Goal: Task Accomplishment & Management: Complete application form

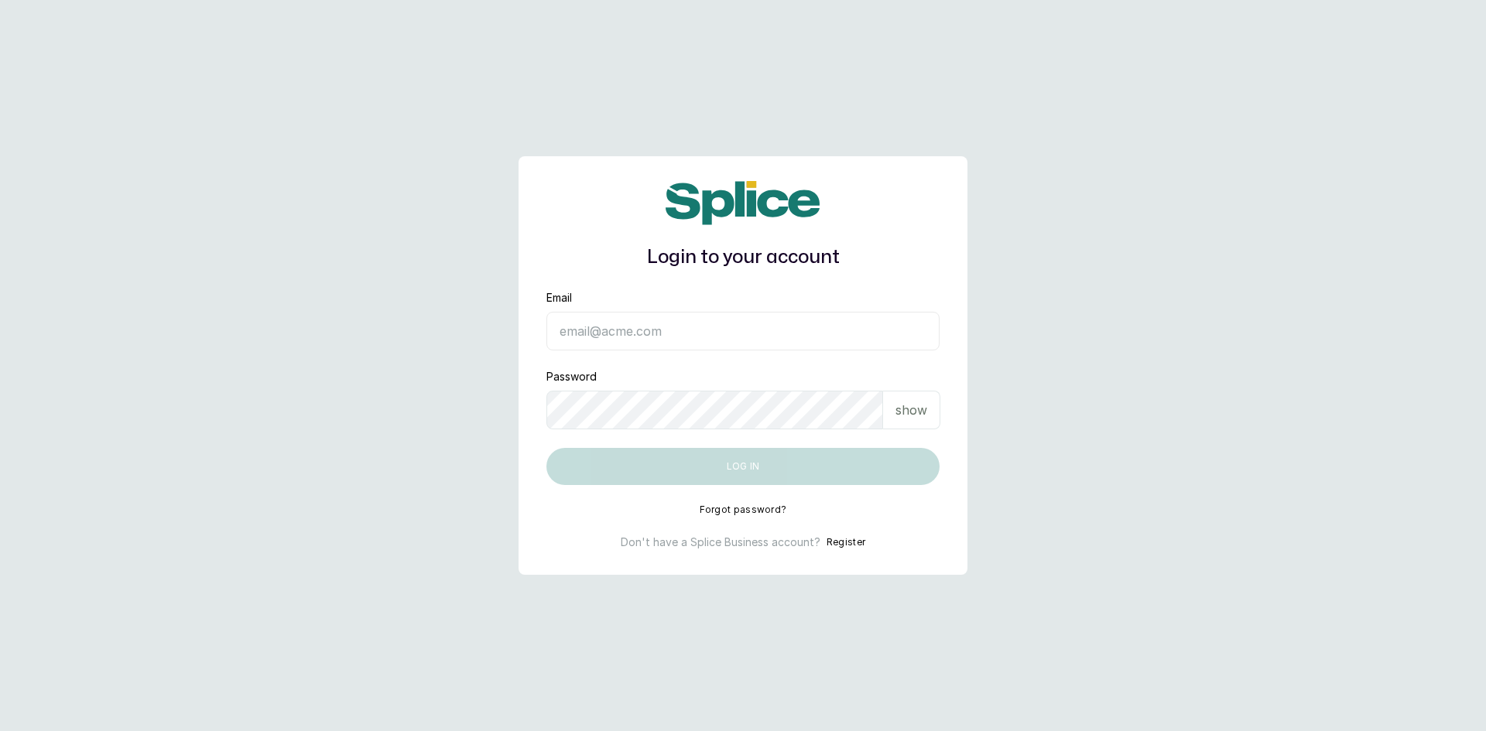
type input "[EMAIL_ADDRESS][DOMAIN_NAME]"
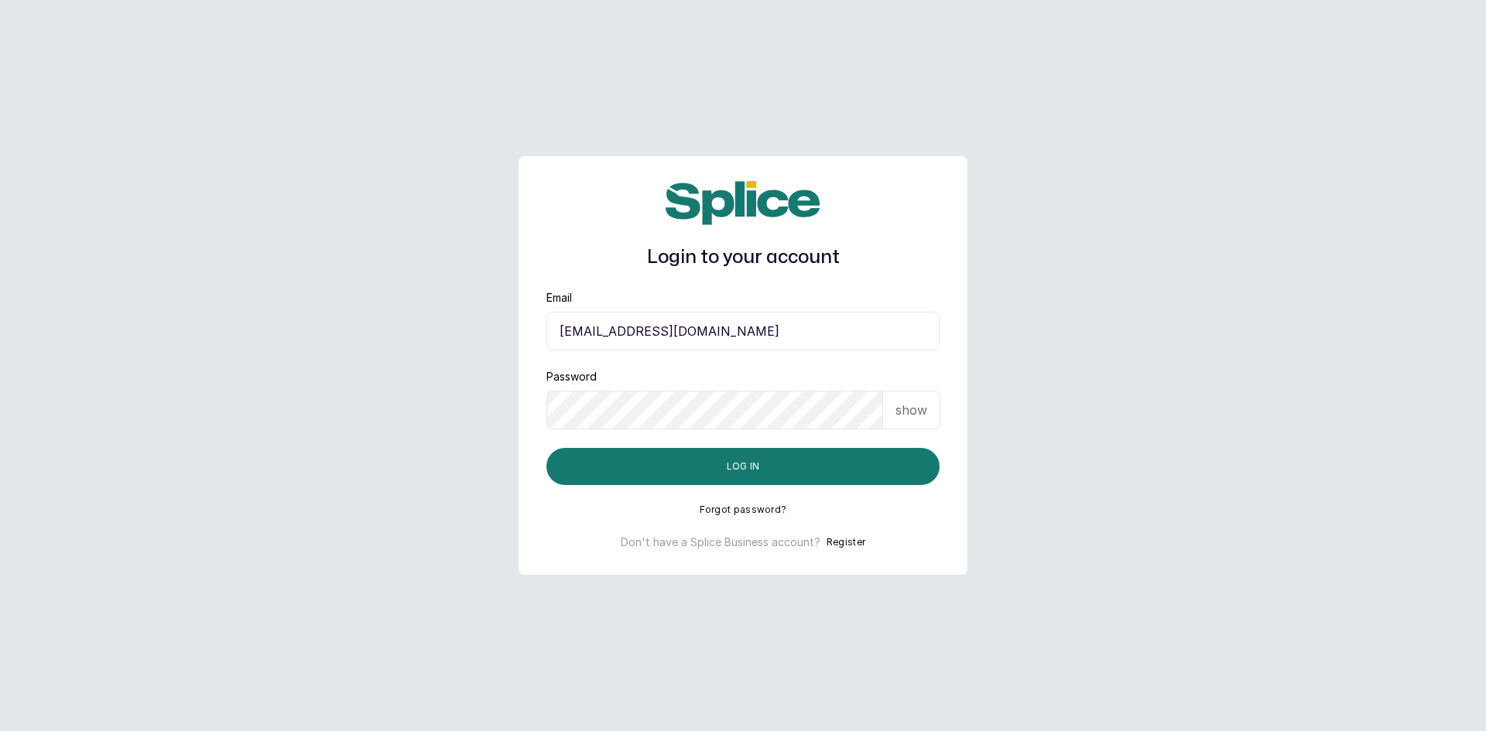
click at [921, 405] on p "show" at bounding box center [911, 410] width 32 height 19
click at [752, 467] on button "Log in" at bounding box center [742, 466] width 393 height 37
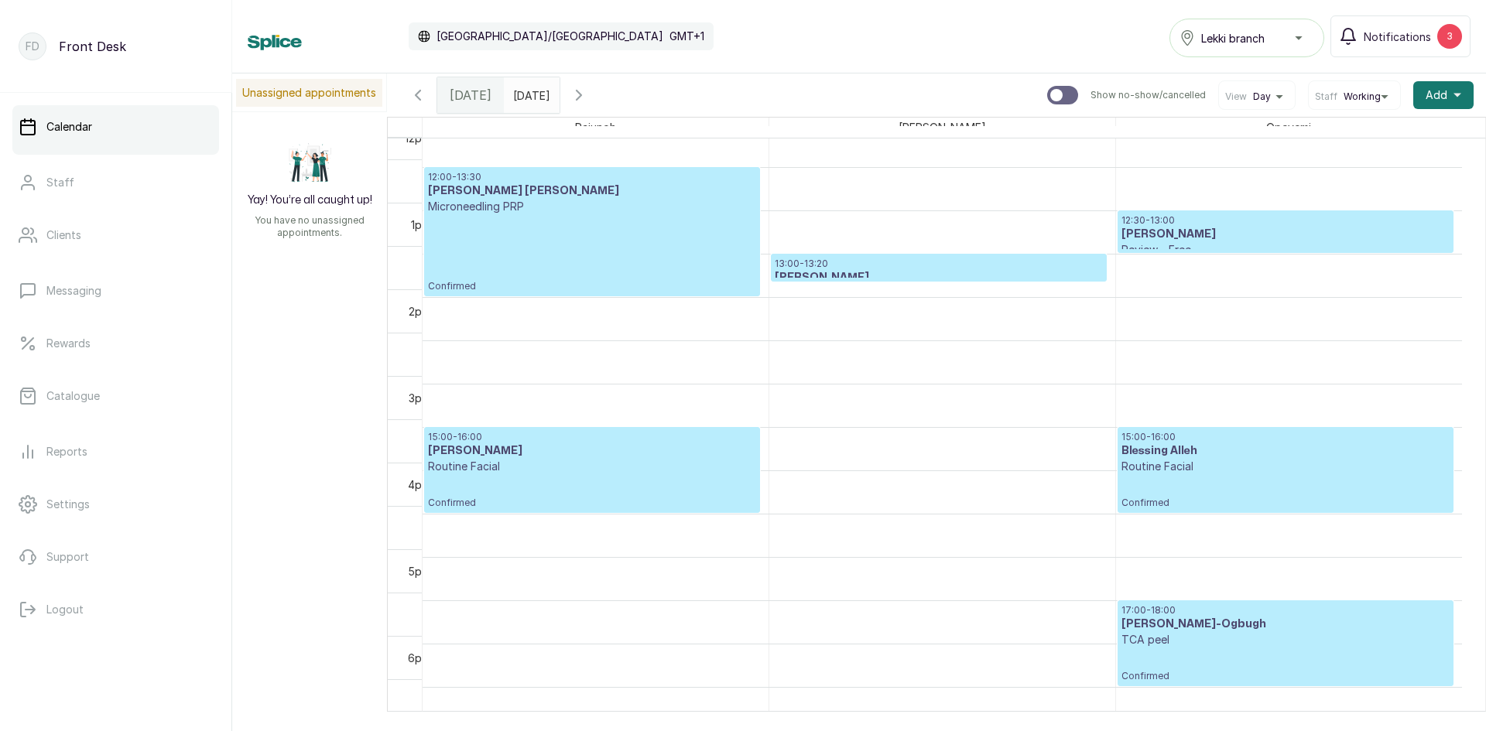
scroll to position [967, 0]
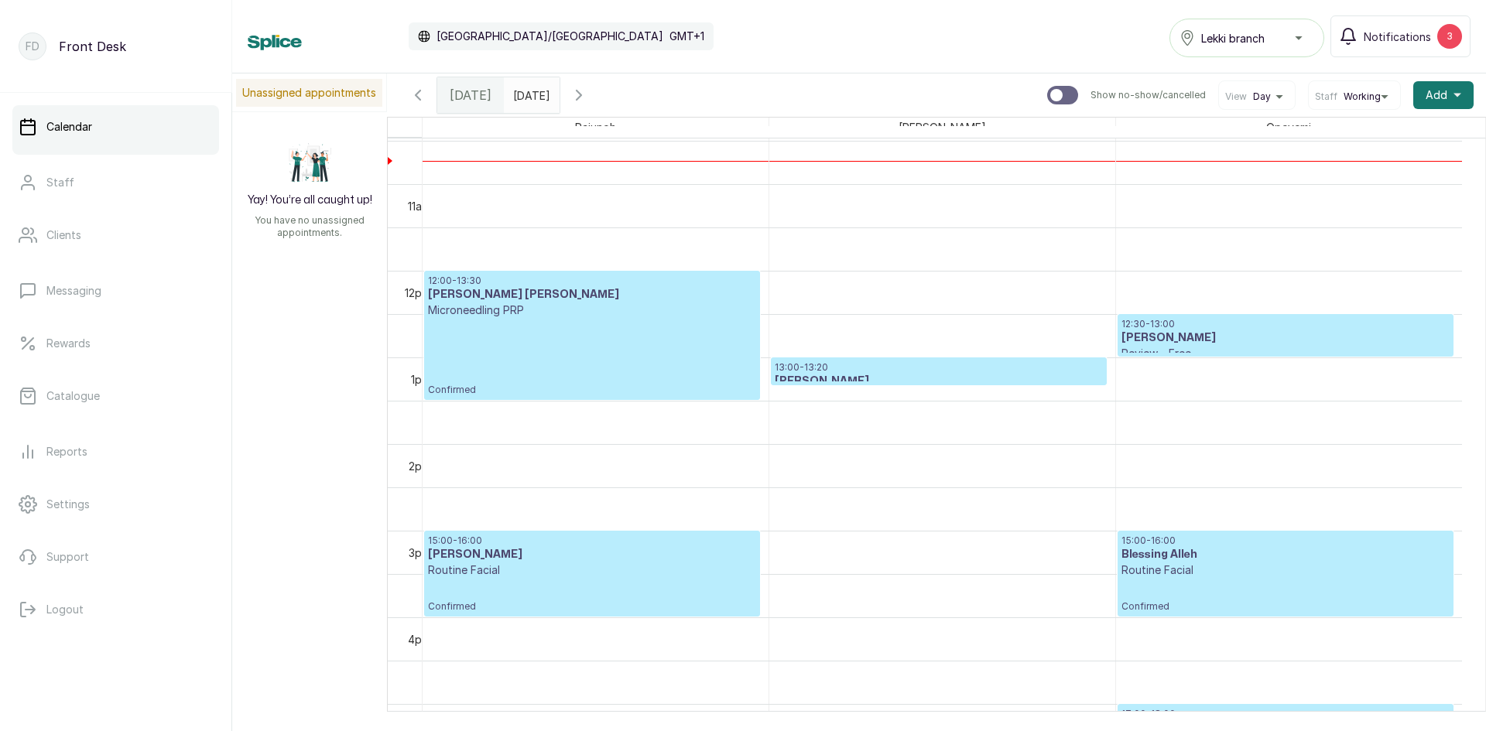
type input "dd/MM/yyyy"
click at [529, 94] on input "dd/MM/yyyy" at bounding box center [517, 91] width 25 height 26
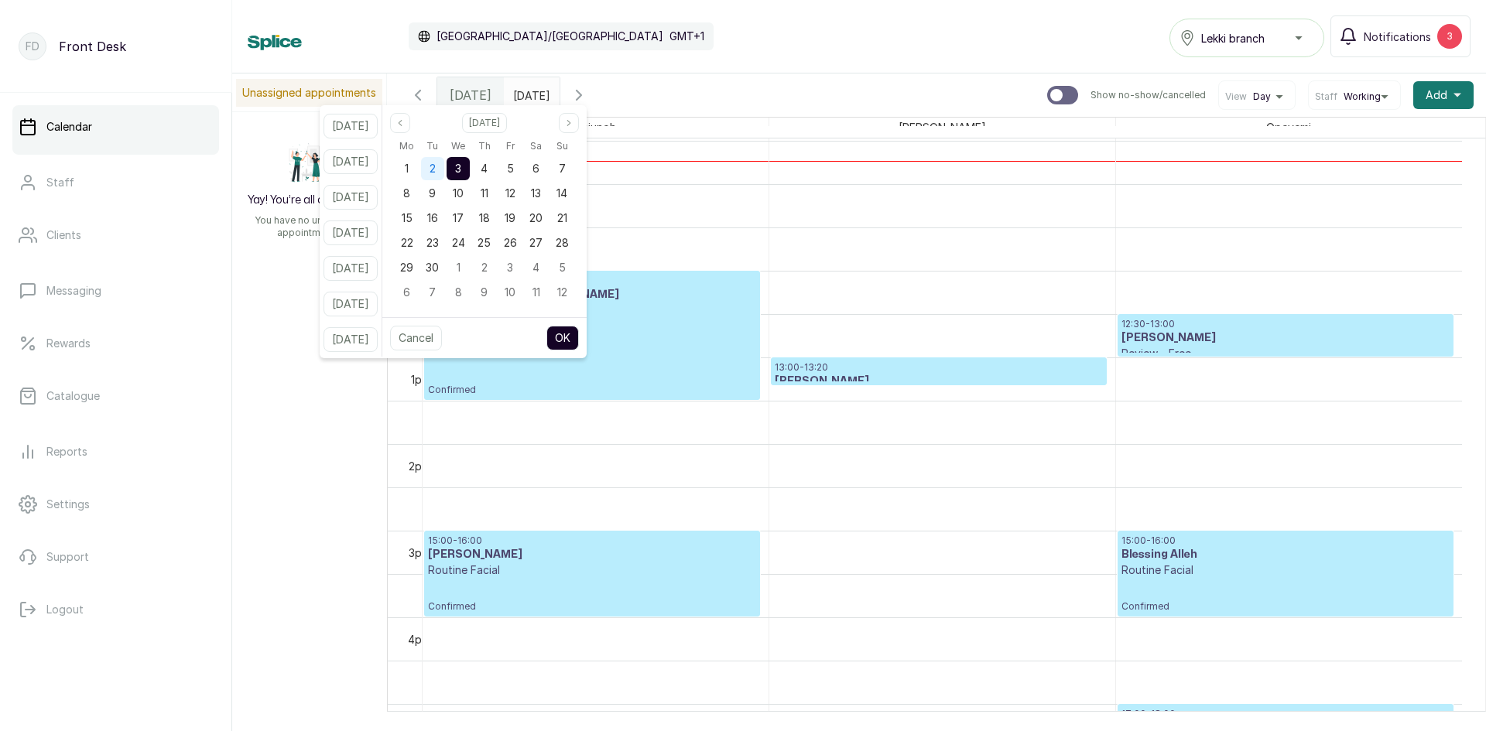
click at [436, 169] on span "2" at bounding box center [432, 168] width 6 height 13
click at [578, 345] on button "OK" at bounding box center [562, 338] width 33 height 25
type input "[DATE]"
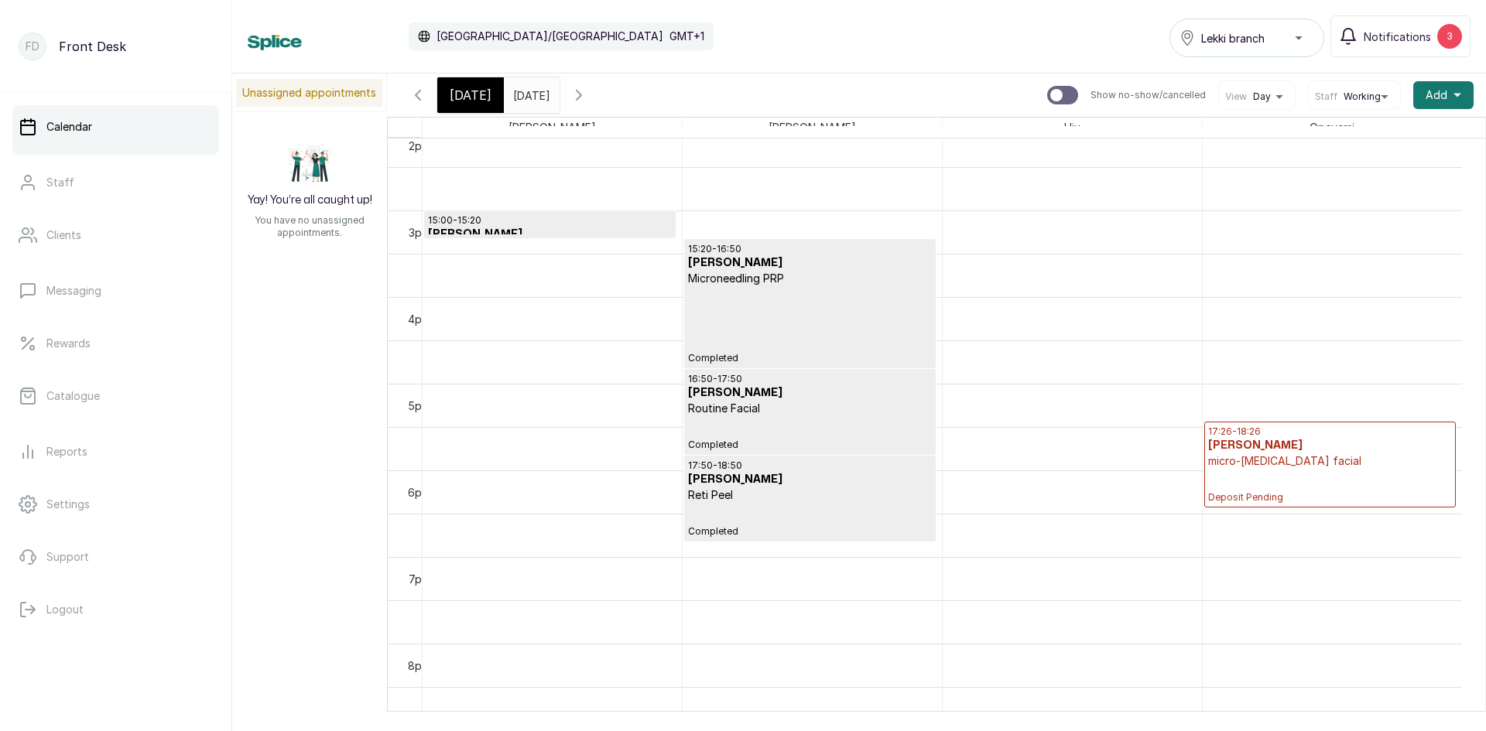
scroll to position [1372, 0]
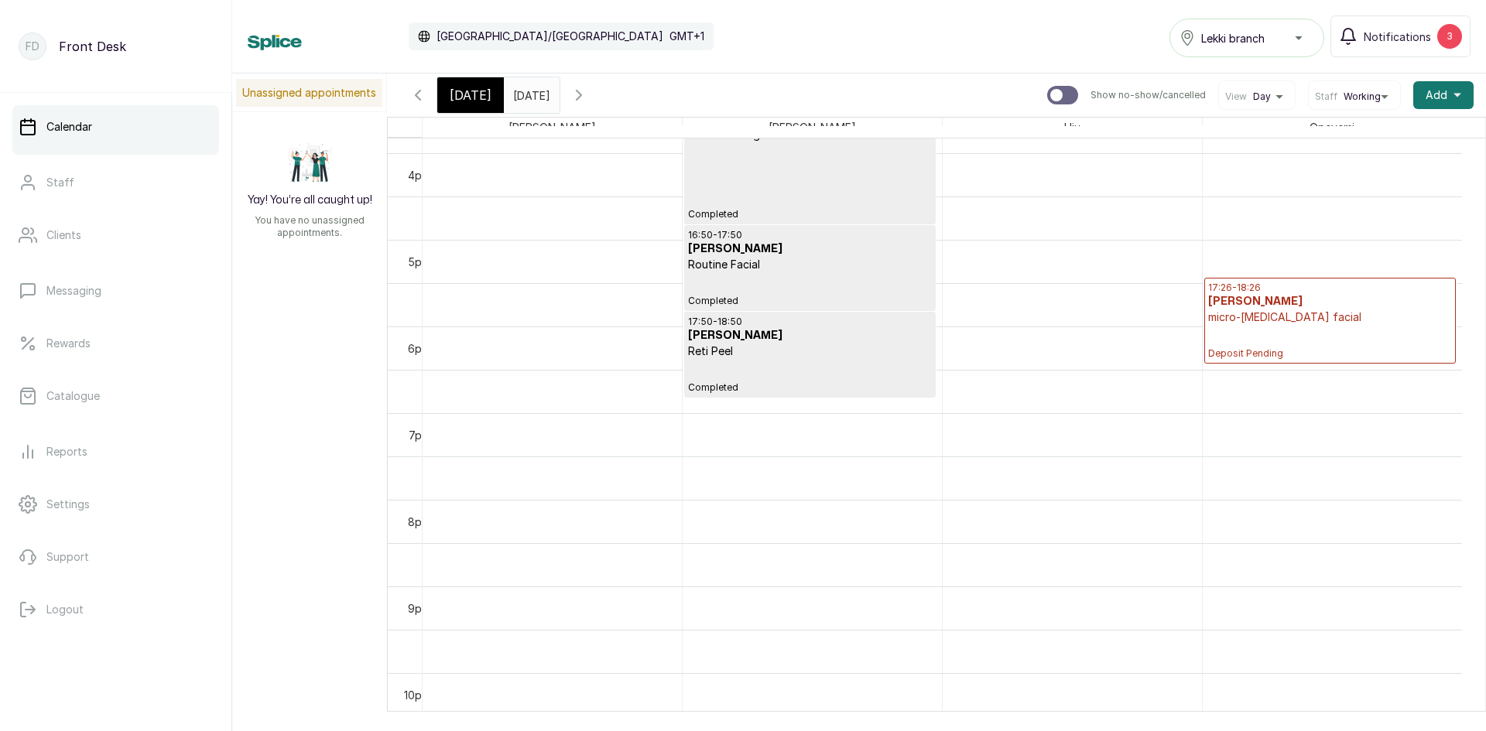
click at [1334, 334] on div "17:26 - 18:26 [PERSON_NAME] micro-[MEDICAL_DATA] facial Deposit Pending" at bounding box center [1330, 321] width 244 height 78
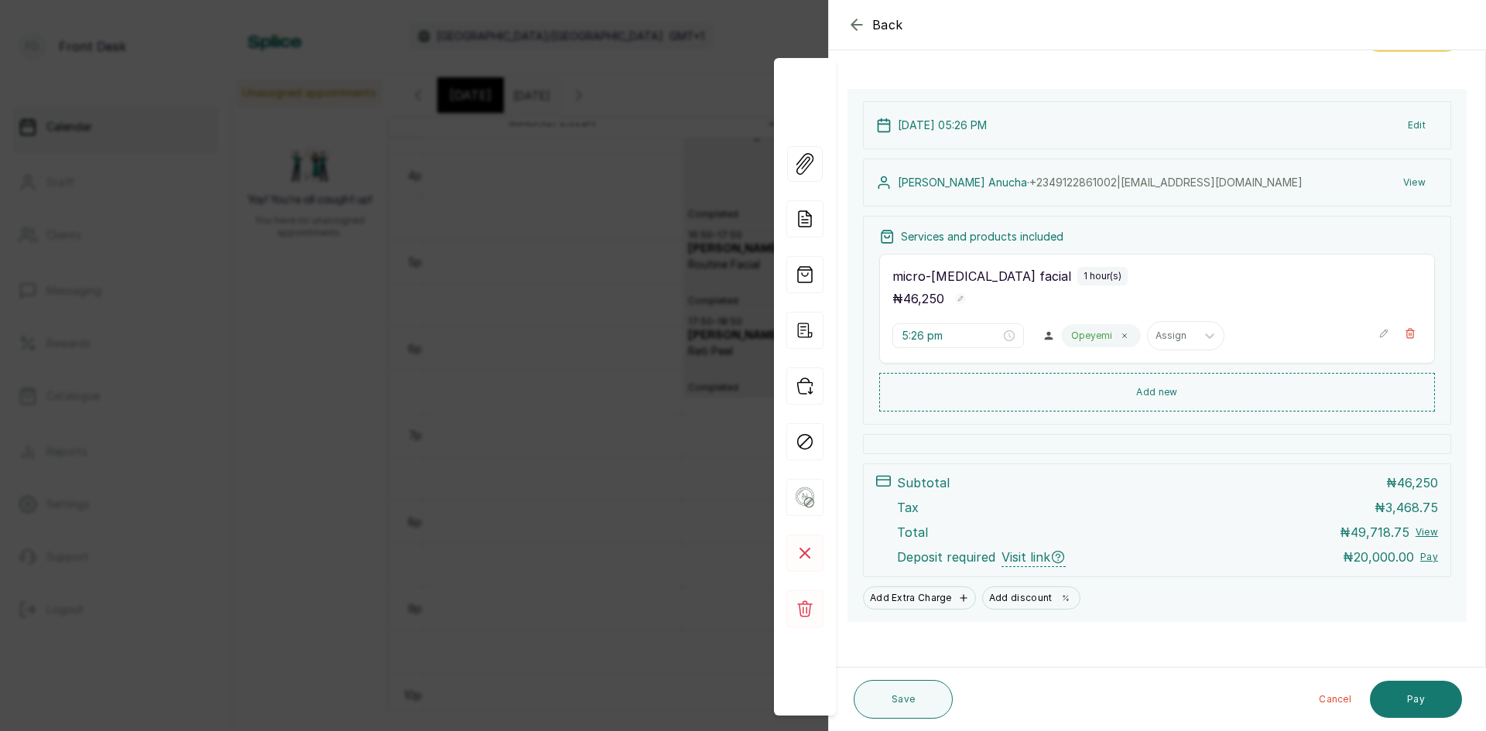
scroll to position [77, 0]
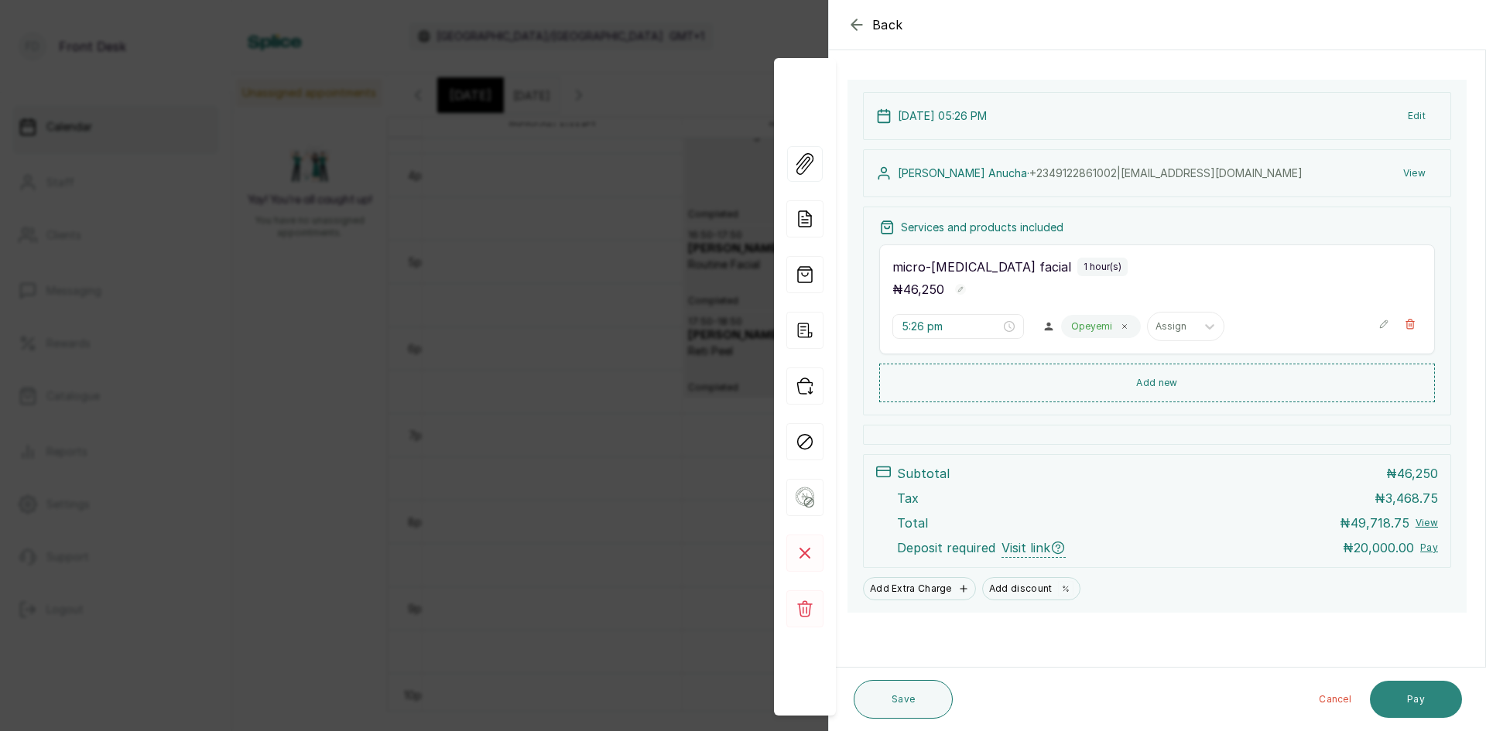
click at [1425, 700] on button "Pay" at bounding box center [1416, 699] width 92 height 37
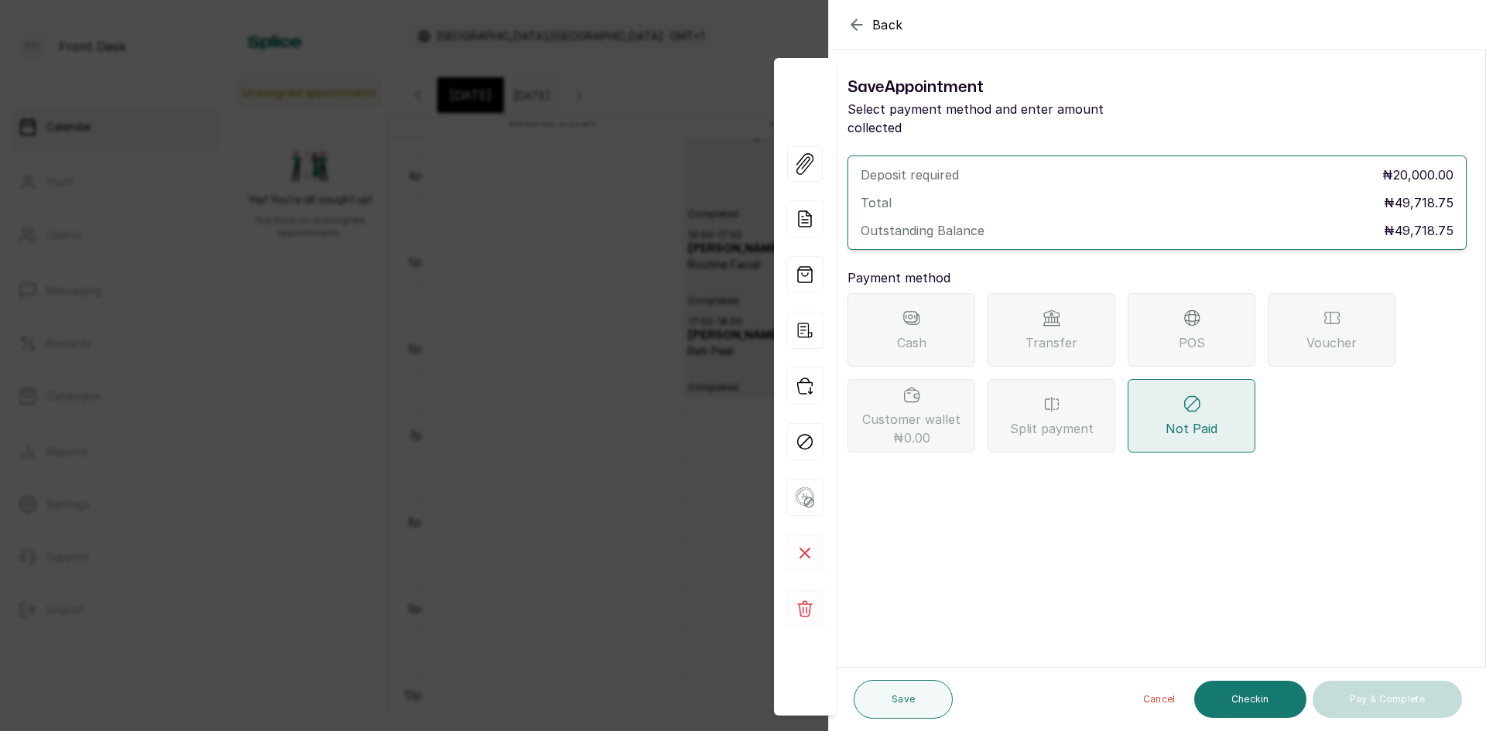
scroll to position [0, 0]
click at [1035, 311] on div "Transfer" at bounding box center [1051, 330] width 128 height 74
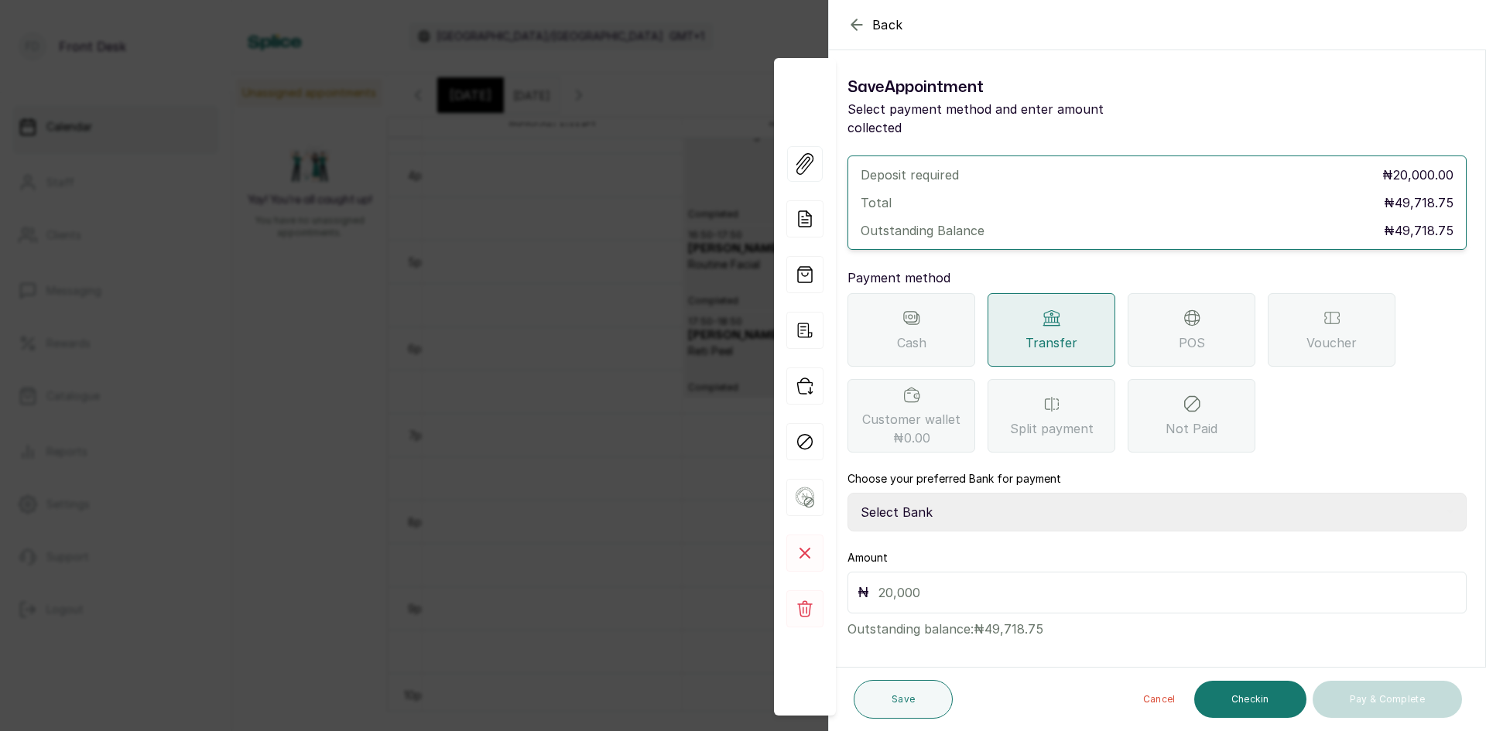
click at [996, 493] on select "Select Bank [PERSON_NAME] Fairmoney Microfinance Bank SKN ANALYTICS MED AESTH. …" at bounding box center [1156, 512] width 619 height 39
select select "43272bc0-21c6-4b19-b9fb-c2093b8603c2"
click at [847, 493] on select "Select Bank [PERSON_NAME] Fairmoney Microfinance Bank SKN ANALYTICS MED AESTH. …" at bounding box center [1156, 512] width 619 height 39
click at [1008, 582] on input "text" at bounding box center [1167, 593] width 578 height 22
type input "20,000"
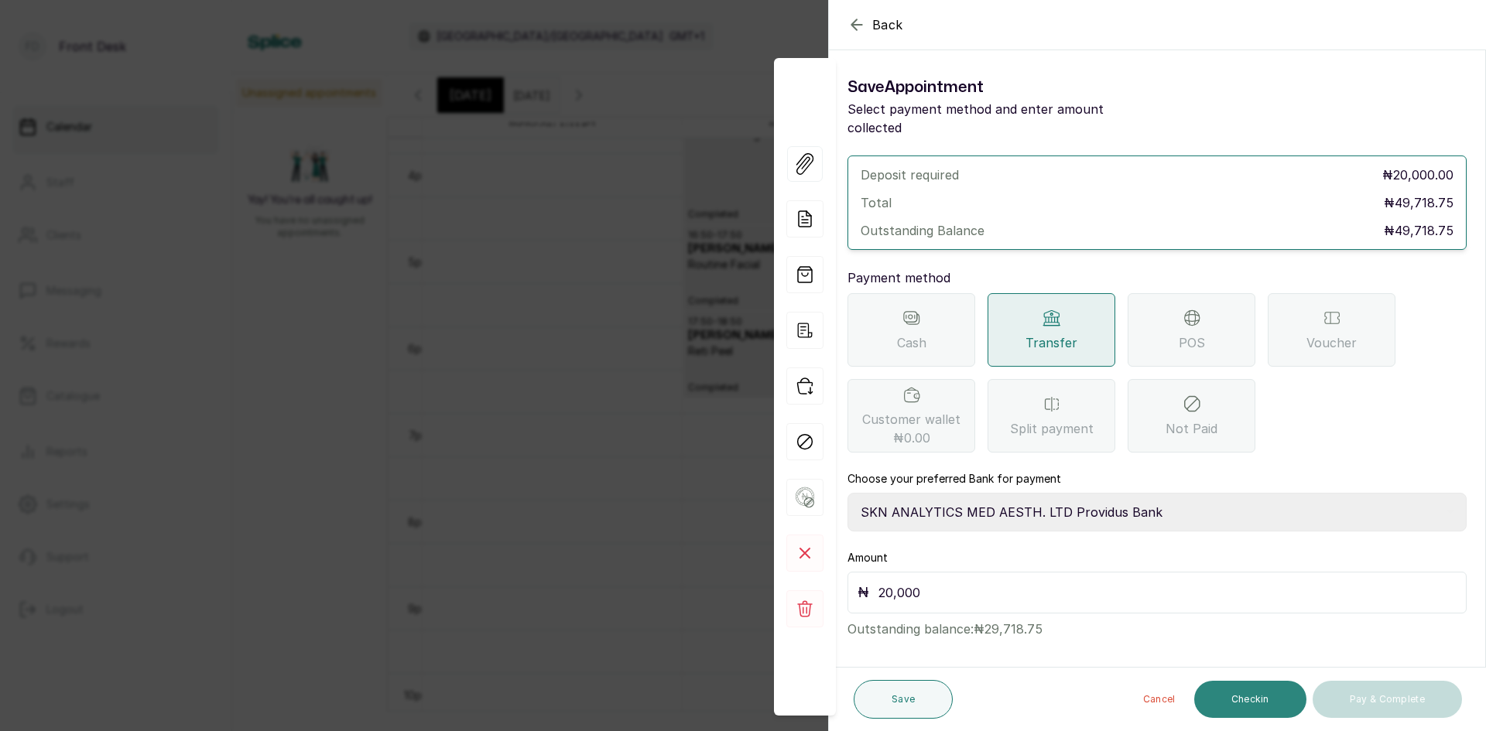
click at [1227, 701] on button "Checkin" at bounding box center [1250, 699] width 112 height 37
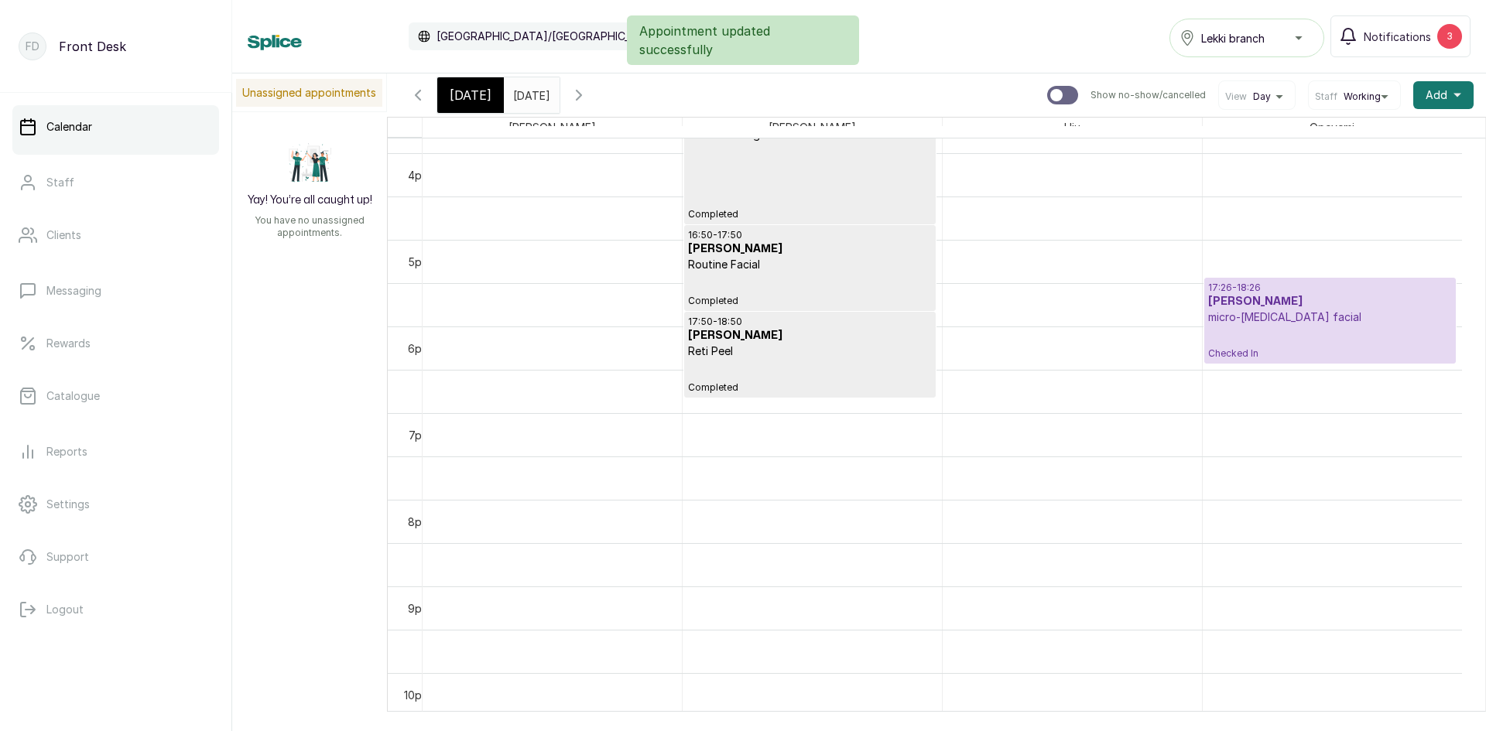
click at [1343, 317] on p "micro-[MEDICAL_DATA] facial" at bounding box center [1330, 317] width 244 height 15
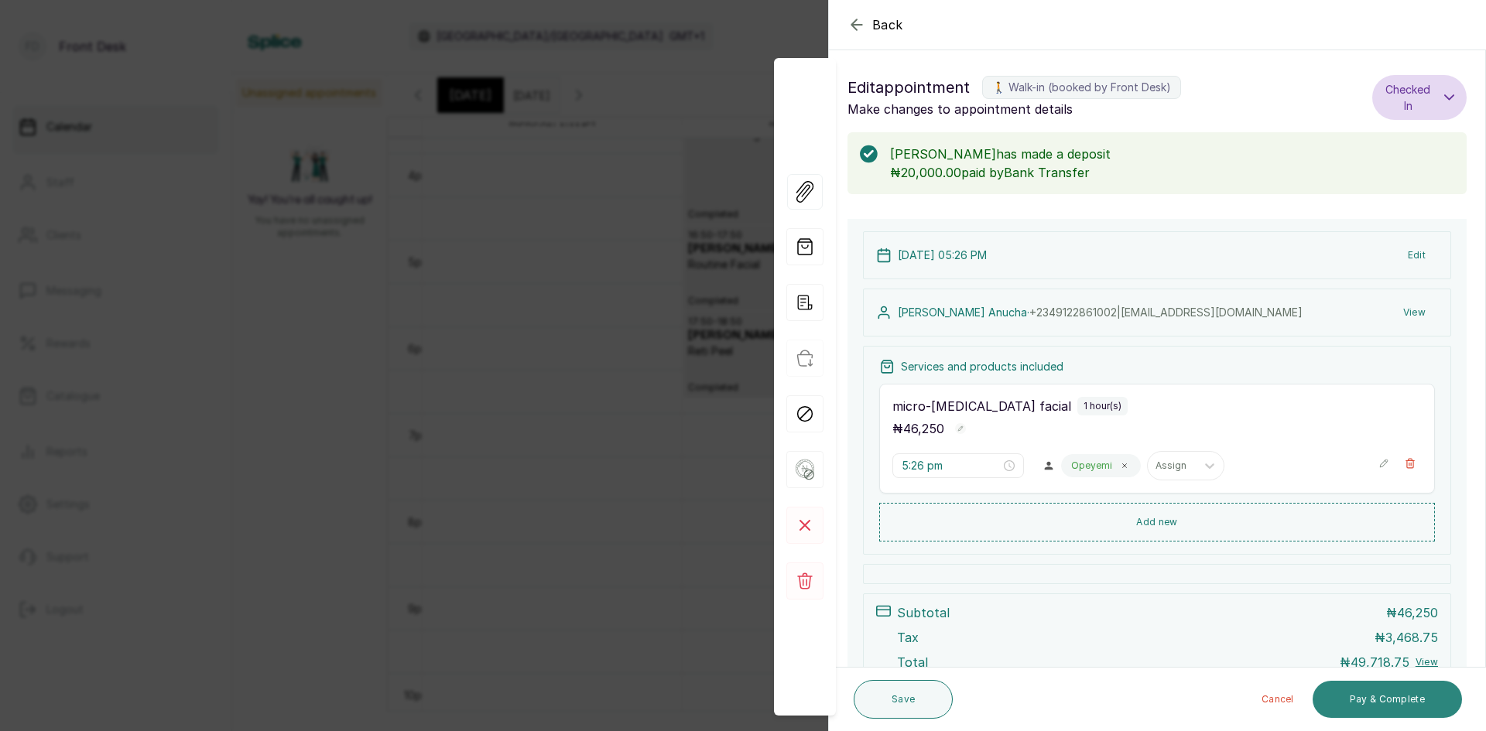
click at [1363, 696] on button "Pay & Complete" at bounding box center [1386, 699] width 149 height 37
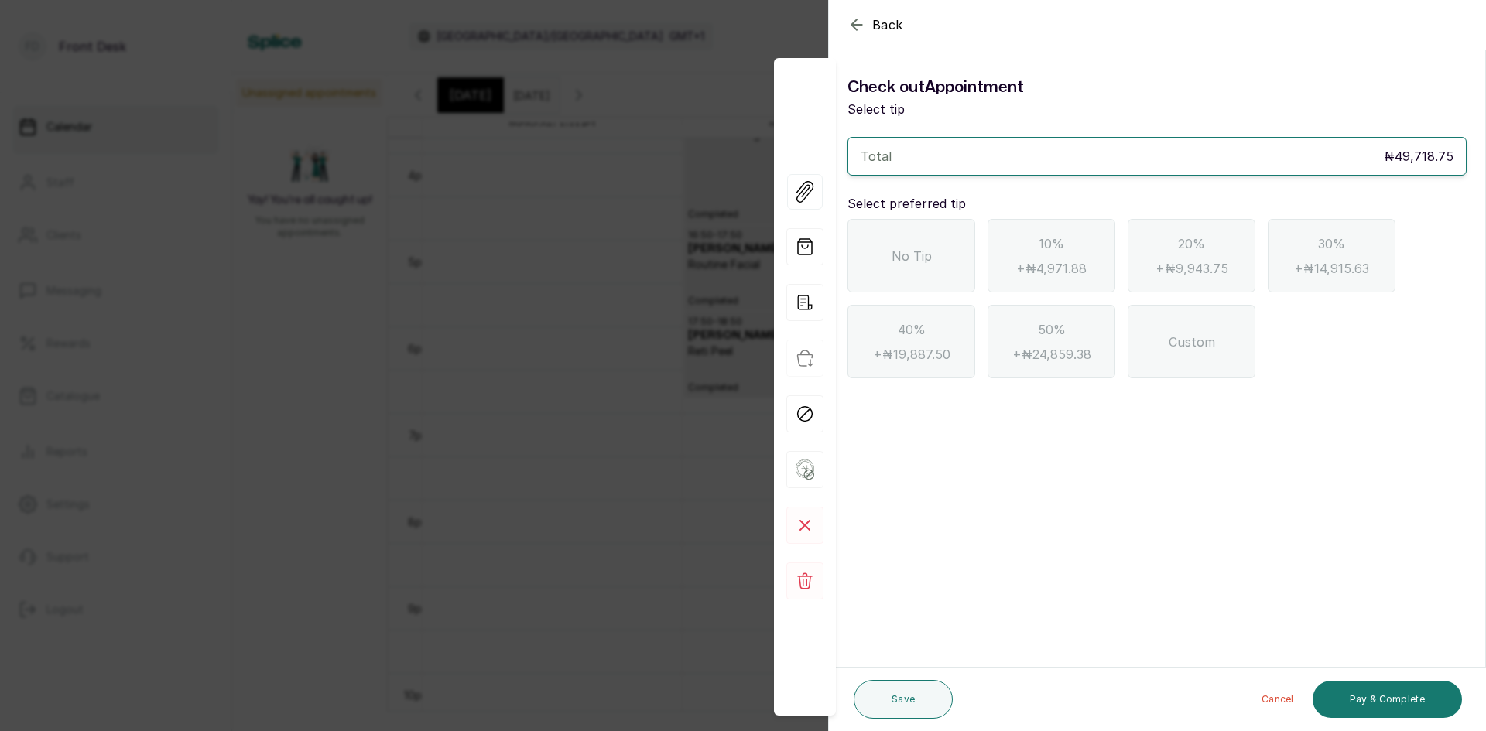
click at [901, 248] on span "No Tip" at bounding box center [911, 256] width 40 height 19
click at [898, 25] on span "Back" at bounding box center [887, 24] width 31 height 19
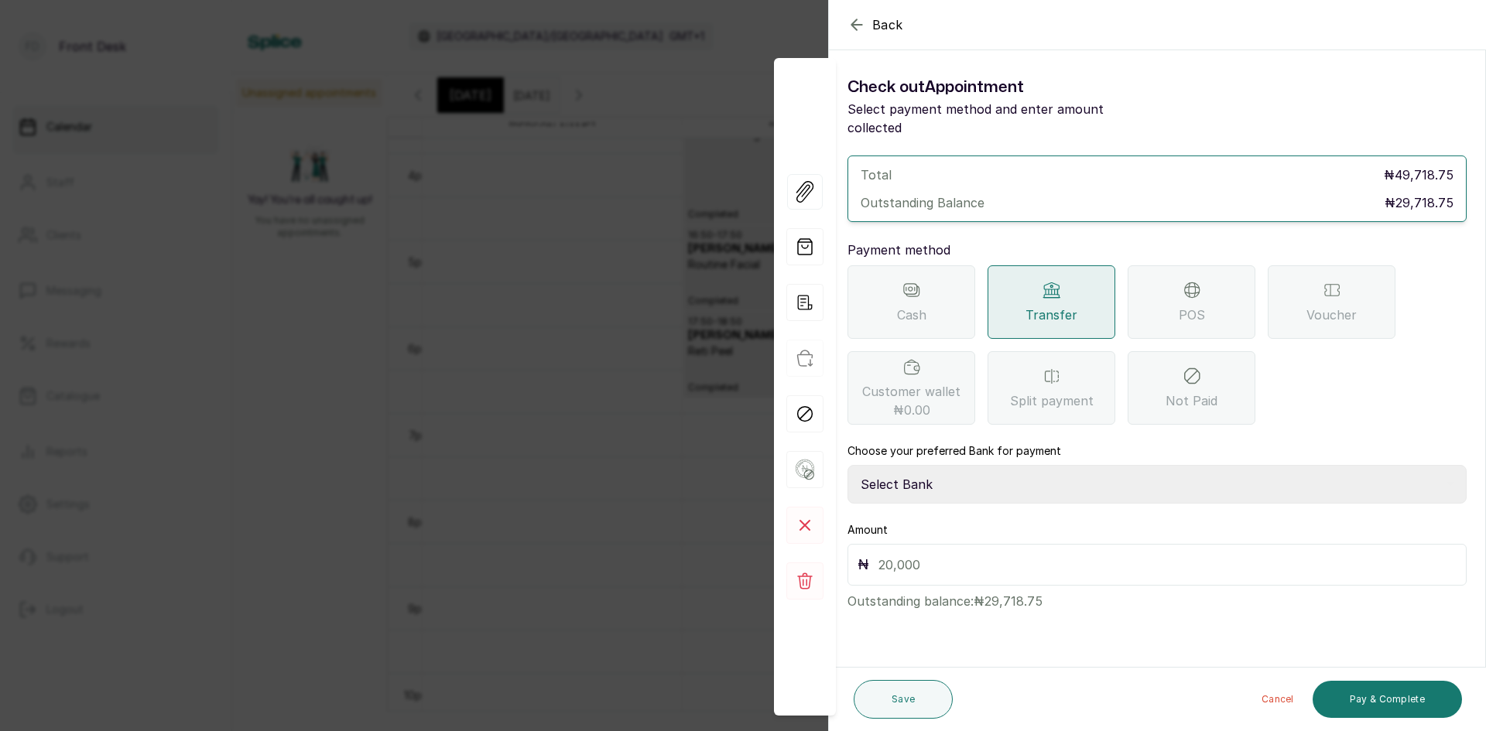
click at [899, 23] on span "Back" at bounding box center [887, 24] width 31 height 19
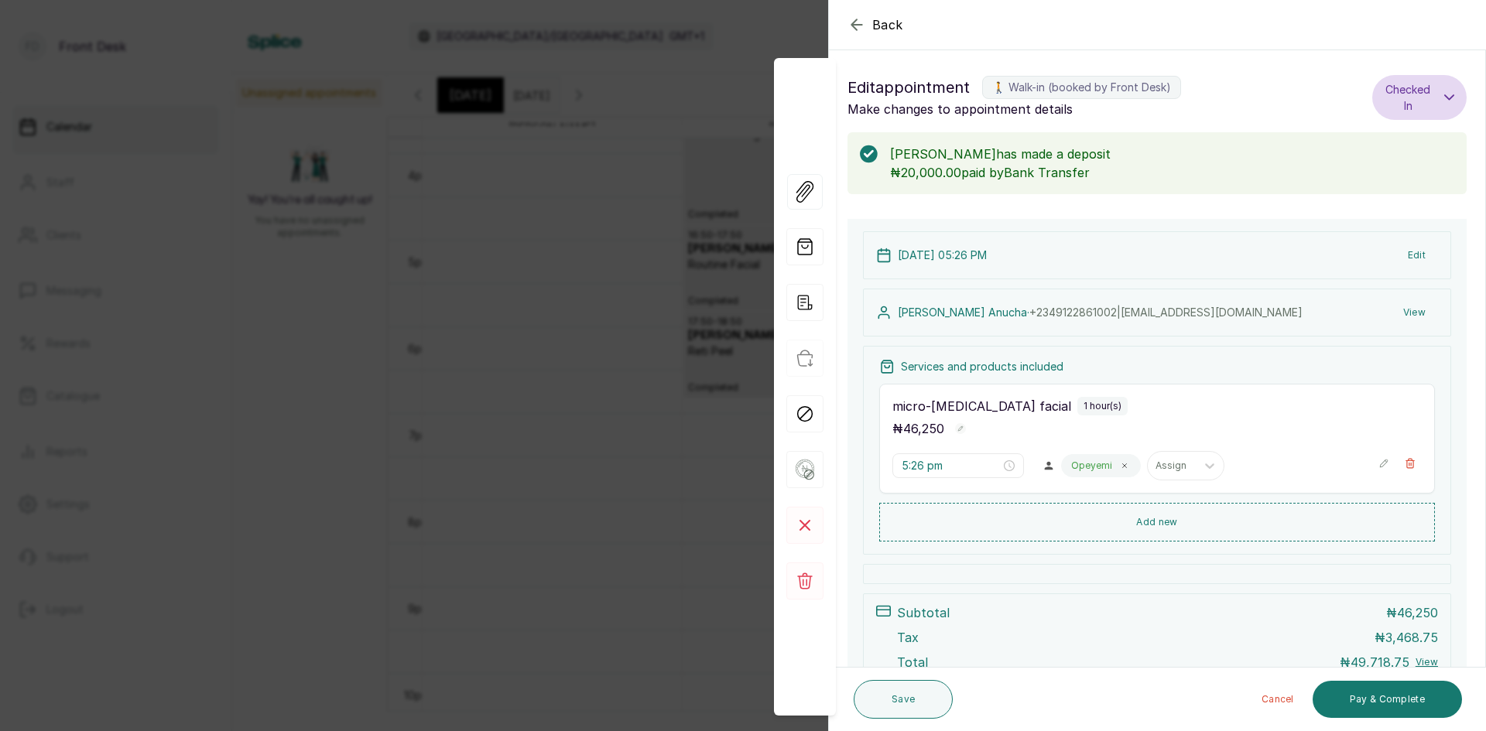
click at [1394, 99] on span "Checked In" at bounding box center [1407, 97] width 47 height 33
click at [628, 137] on div "Back Appointment Details Edit appointment 🚶 Walk-in (booked by Front Desk) Make…" at bounding box center [743, 365] width 1486 height 731
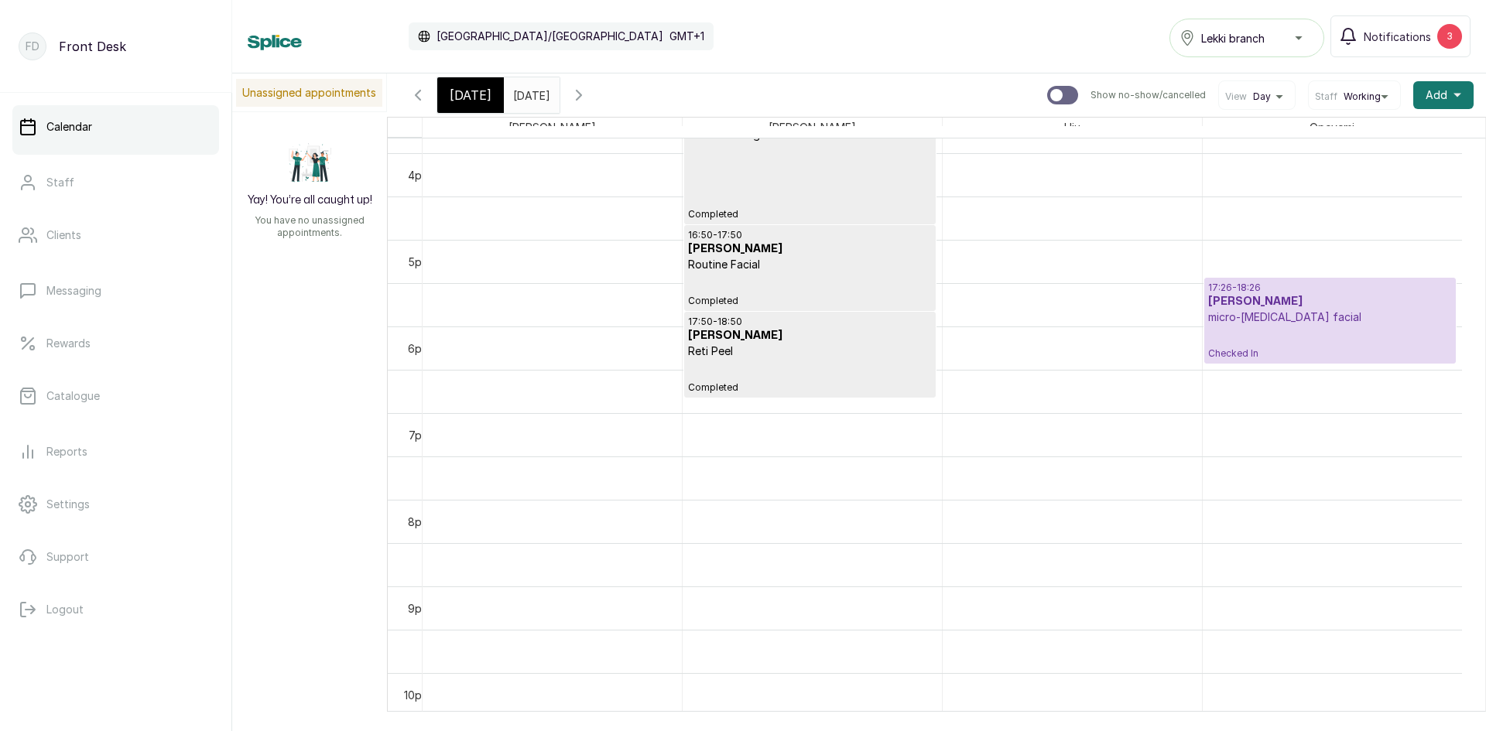
click at [1274, 324] on p "micro-[MEDICAL_DATA] facial" at bounding box center [1330, 317] width 244 height 15
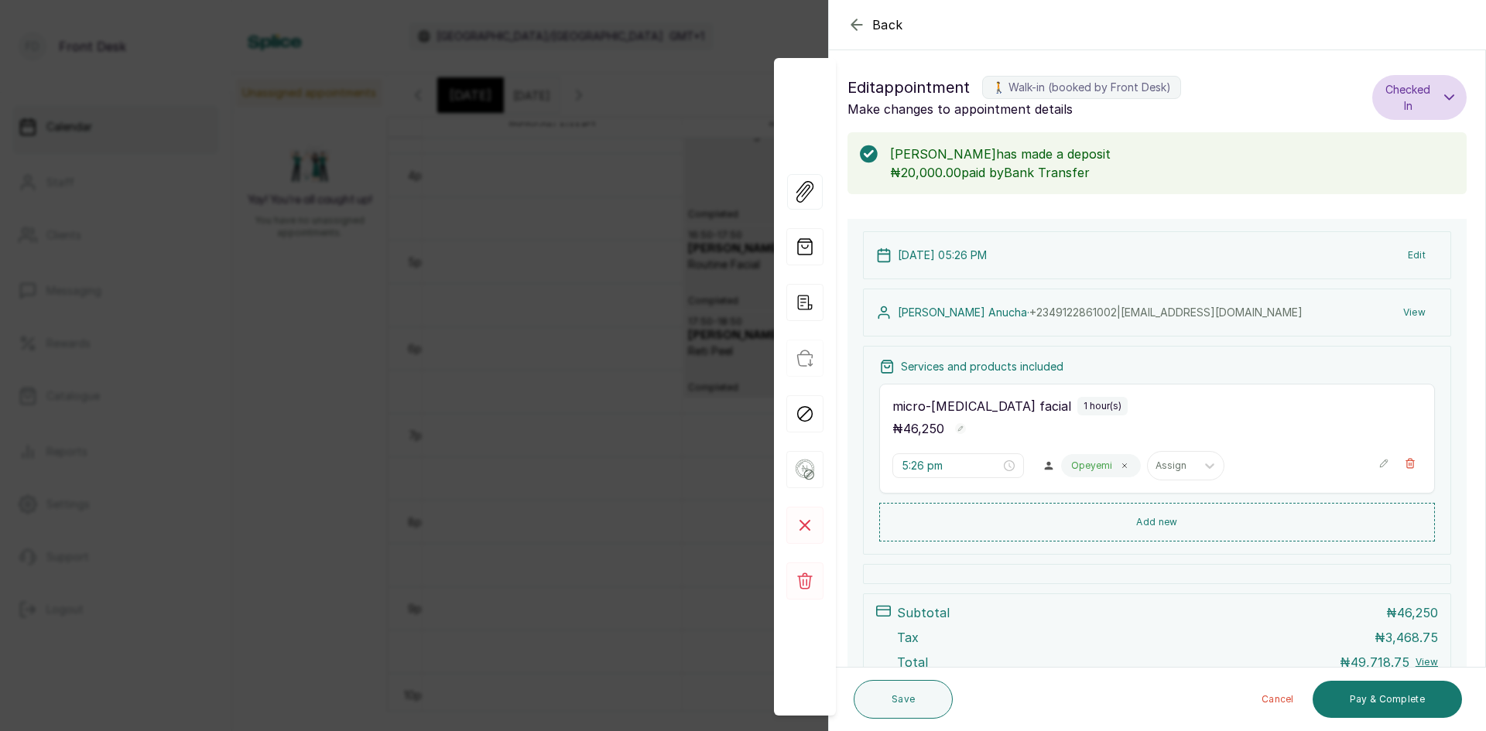
drag, startPoint x: 513, startPoint y: 573, endPoint x: 527, endPoint y: 576, distance: 14.5
click at [527, 576] on div "Back Appointment Details Edit appointment 🚶 Walk-in (booked by Front Desk) Make…" at bounding box center [743, 365] width 1486 height 731
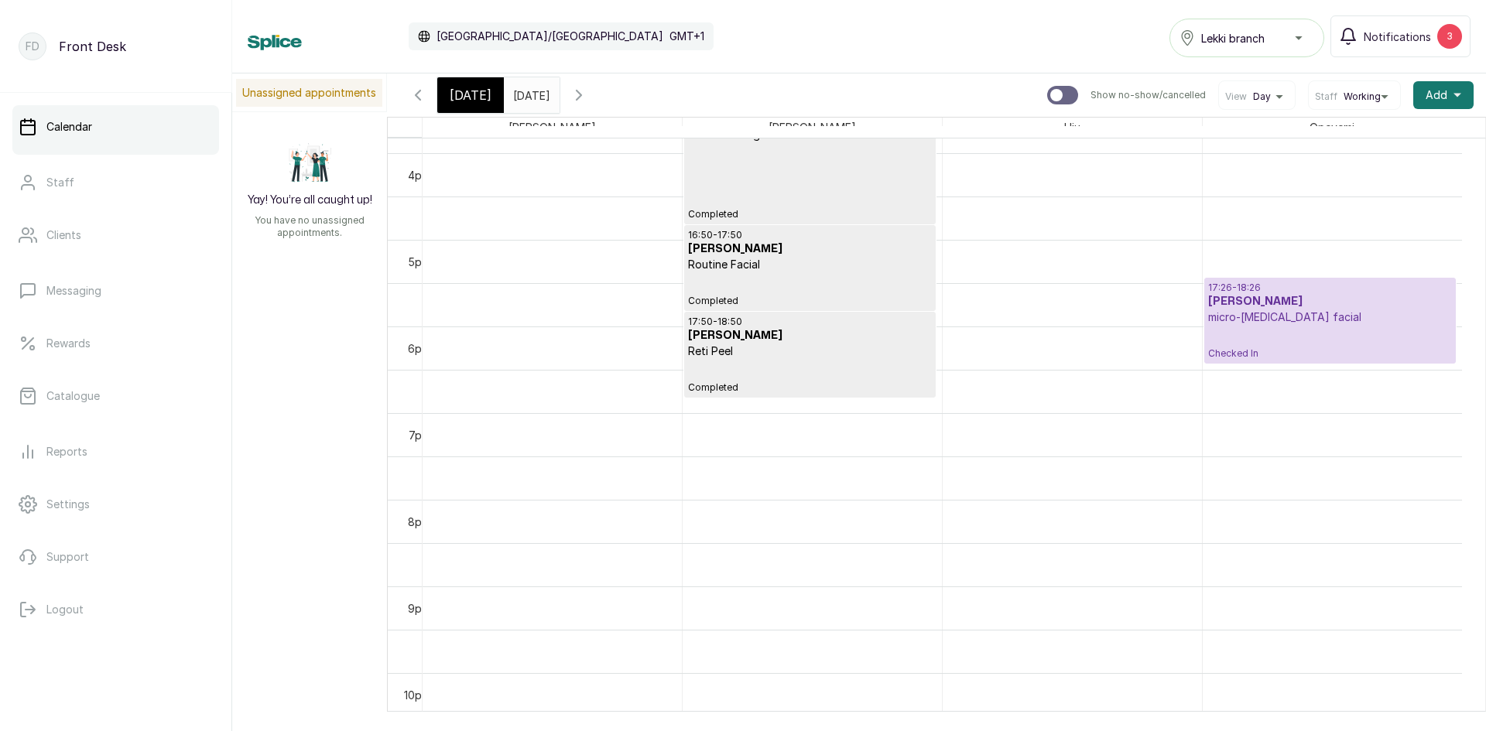
click at [1271, 319] on p "micro-[MEDICAL_DATA] facial" at bounding box center [1330, 317] width 244 height 15
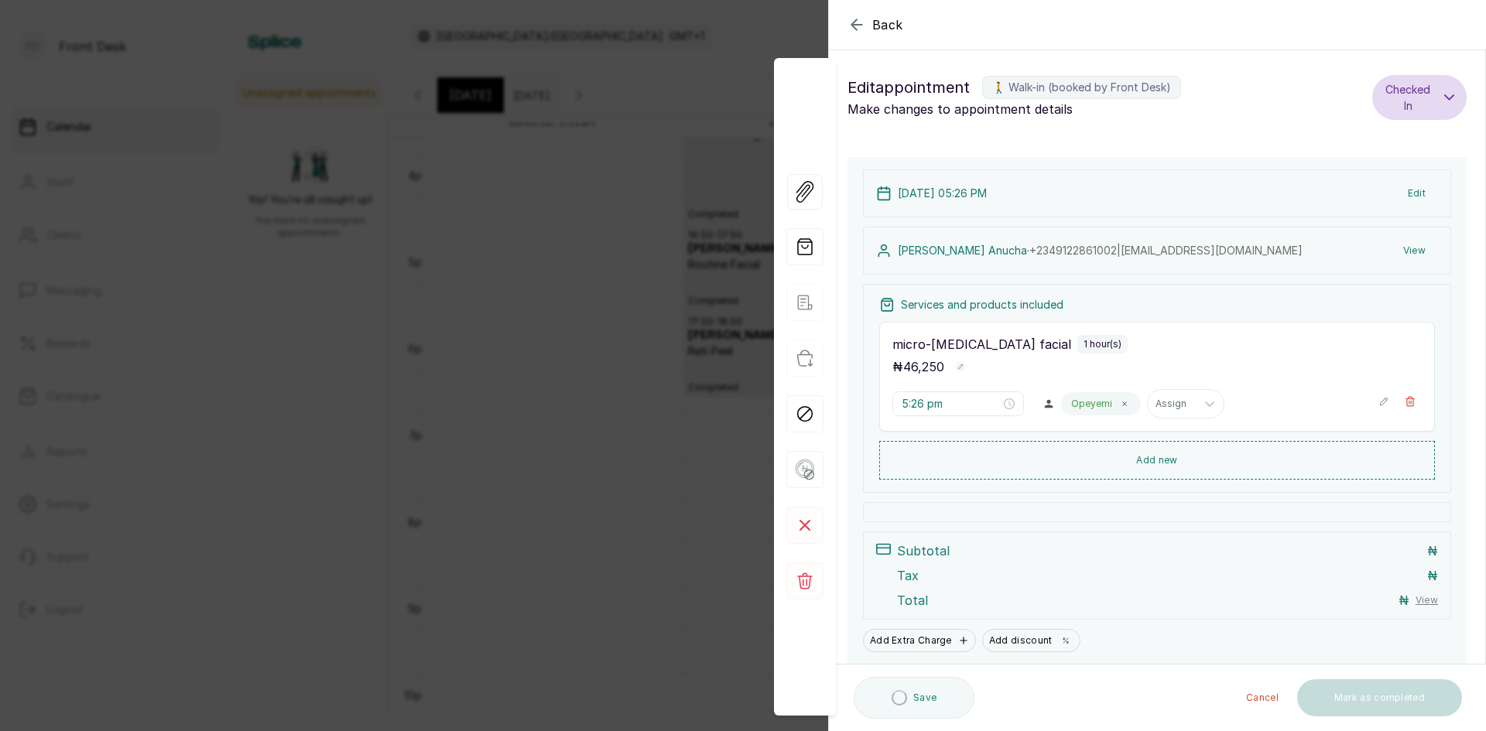
scroll to position [52, 0]
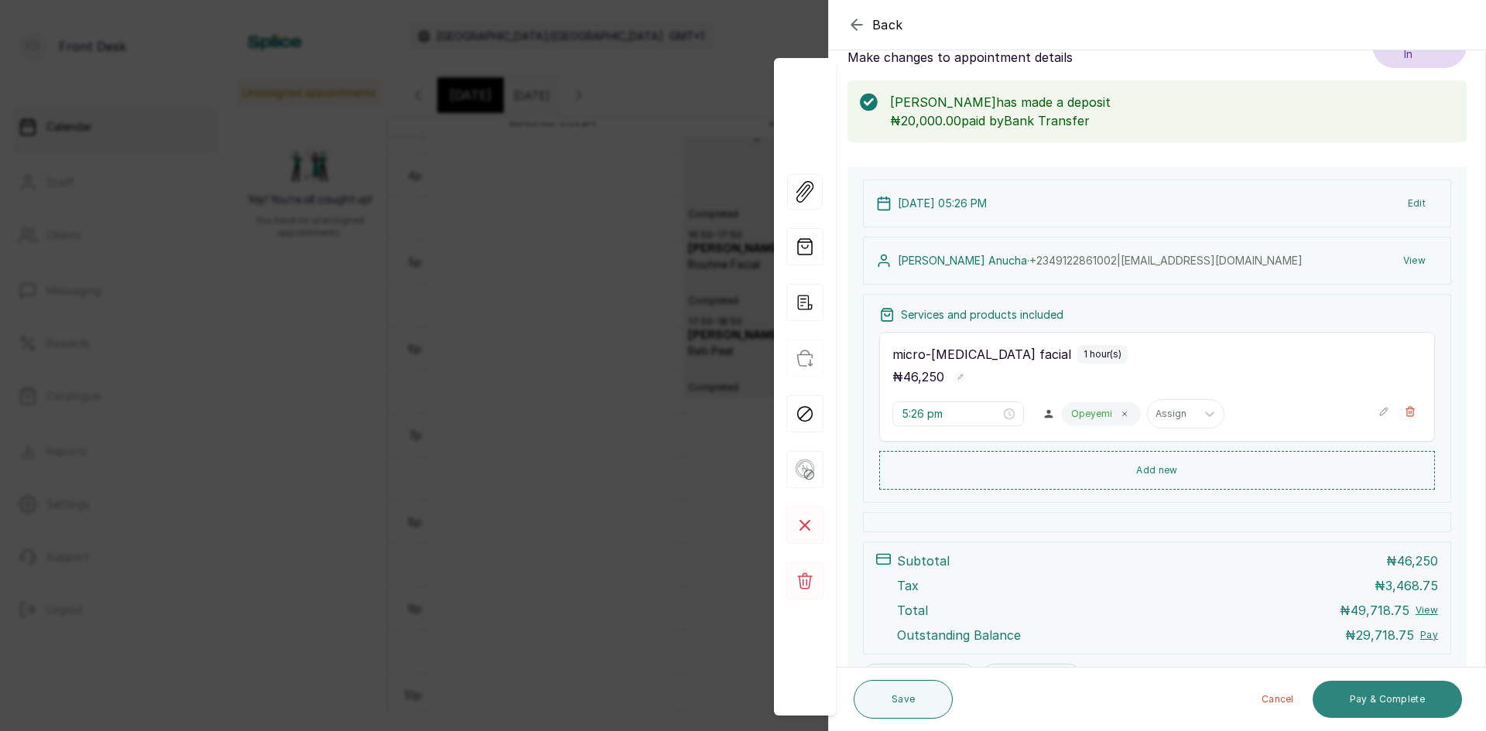
click at [1357, 690] on button "Pay & Complete" at bounding box center [1386, 699] width 149 height 37
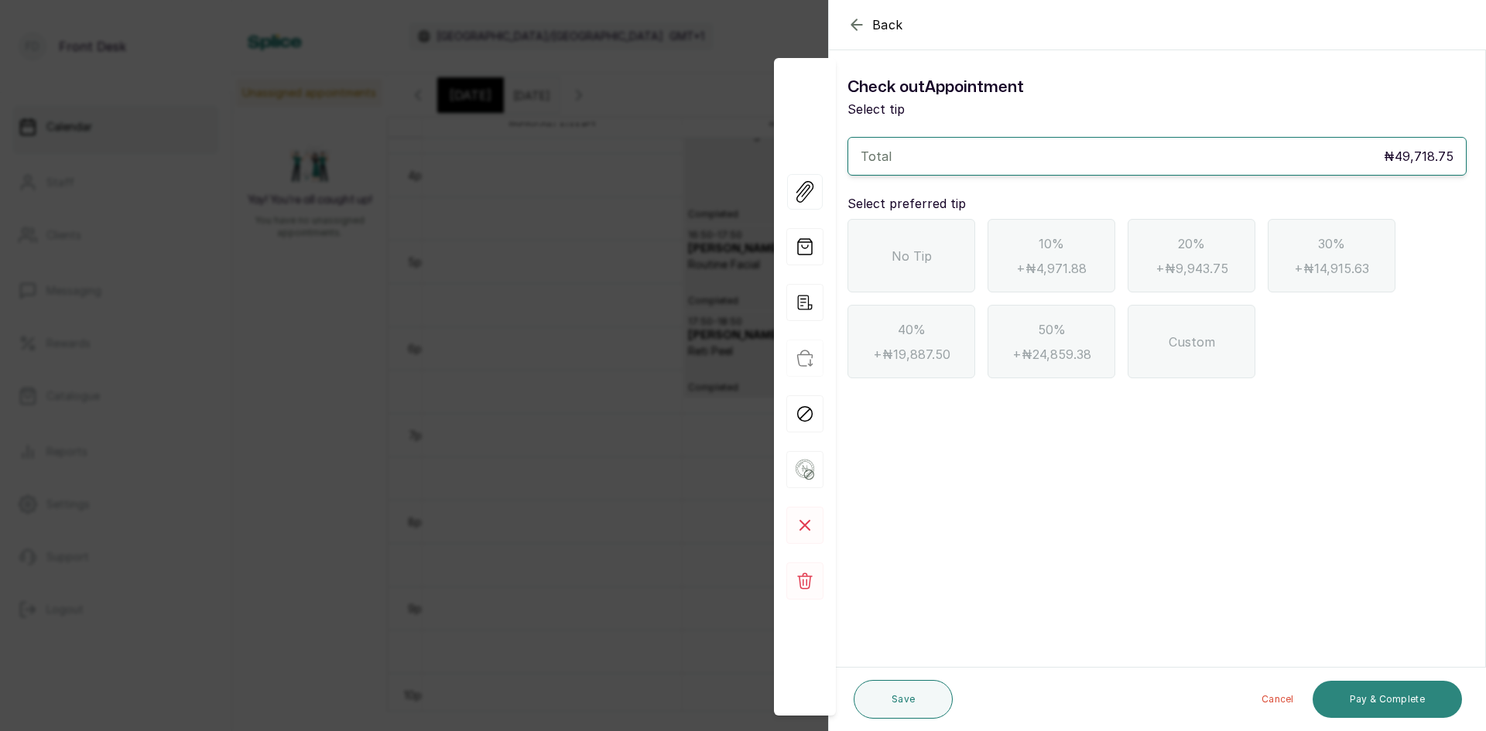
scroll to position [0, 0]
click at [862, 26] on icon "button" at bounding box center [856, 24] width 19 height 19
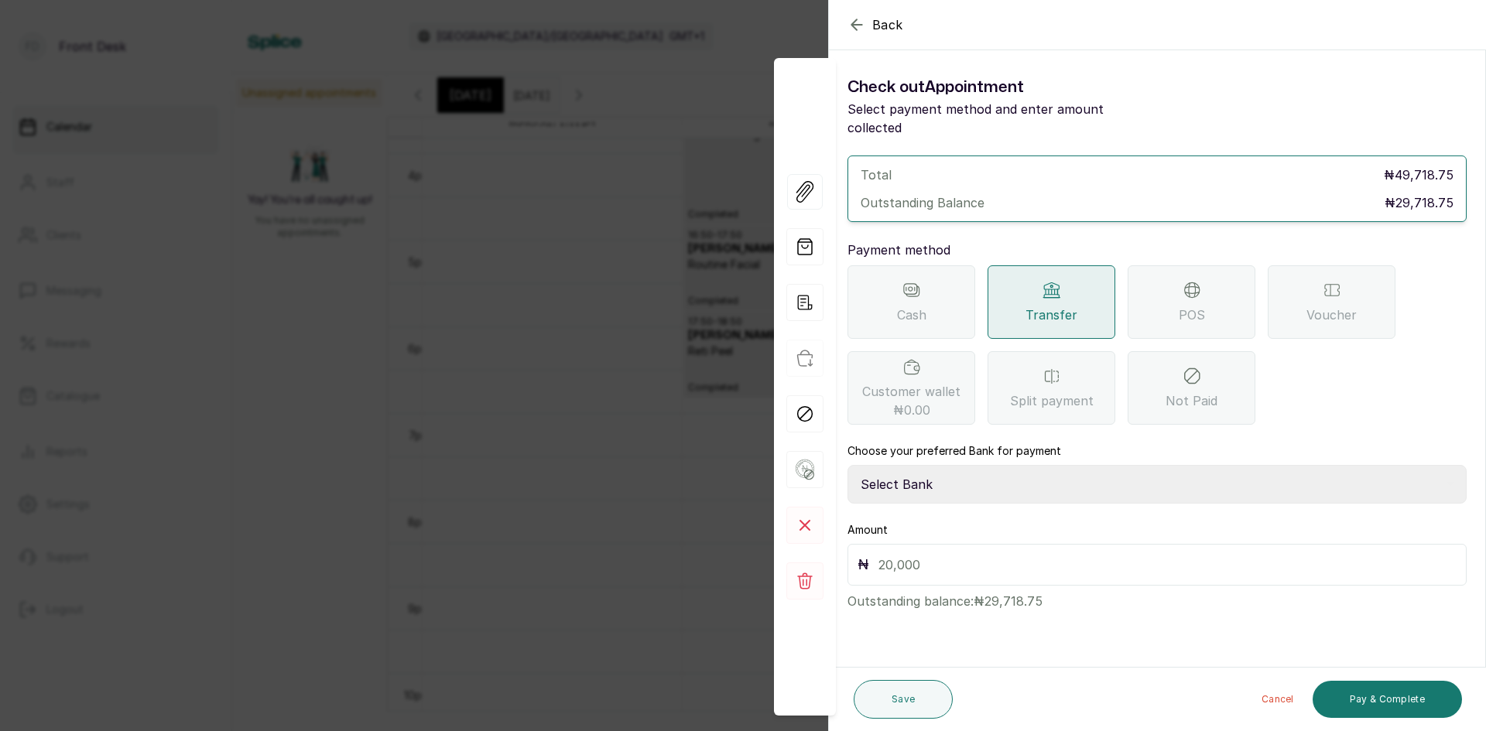
click at [908, 466] on select "Select Bank [PERSON_NAME] Fairmoney Microfinance Bank SKN ANALYTICS MED AESTH. …" at bounding box center [1156, 484] width 619 height 39
select select "43272bc0-21c6-4b19-b9fb-c2093b8603c2"
click at [847, 465] on select "Select Bank [PERSON_NAME] Fairmoney Microfinance Bank SKN ANALYTICS MED AESTH. …" at bounding box center [1156, 484] width 619 height 39
click at [944, 554] on input "text" at bounding box center [1167, 565] width 578 height 22
type input "29,718.75"
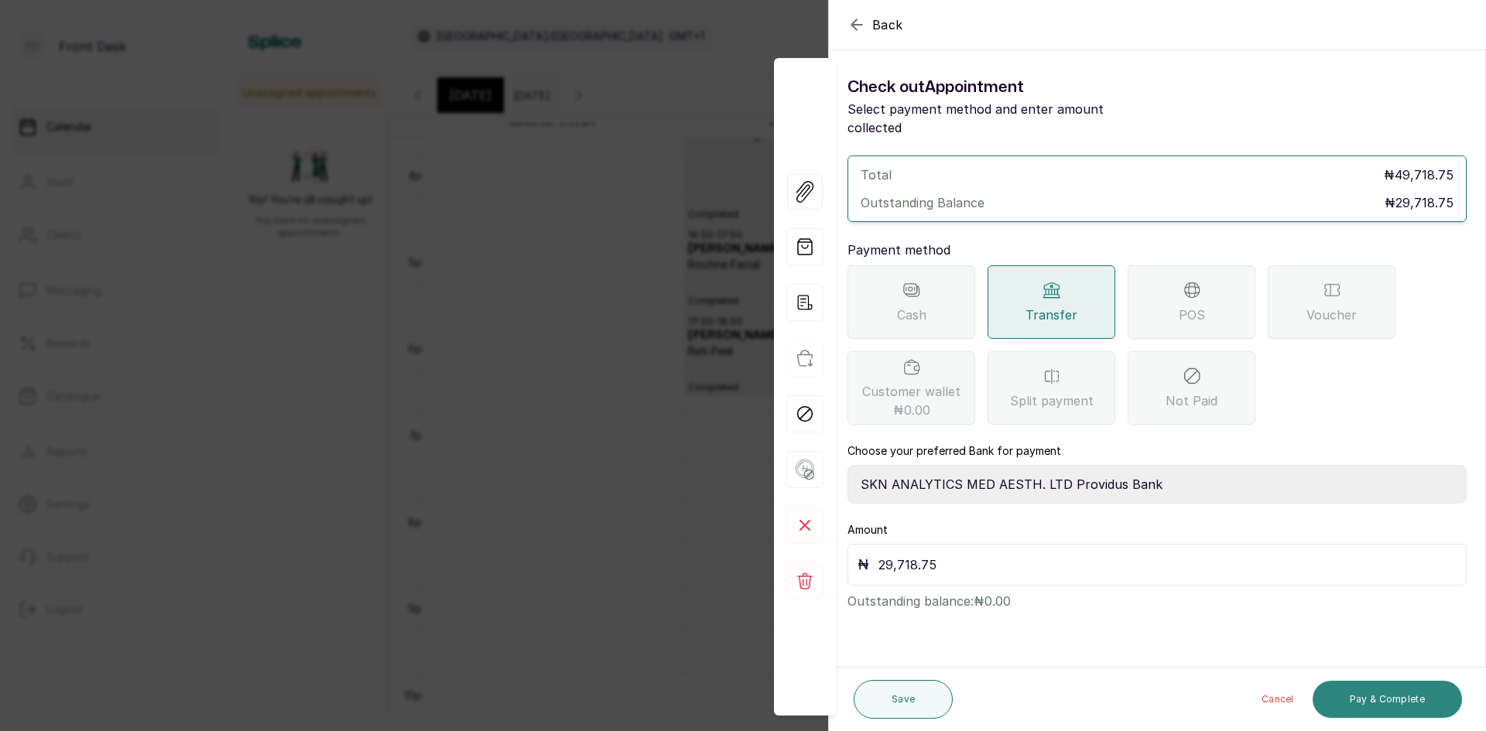
click at [1341, 693] on button "Pay & Complete" at bounding box center [1386, 699] width 149 height 37
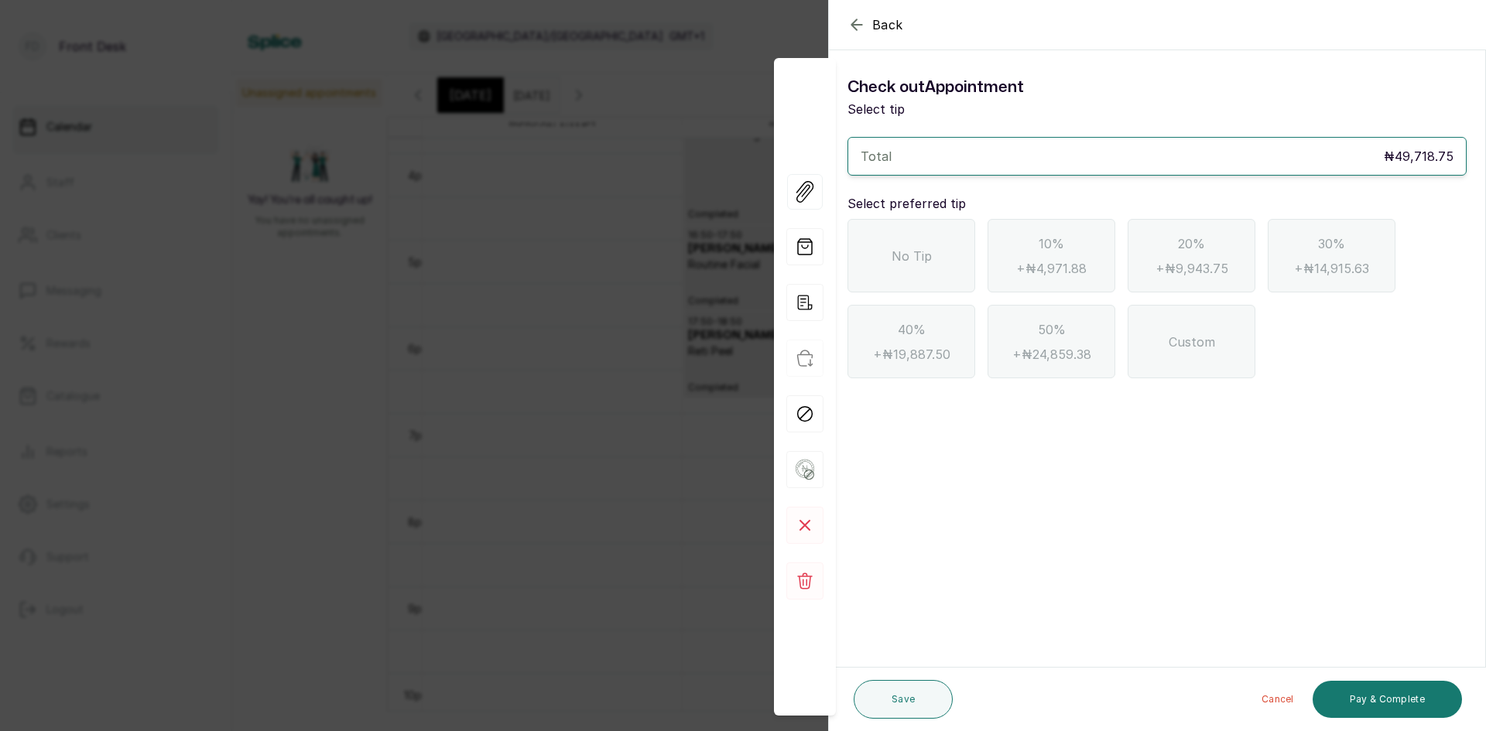
click at [925, 265] on div "No Tip" at bounding box center [911, 256] width 128 height 74
click at [1362, 688] on button "Pay & Complete" at bounding box center [1386, 699] width 149 height 37
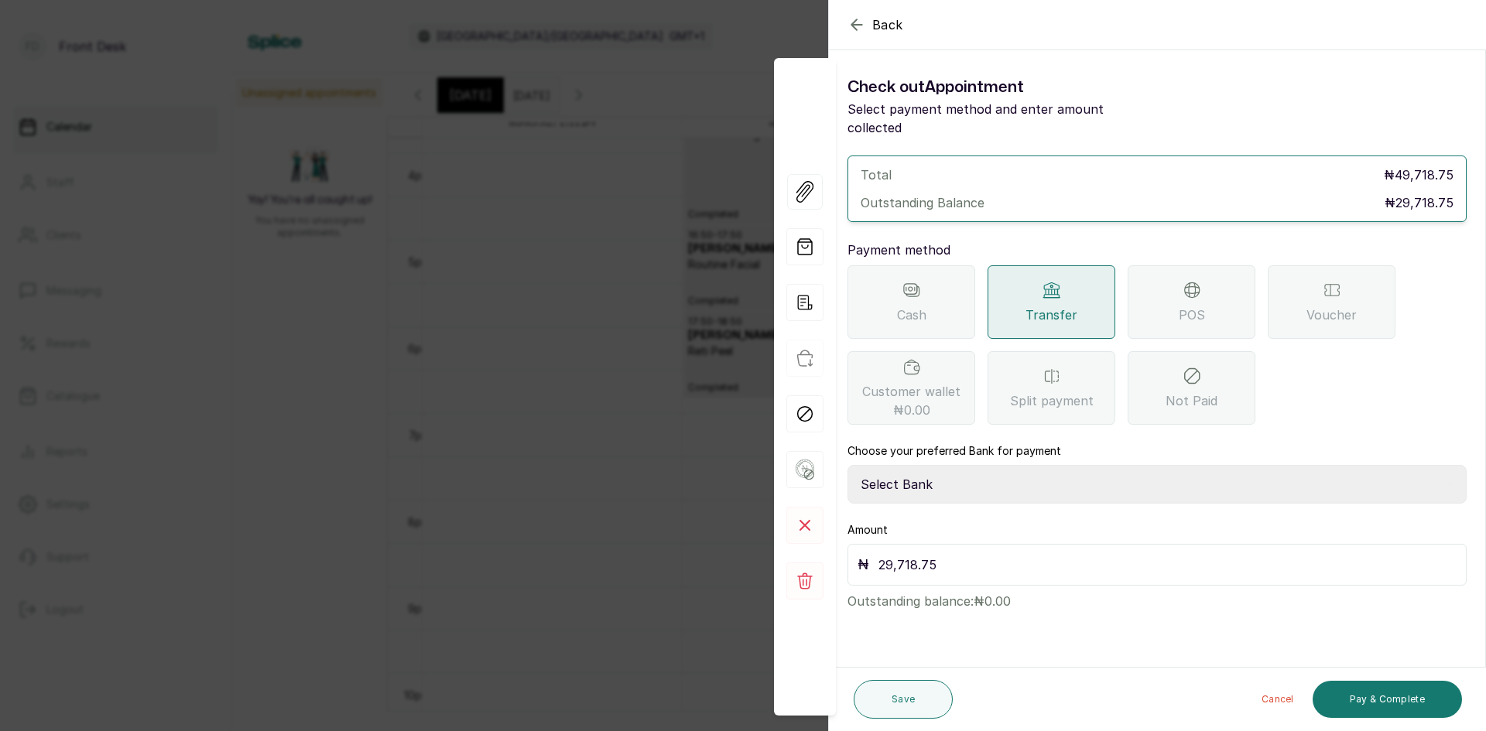
click at [987, 465] on select "Select Bank [PERSON_NAME] Fairmoney Microfinance Bank SKN ANALYTICS MED AESTH. …" at bounding box center [1156, 484] width 619 height 39
select select "43272bc0-21c6-4b19-b9fb-c2093b8603c2"
click at [847, 465] on select "Select Bank [PERSON_NAME] Fairmoney Microfinance Bank SKN ANALYTICS MED AESTH. …" at bounding box center [1156, 484] width 619 height 39
click at [1399, 693] on button "Pay & Complete" at bounding box center [1386, 699] width 149 height 37
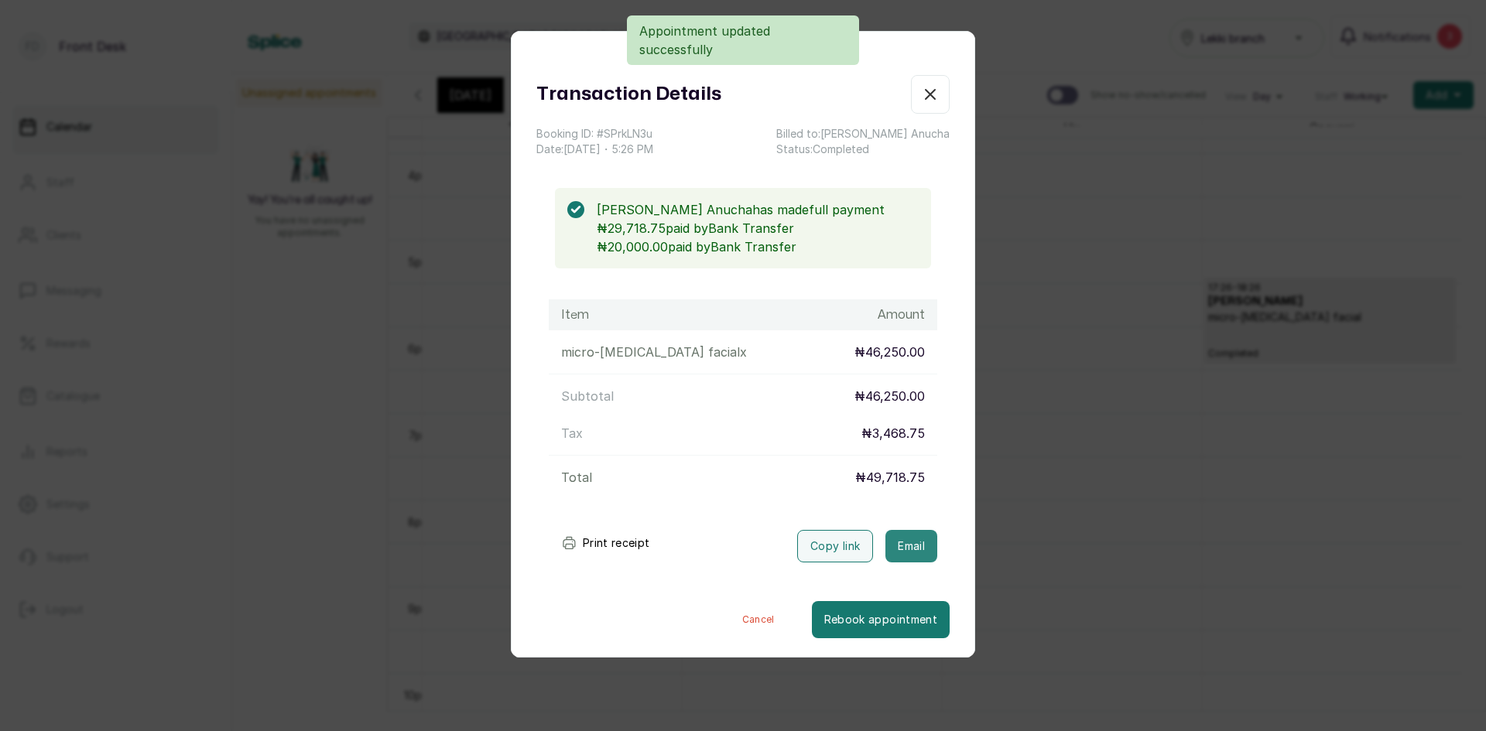
click at [891, 546] on button "Email" at bounding box center [911, 546] width 52 height 33
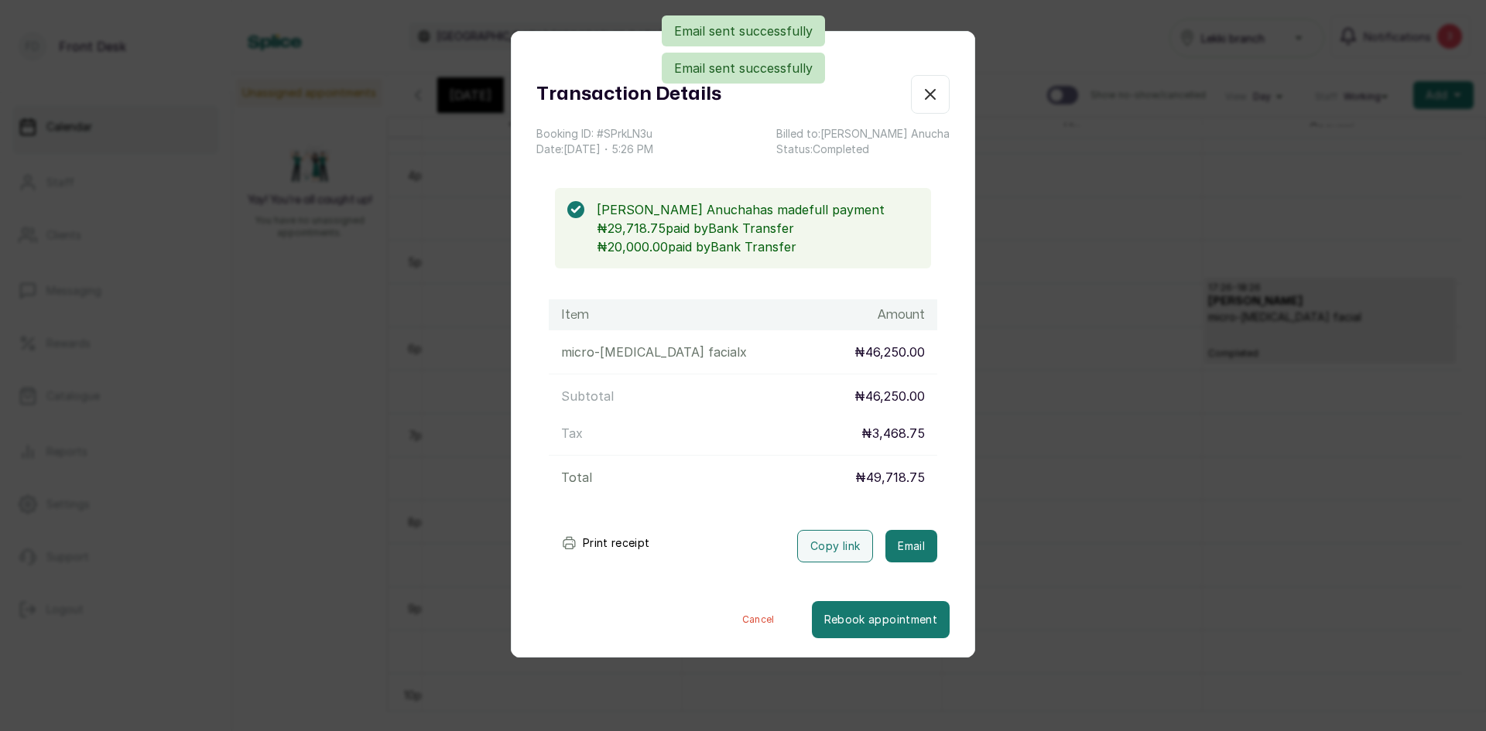
click at [995, 528] on div "Transaction Details Booking ID: # SPrkLN3u Date: [DATE] ・ 5:26 PM Billed to: [P…" at bounding box center [743, 365] width 1486 height 731
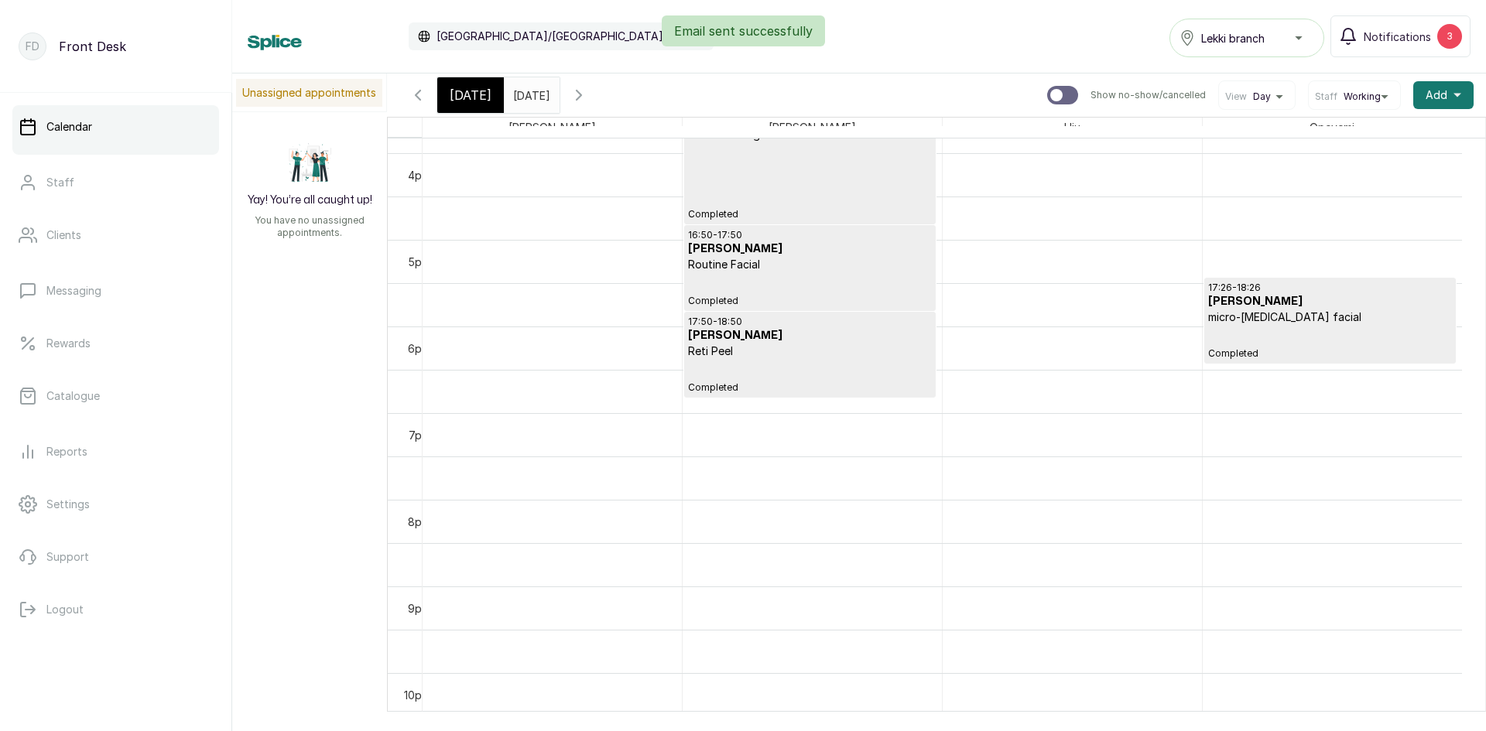
click at [483, 95] on span "[DATE]" at bounding box center [471, 95] width 42 height 19
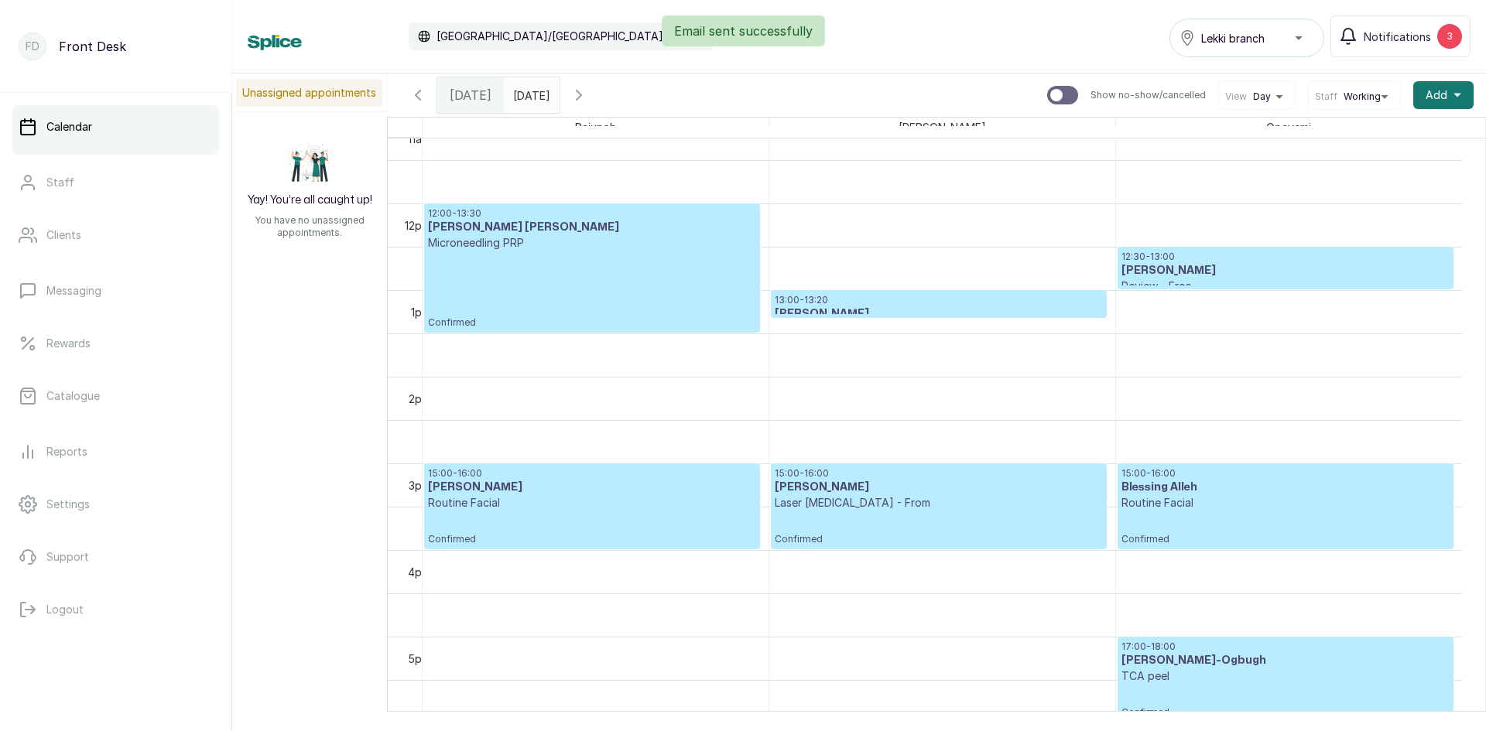
scroll to position [1062, 0]
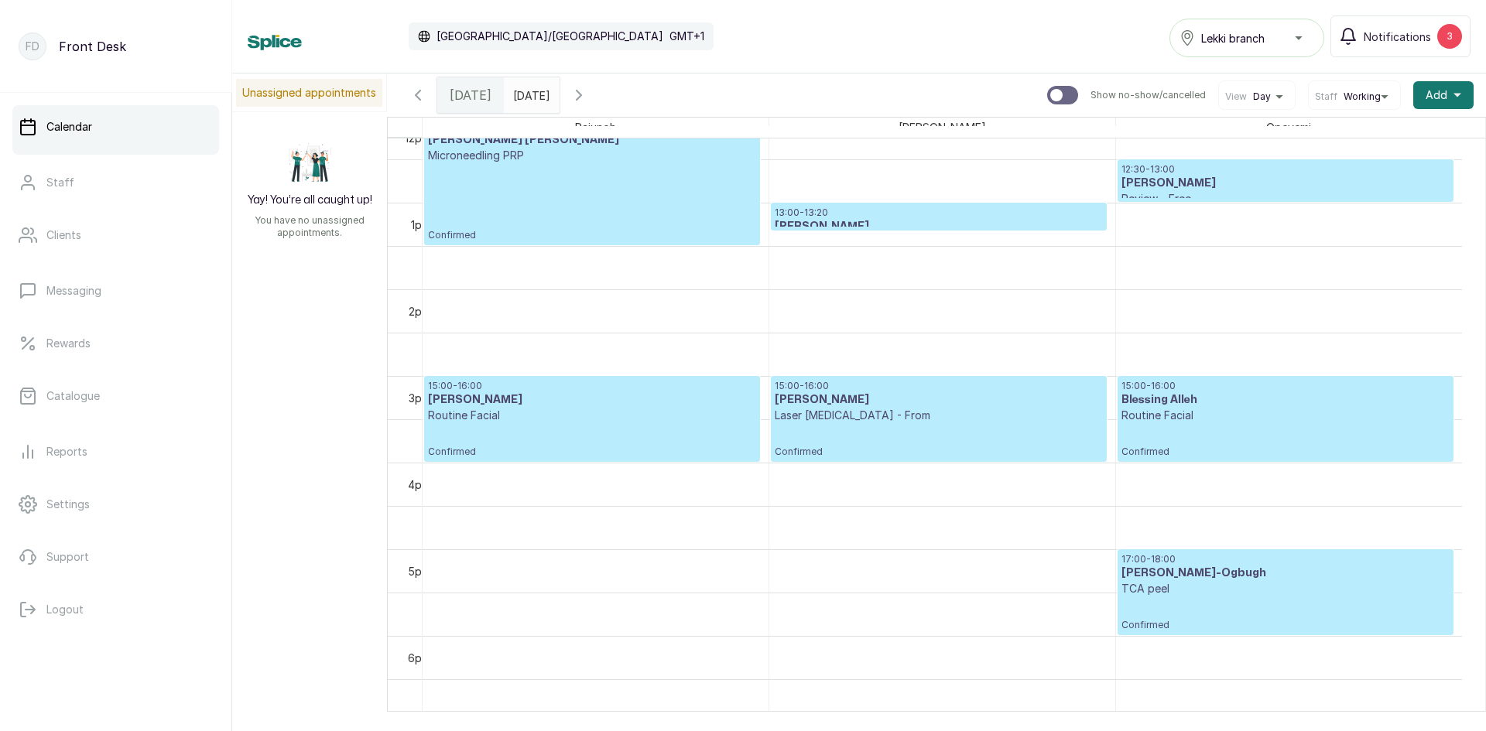
click at [529, 92] on input "[DATE]" at bounding box center [517, 91] width 25 height 26
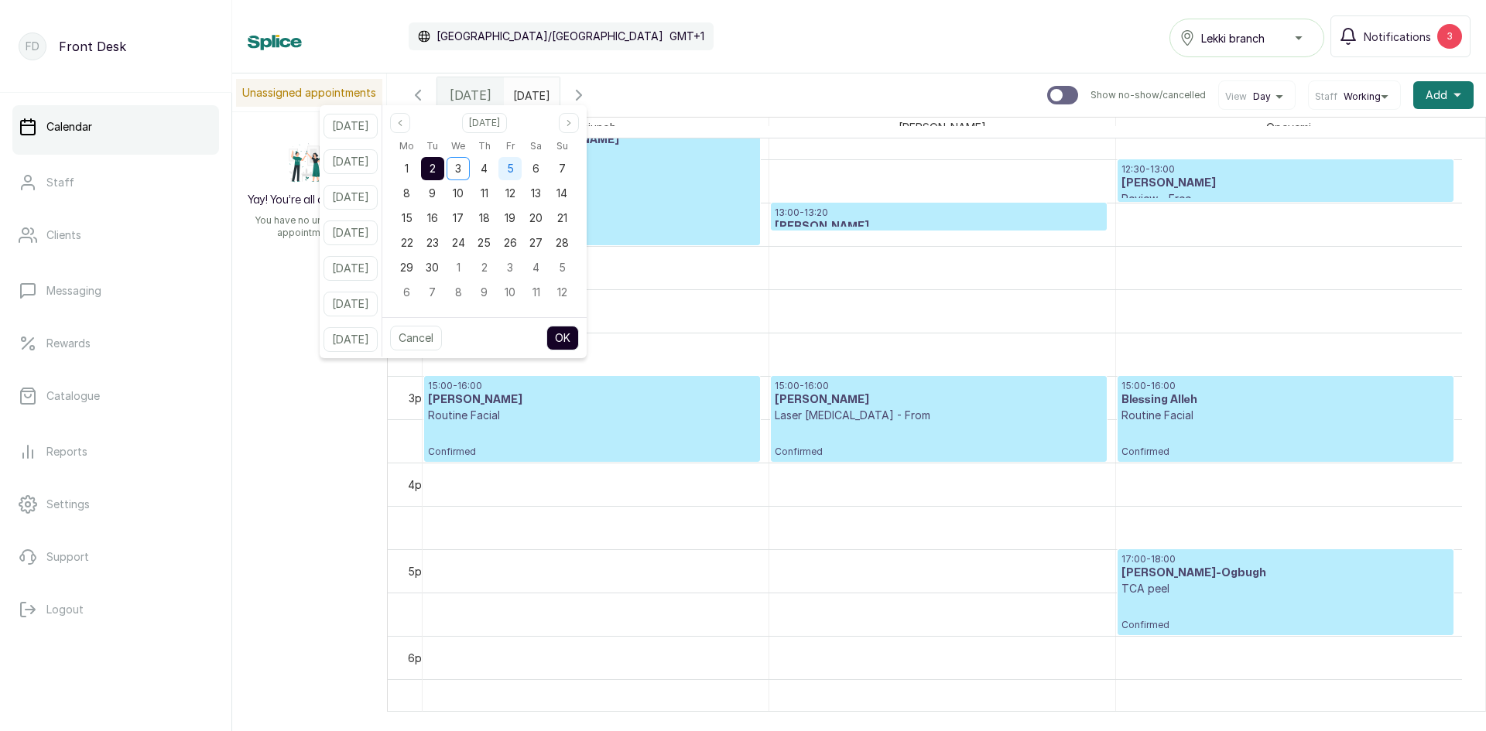
click at [522, 168] on div "5" at bounding box center [509, 168] width 23 height 23
click at [576, 342] on button "OK" at bounding box center [562, 338] width 33 height 25
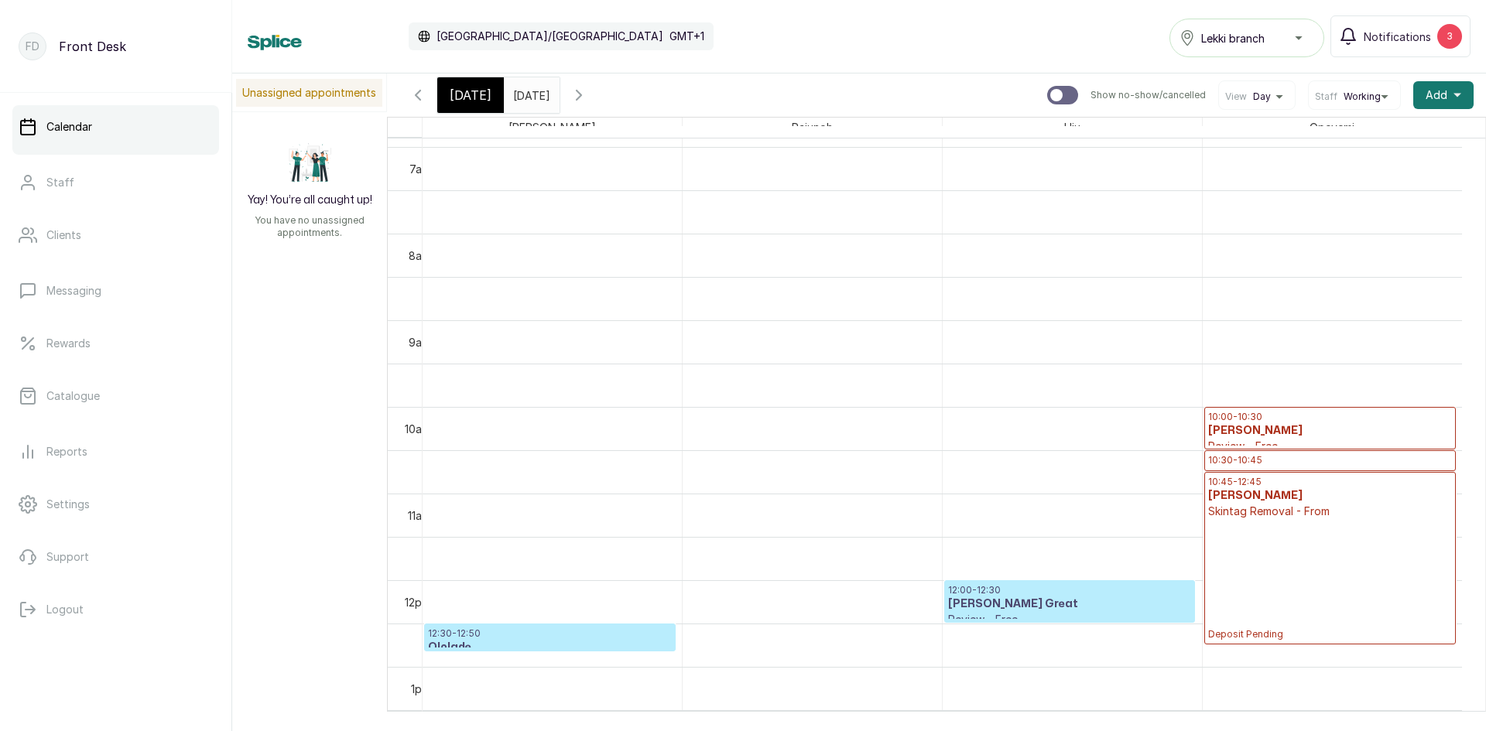
scroll to position [0, 0]
click at [474, 91] on span "[DATE]" at bounding box center [471, 95] width 42 height 19
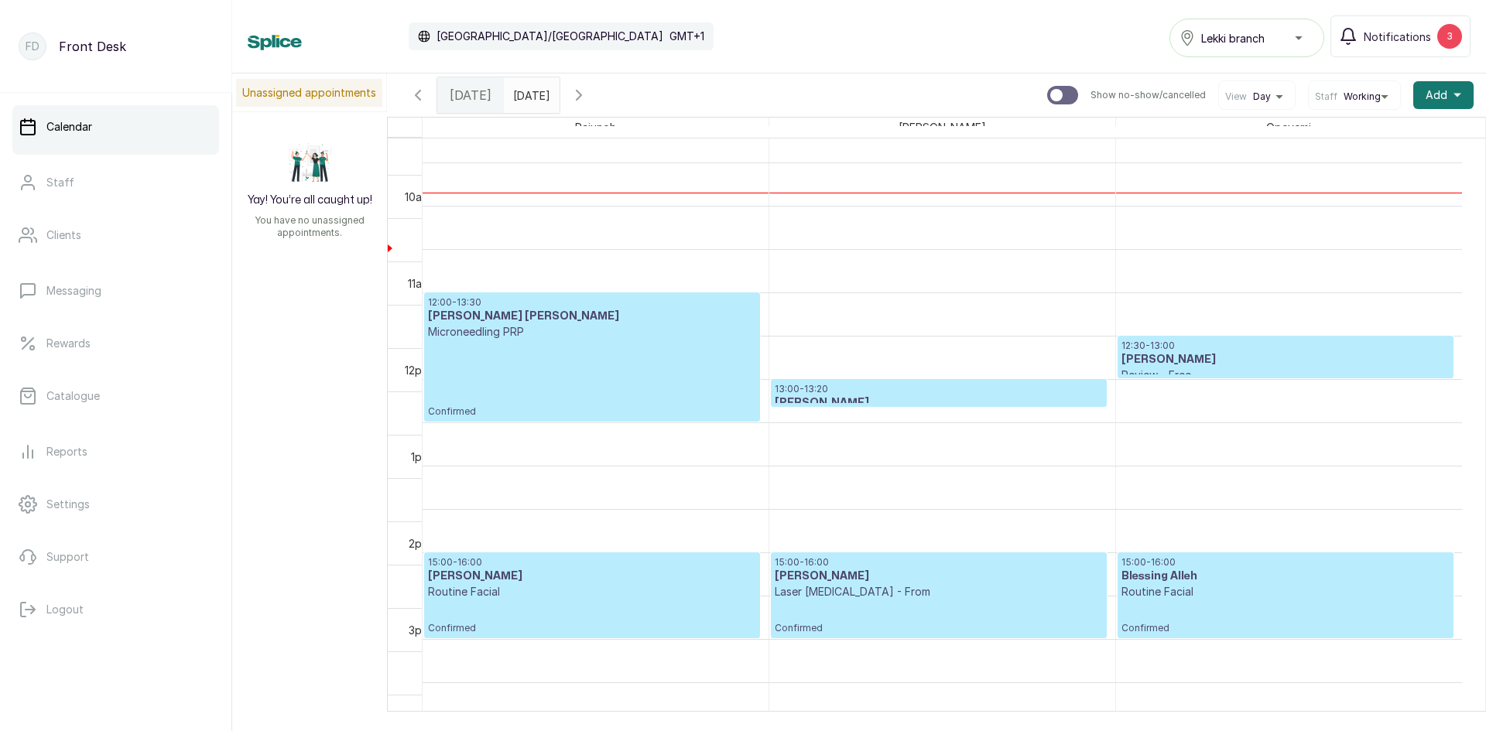
scroll to position [982, 0]
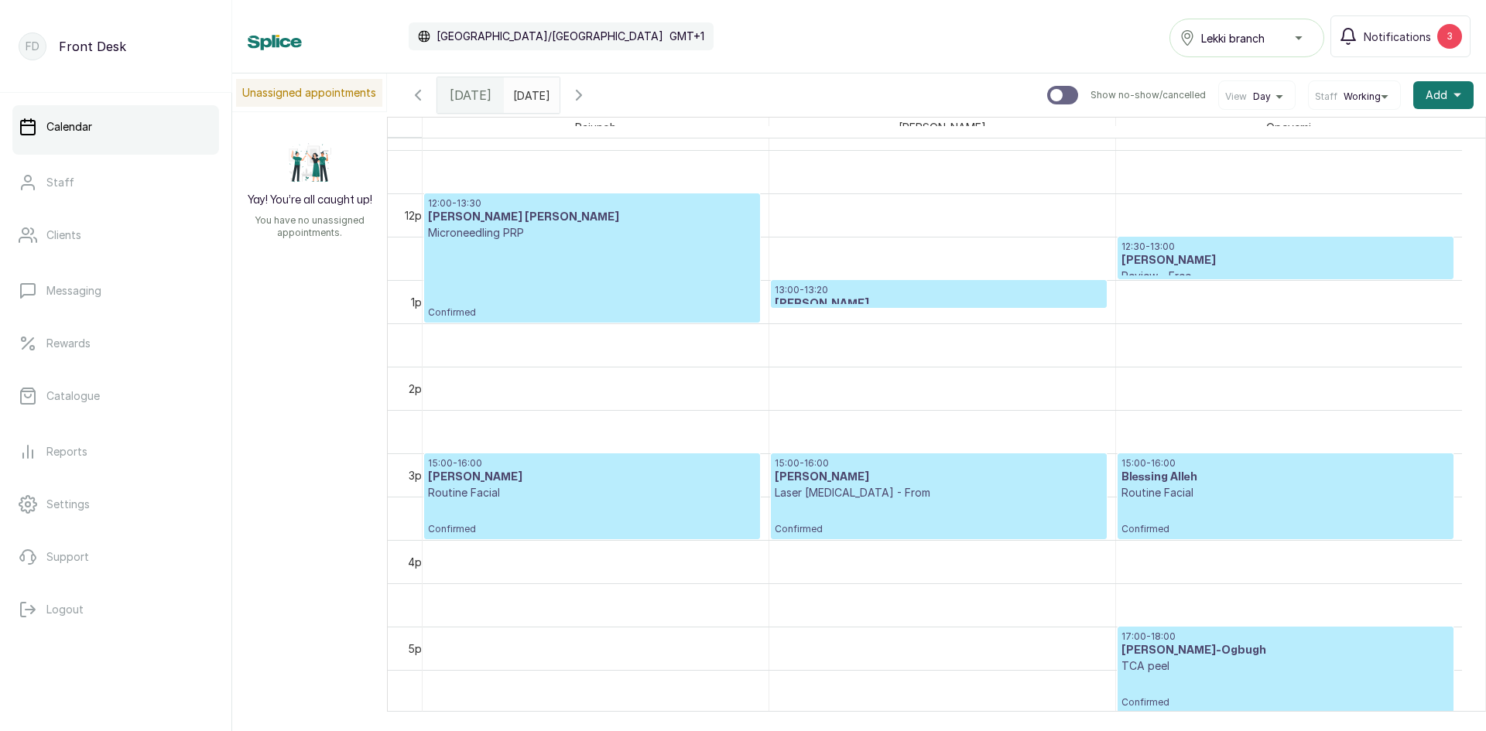
click at [529, 93] on input "[DATE]" at bounding box center [517, 91] width 25 height 26
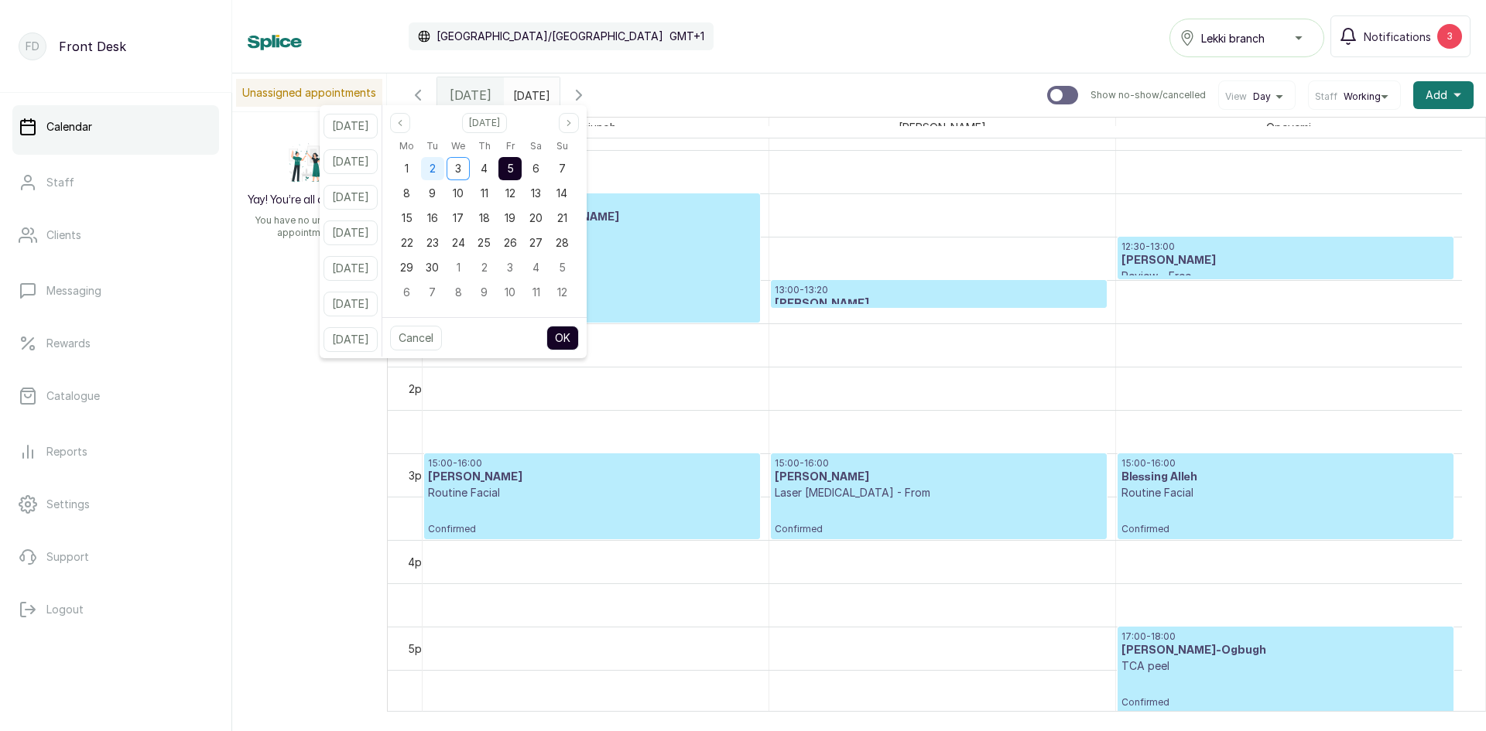
click at [444, 167] on div "2" at bounding box center [432, 168] width 23 height 23
click at [571, 335] on button "OK" at bounding box center [562, 338] width 33 height 25
type input "[DATE]"
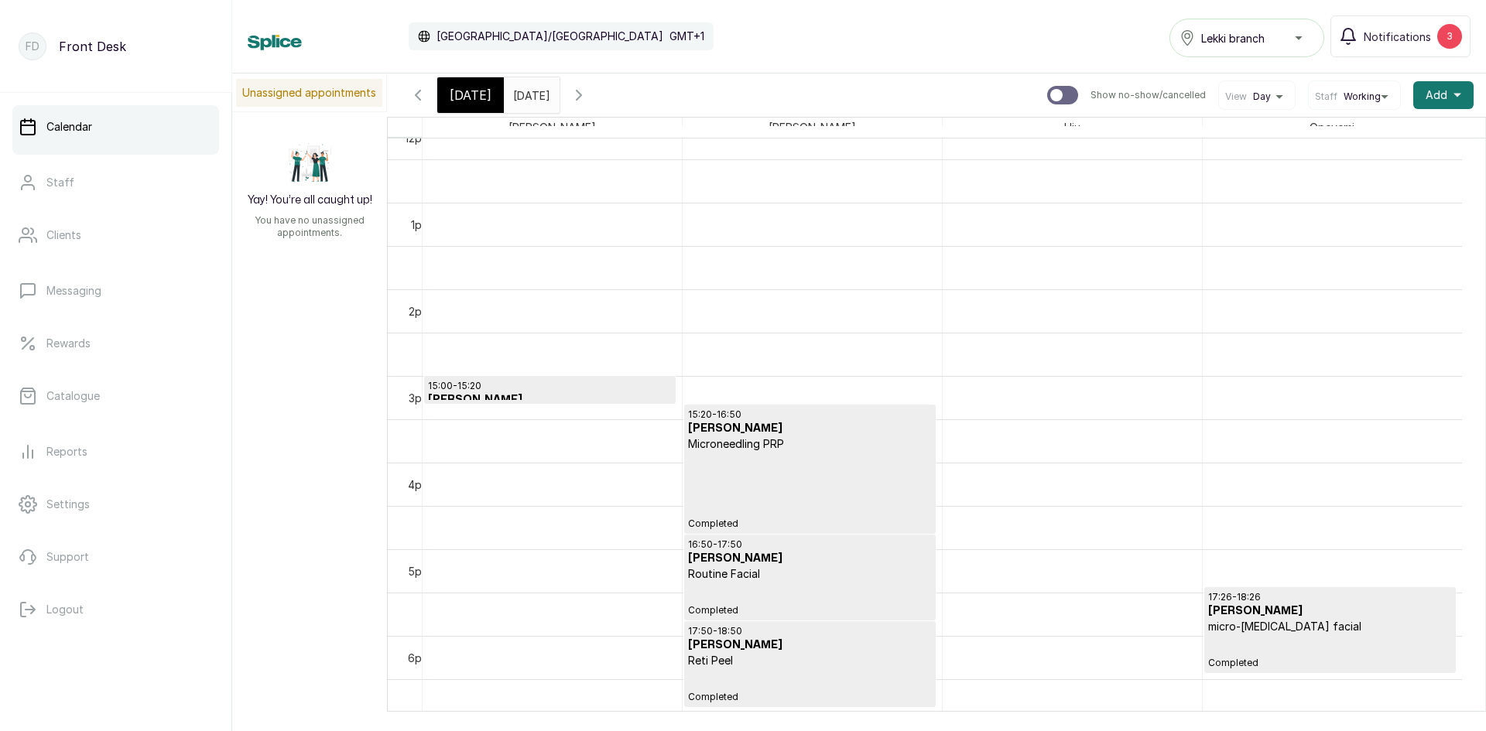
scroll to position [1113, 0]
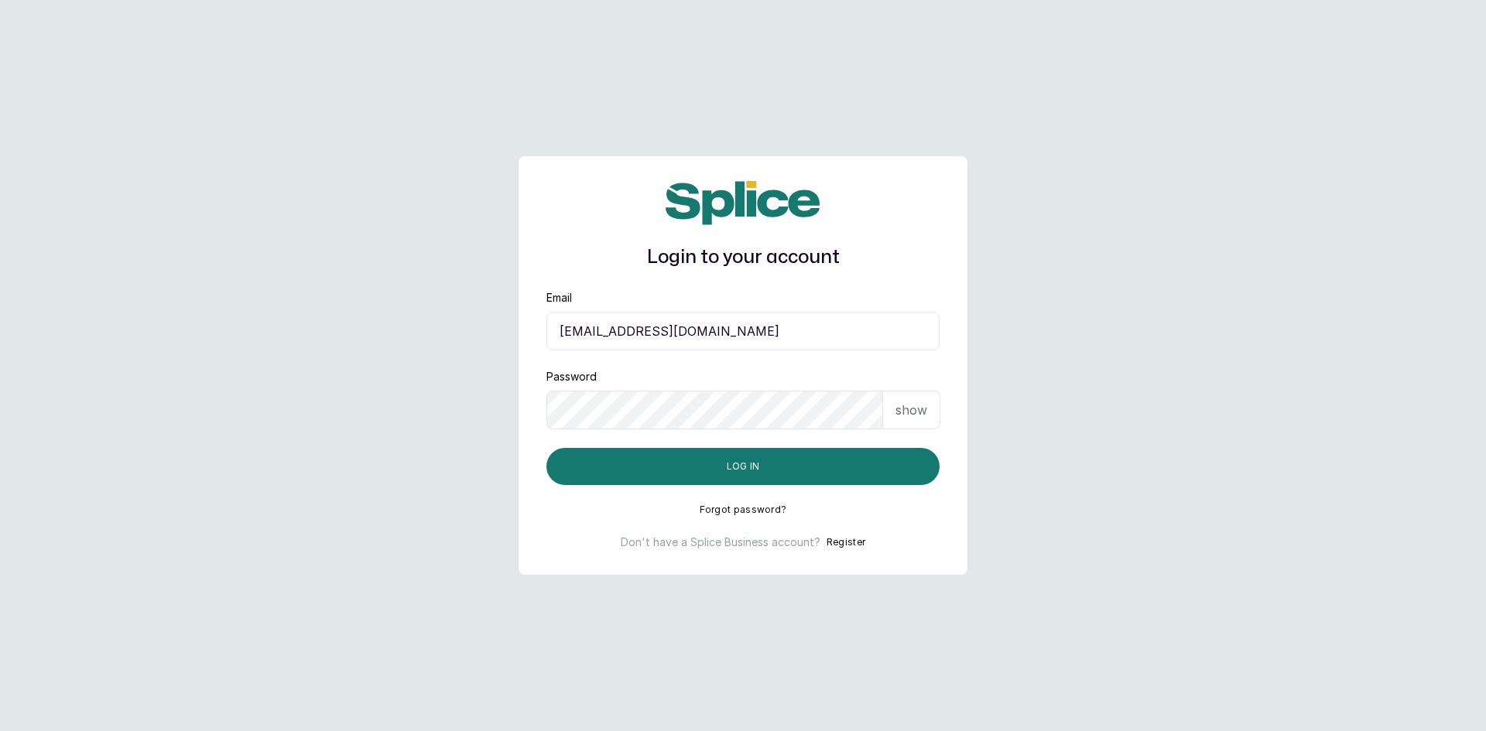
click at [912, 399] on div "show" at bounding box center [911, 410] width 57 height 39
drag, startPoint x: 801, startPoint y: 459, endPoint x: 793, endPoint y: 444, distance: 16.6
click at [800, 460] on button "Log in" at bounding box center [742, 466] width 393 height 37
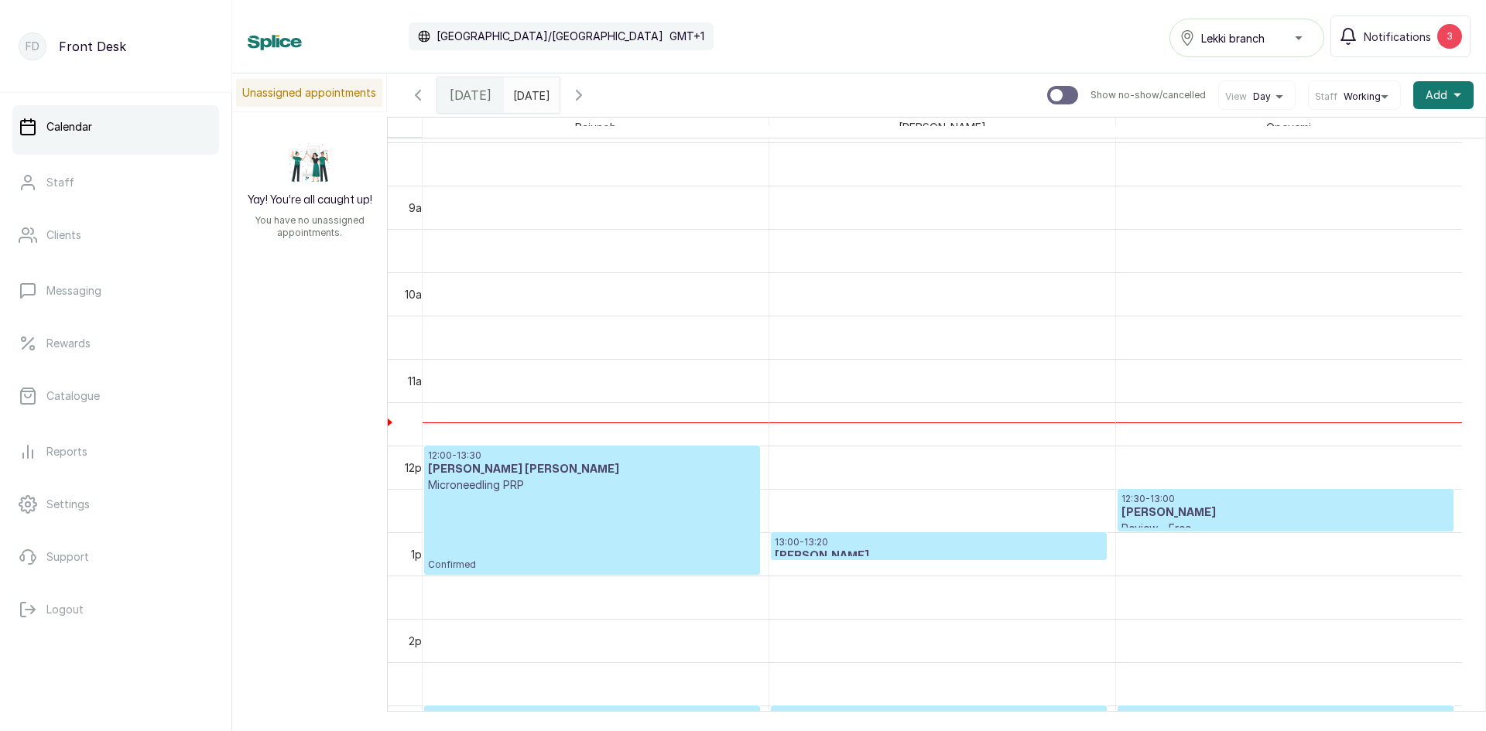
scroll to position [753, 0]
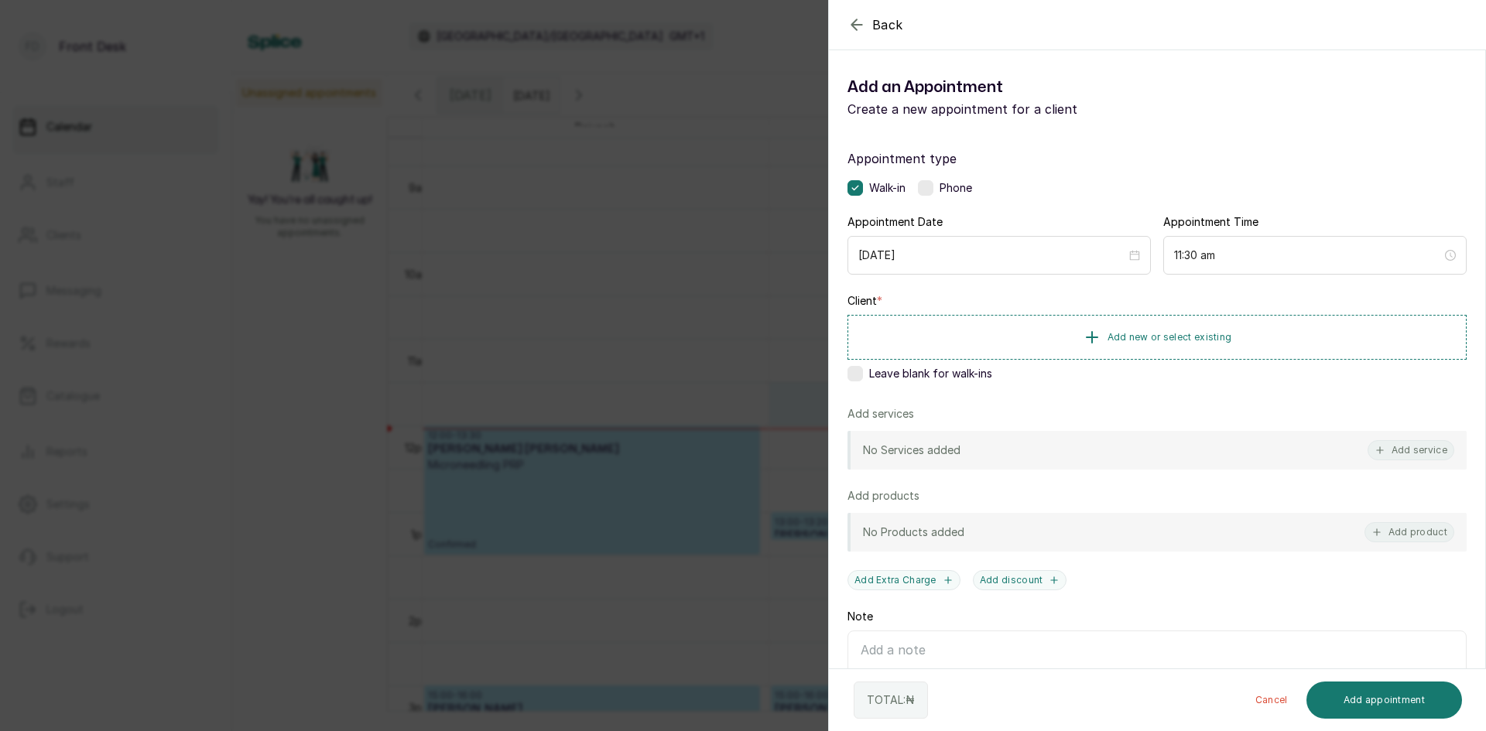
click at [405, 405] on div "Back Add Appointment Add an Appointment Create a new appointment for a client A…" at bounding box center [743, 365] width 1486 height 731
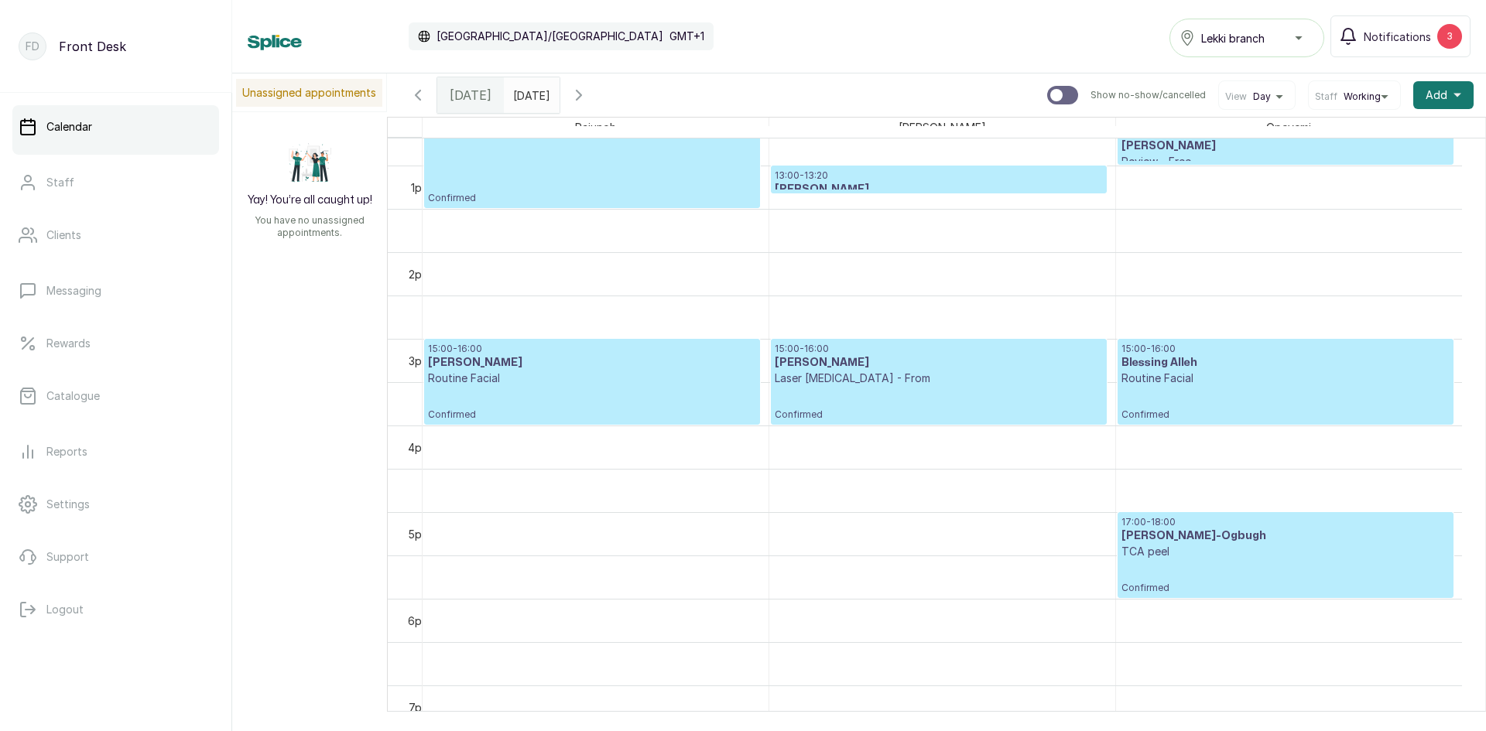
scroll to position [0, 0]
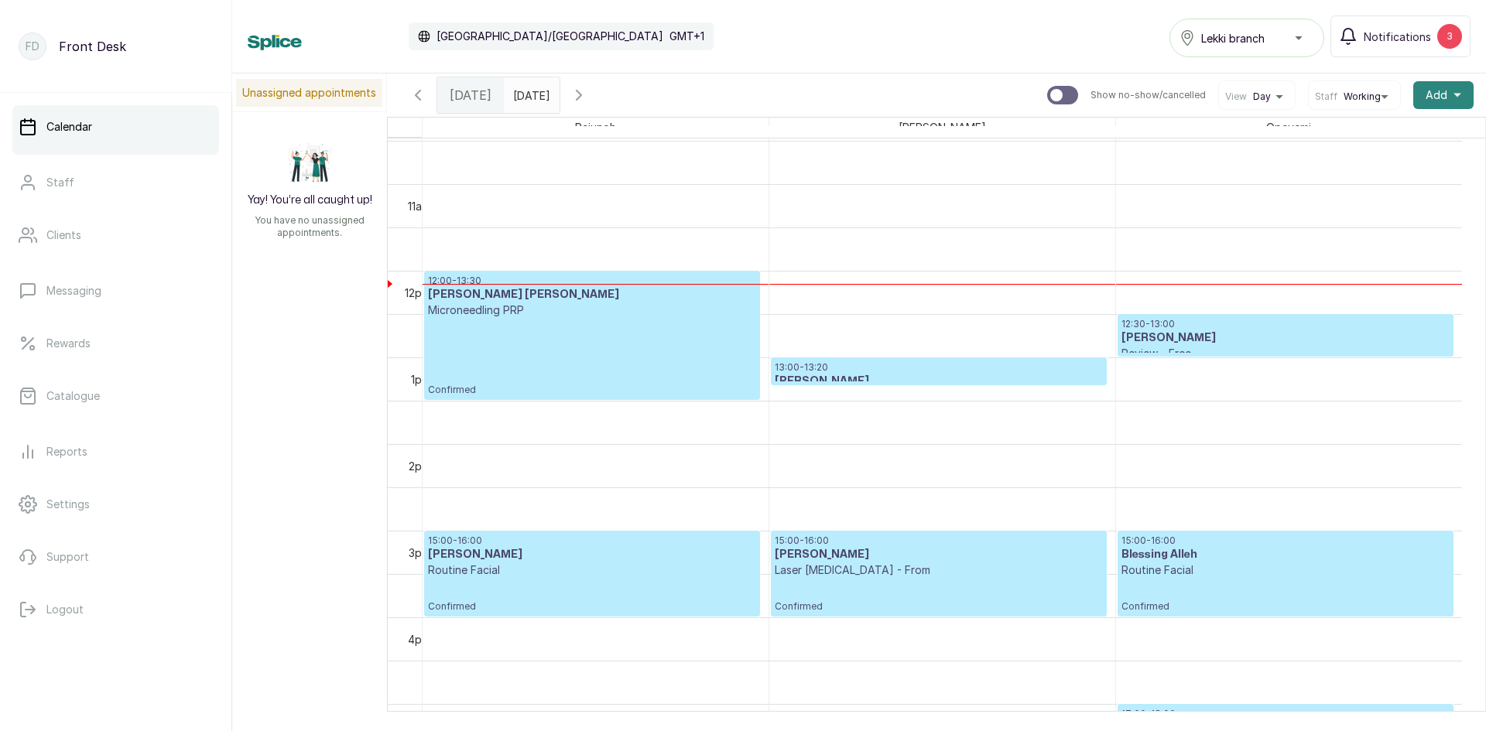
click at [1429, 104] on button "Add +" at bounding box center [1443, 95] width 60 height 28
click at [1335, 134] on span "Add Appointment" at bounding box center [1386, 137] width 149 height 19
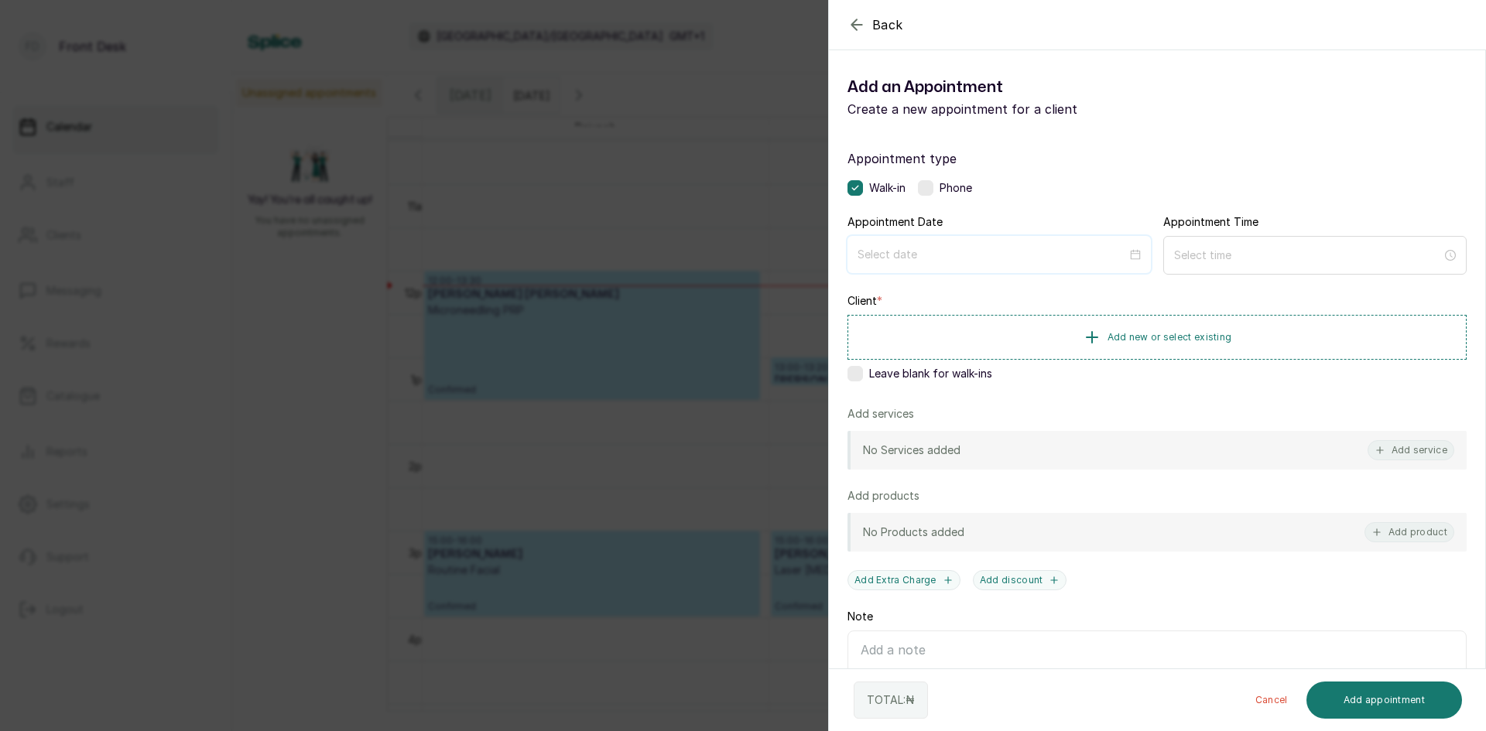
click at [1004, 251] on input at bounding box center [991, 254] width 269 height 17
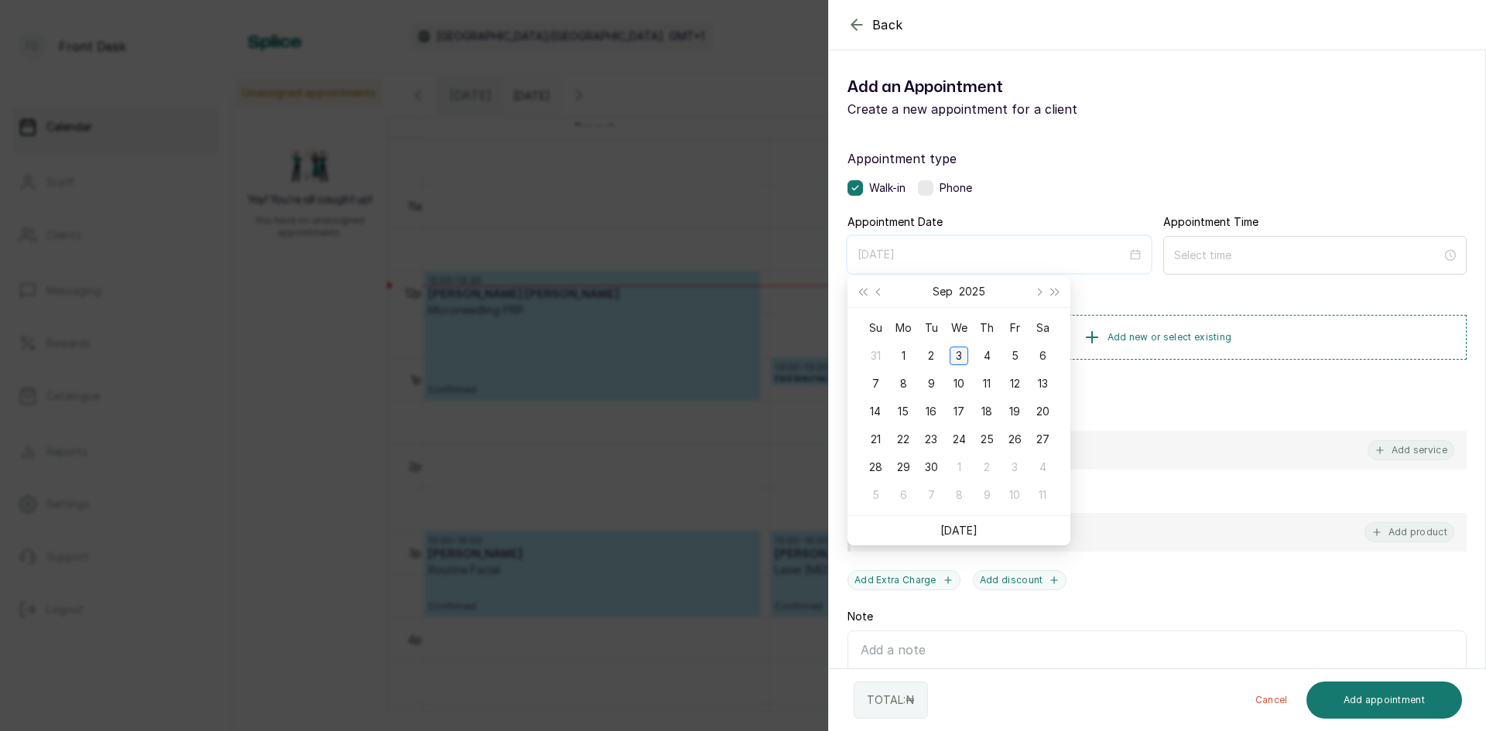
type input "2025/09/03"
click at [953, 358] on div "3" at bounding box center [958, 356] width 19 height 19
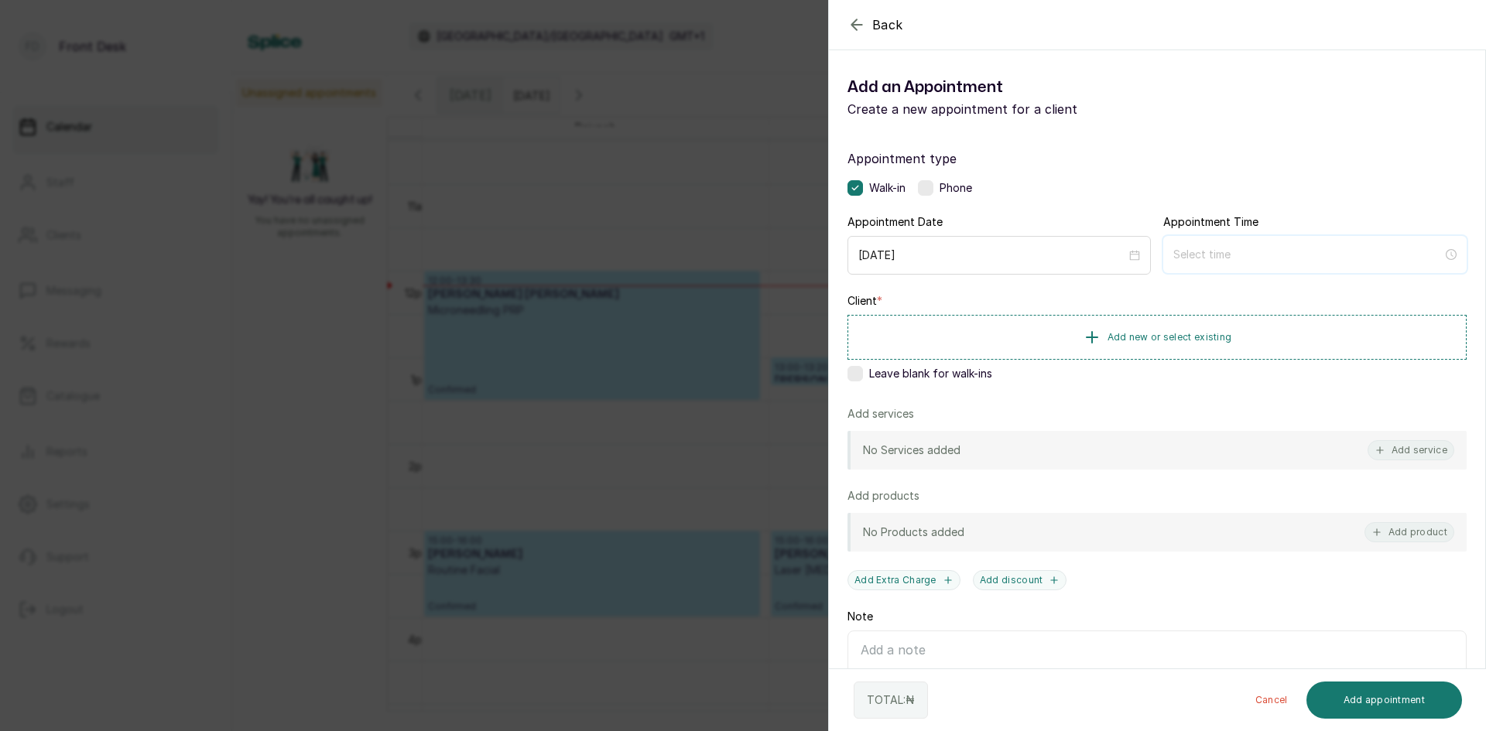
click at [1182, 249] on input at bounding box center [1307, 254] width 269 height 17
click at [1176, 312] on div "01" at bounding box center [1179, 315] width 37 height 22
click at [1220, 323] on div "30" at bounding box center [1223, 324] width 37 height 22
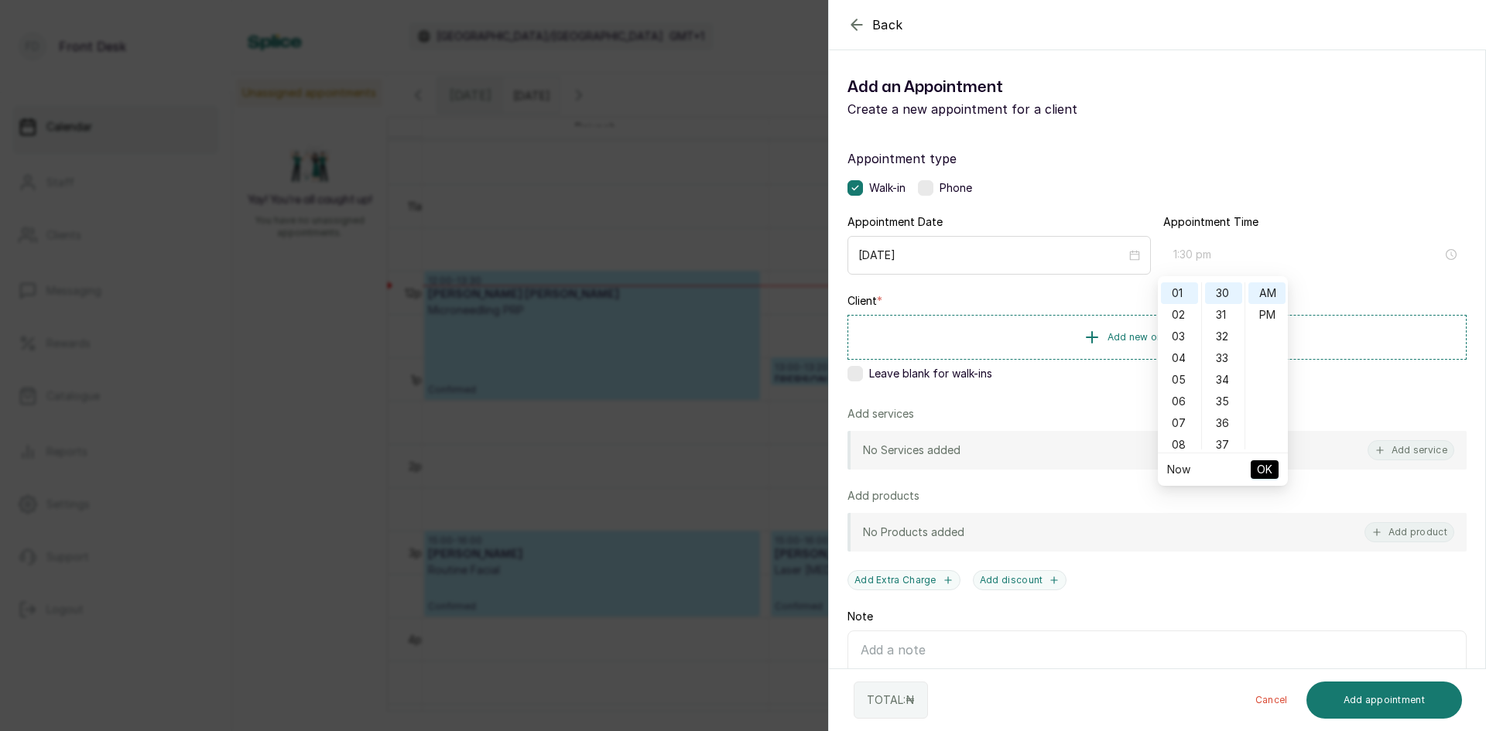
click at [1270, 310] on div "PM" at bounding box center [1266, 315] width 37 height 22
type input "1:30 pm"
click at [1261, 474] on span "OK" at bounding box center [1264, 469] width 15 height 29
click at [115, 260] on div "Back Add Appointment Add an Appointment Create a new appointment for a client A…" at bounding box center [743, 365] width 1486 height 731
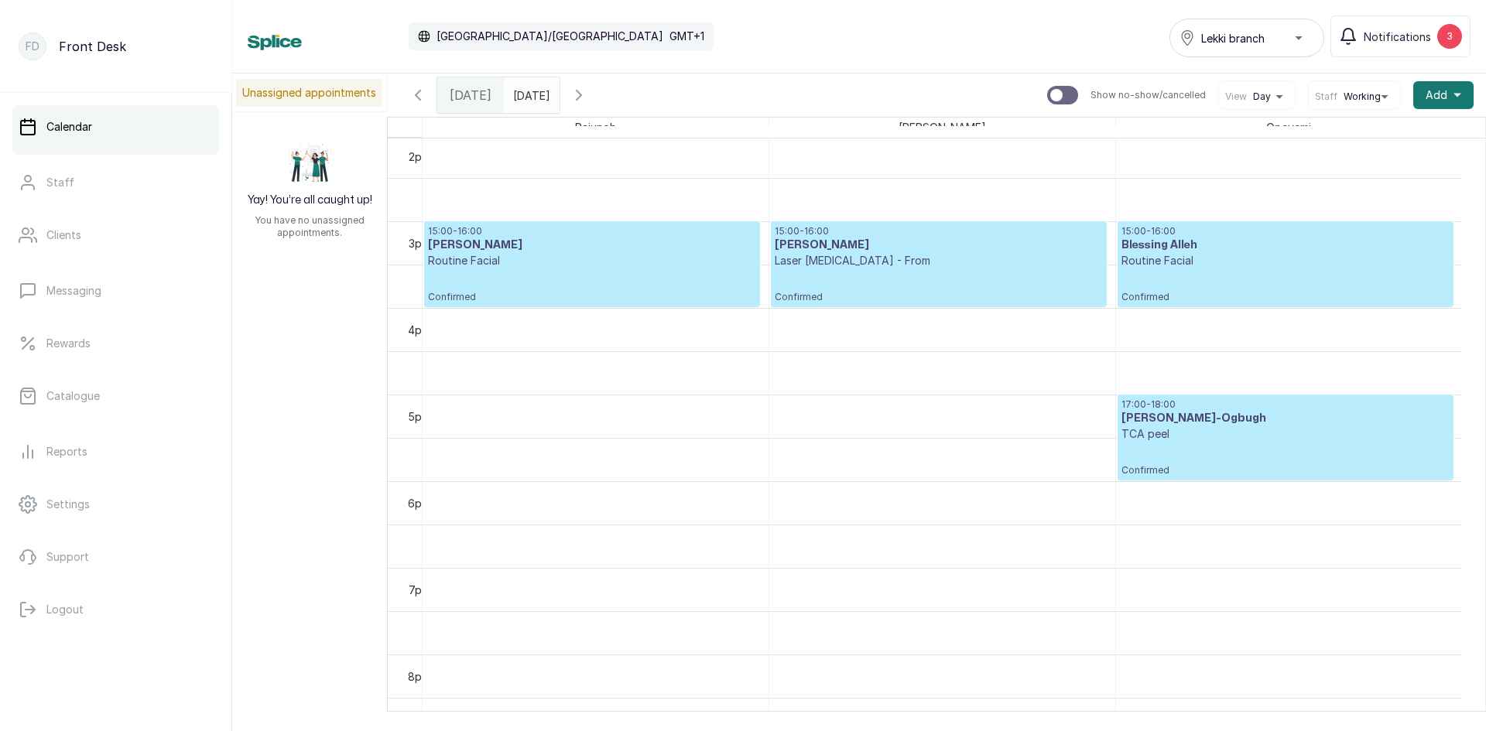
scroll to position [1295, 0]
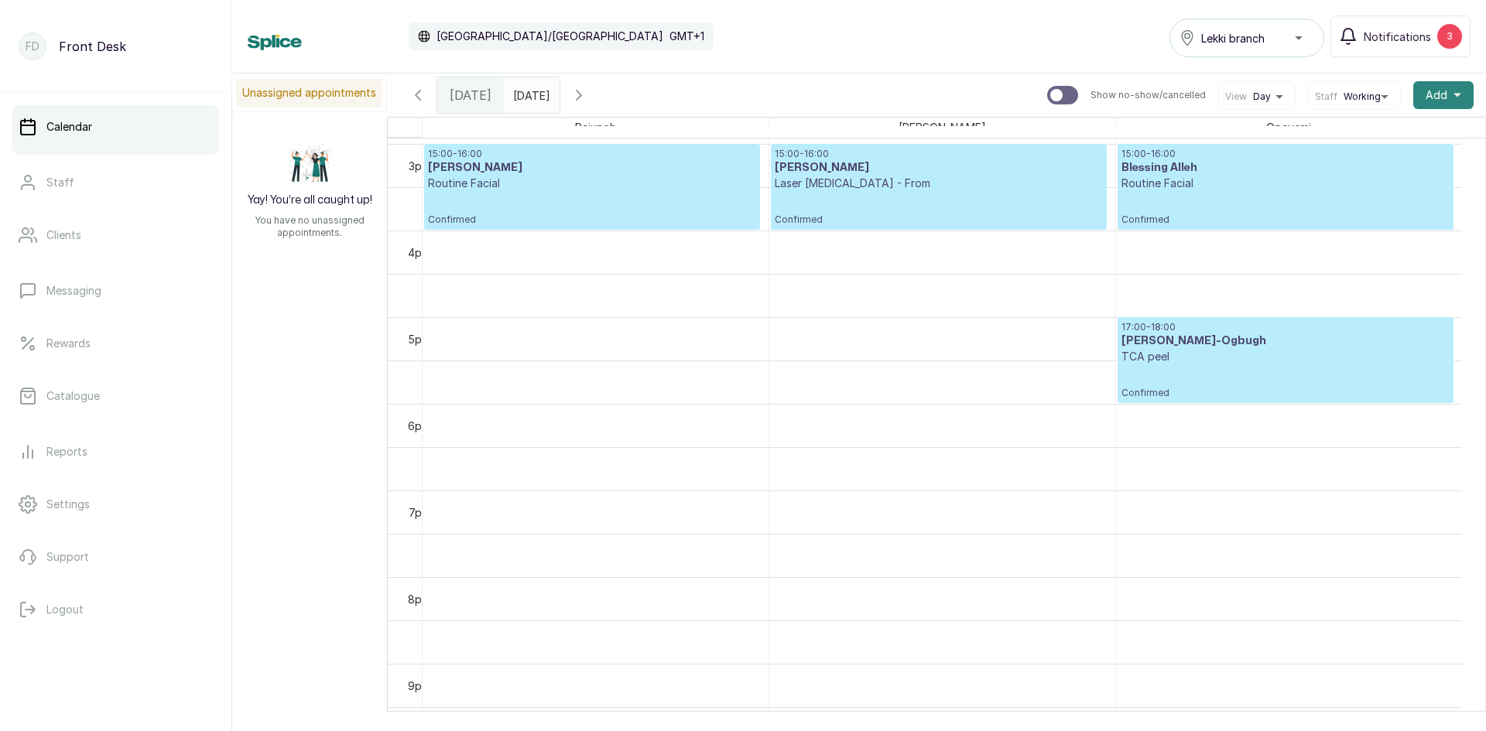
click at [1425, 90] on span "Add" at bounding box center [1436, 94] width 22 height 15
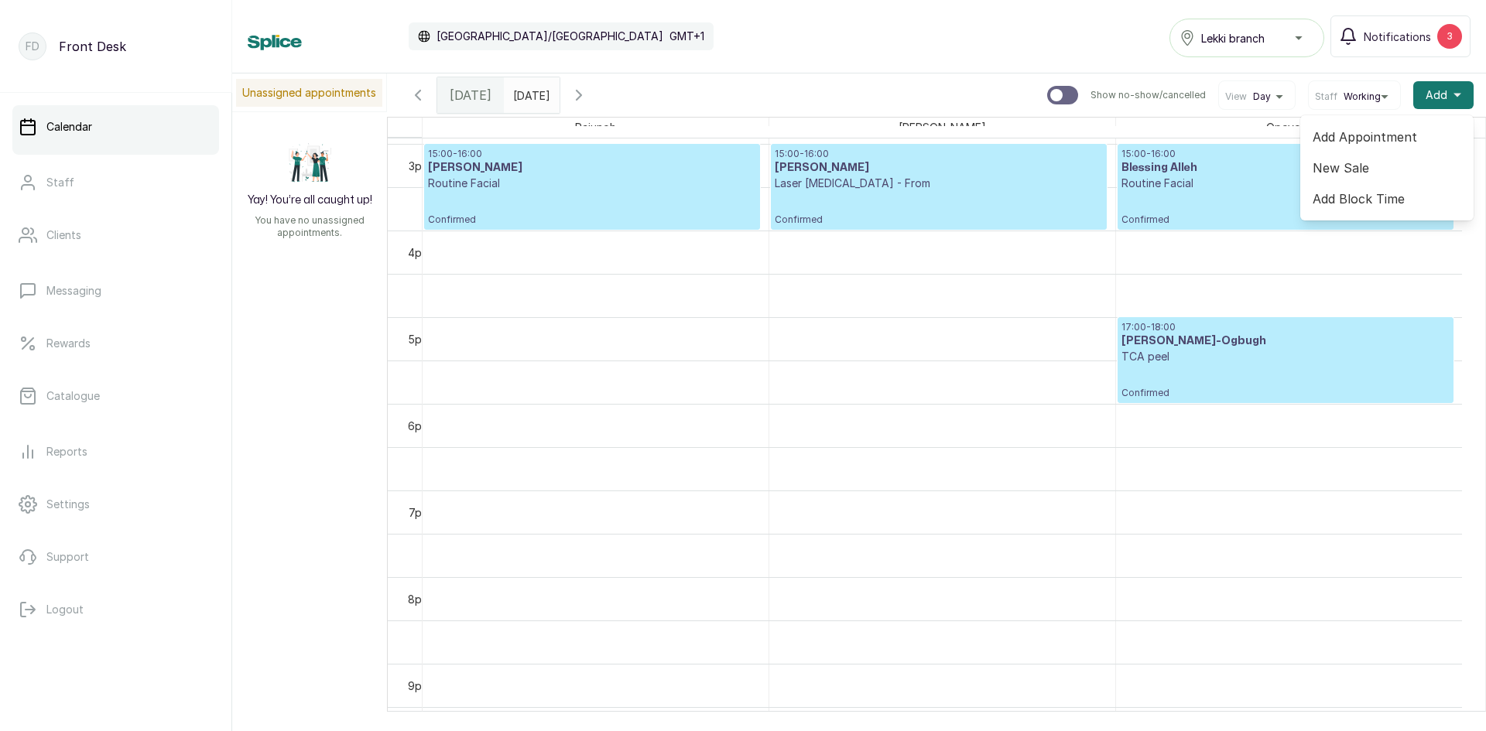
click at [1388, 134] on span "Add Appointment" at bounding box center [1386, 137] width 149 height 19
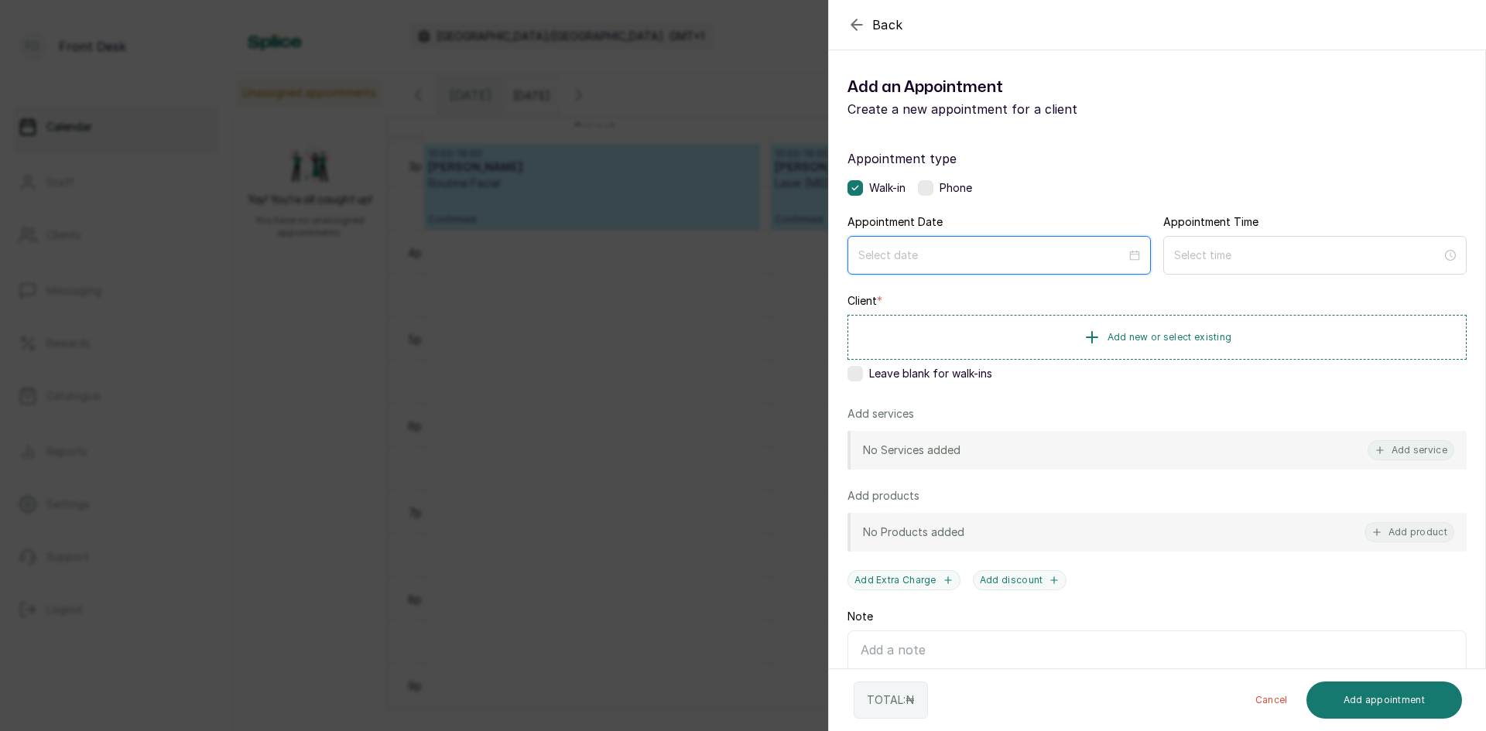
click at [1019, 248] on input at bounding box center [992, 255] width 268 height 17
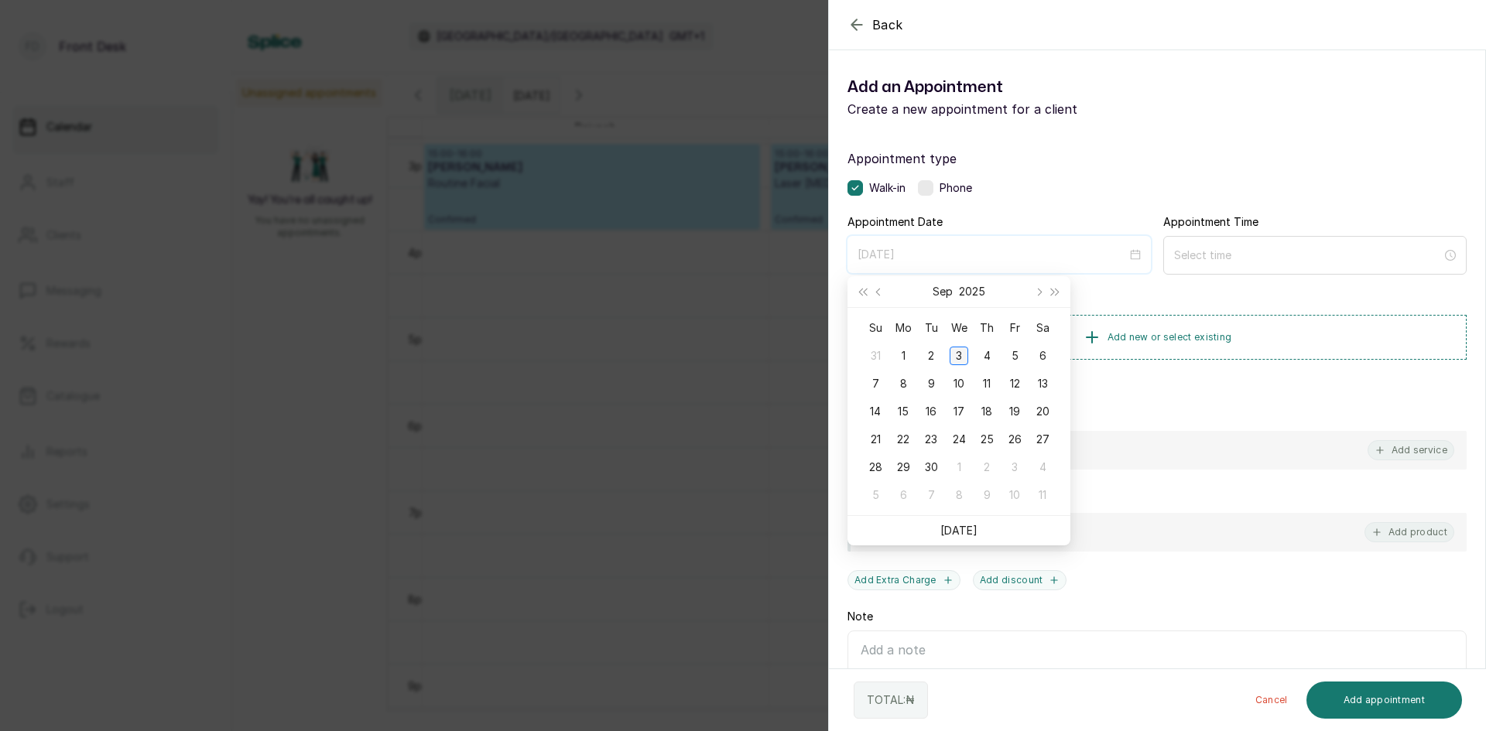
type input "2025/09/03"
click at [956, 351] on div "3" at bounding box center [958, 356] width 19 height 19
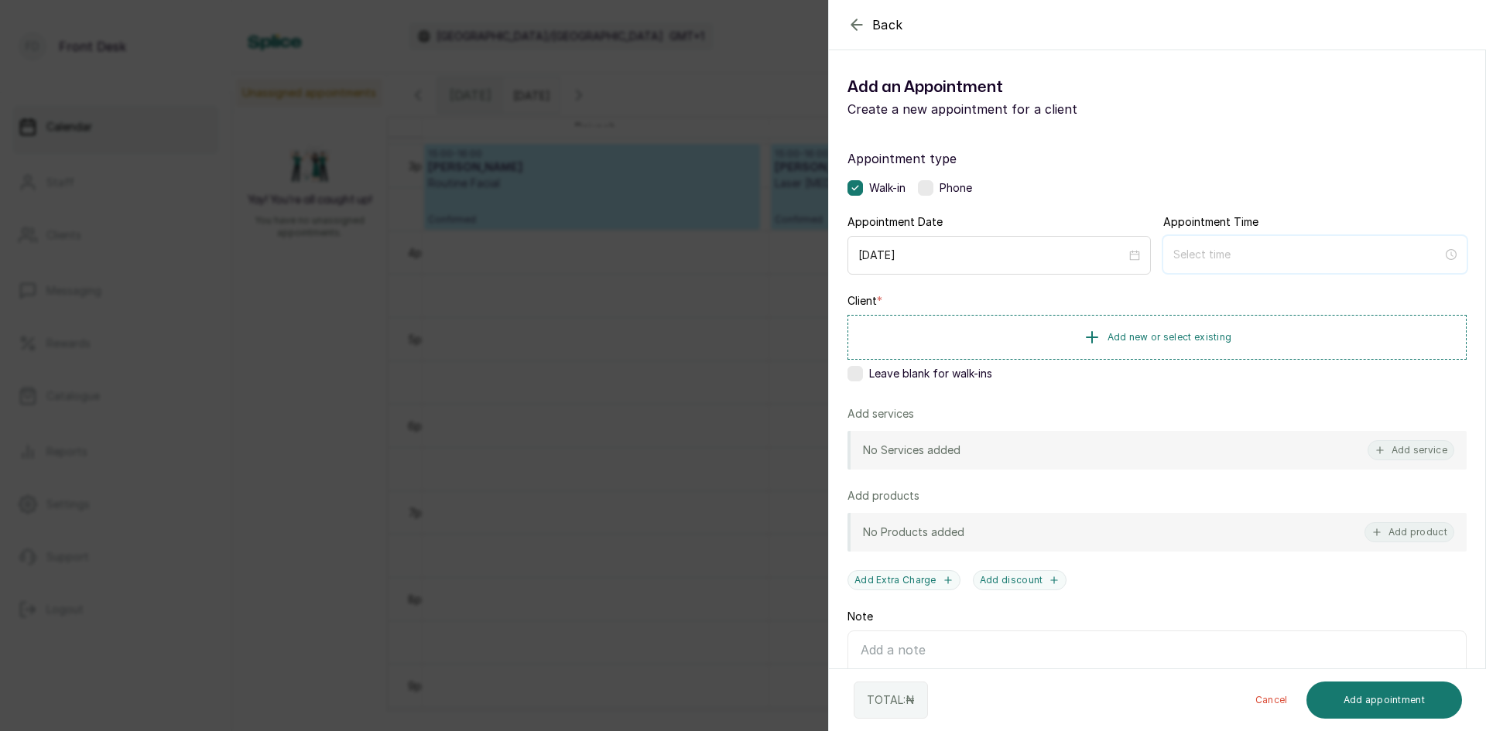
click at [1198, 256] on input at bounding box center [1307, 254] width 269 height 17
type input "12:00 am"
click at [1176, 310] on div "01" at bounding box center [1179, 315] width 37 height 22
click at [1223, 324] on div "30" at bounding box center [1223, 324] width 37 height 22
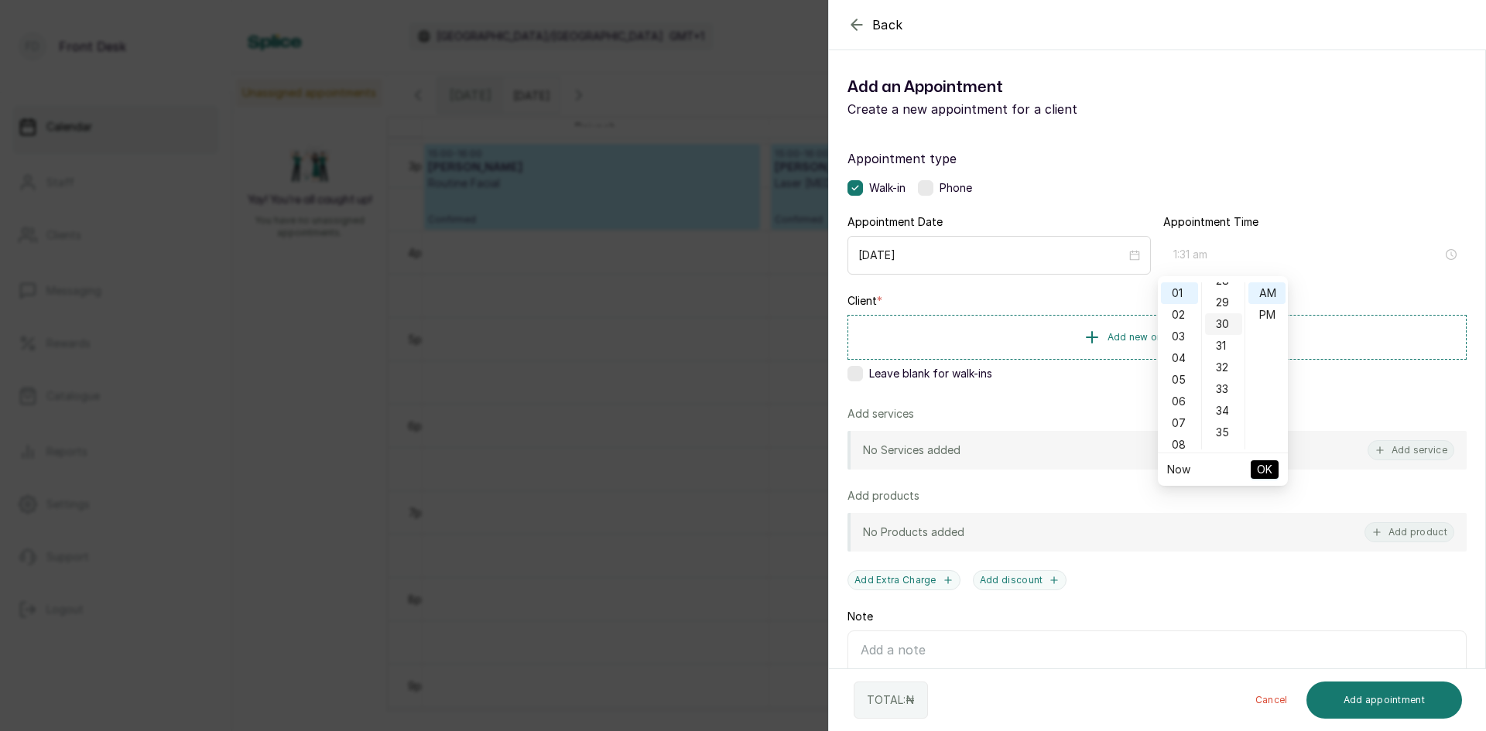
scroll to position [650, 0]
type input "1:30 pm"
click at [1268, 315] on div "PM" at bounding box center [1266, 315] width 37 height 22
click at [1265, 466] on span "OK" at bounding box center [1264, 469] width 15 height 29
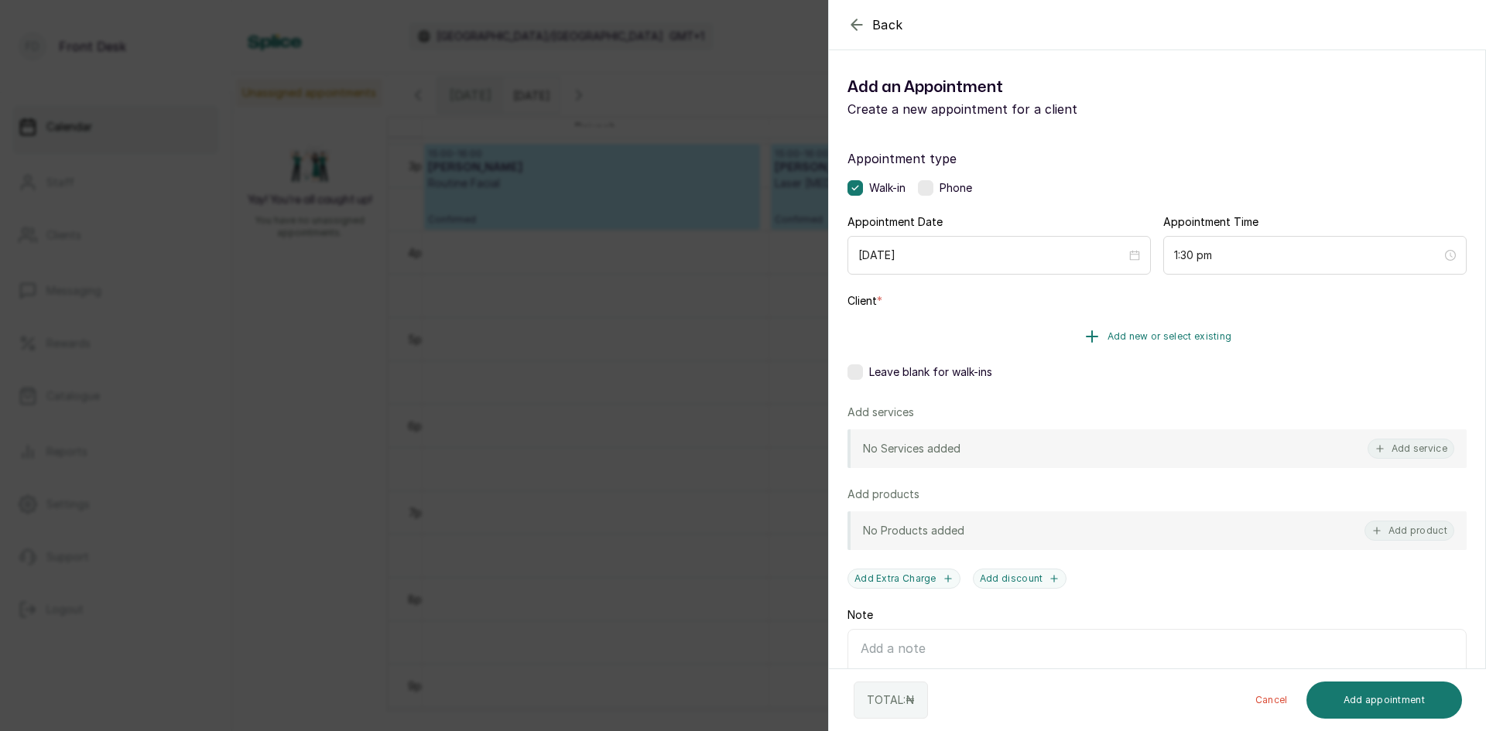
click at [1170, 335] on span "Add new or select existing" at bounding box center [1169, 336] width 125 height 12
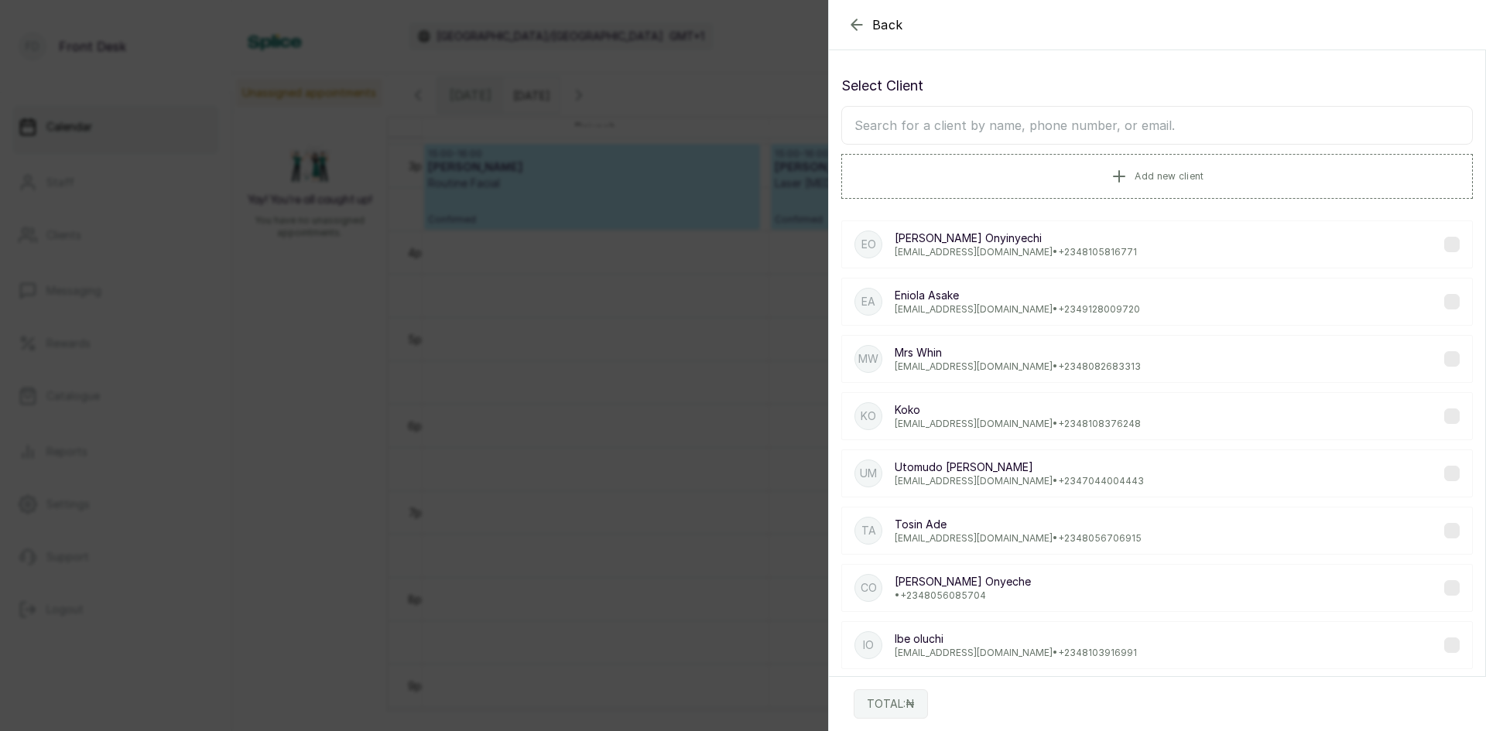
click at [1070, 126] on input "text" at bounding box center [1156, 125] width 631 height 39
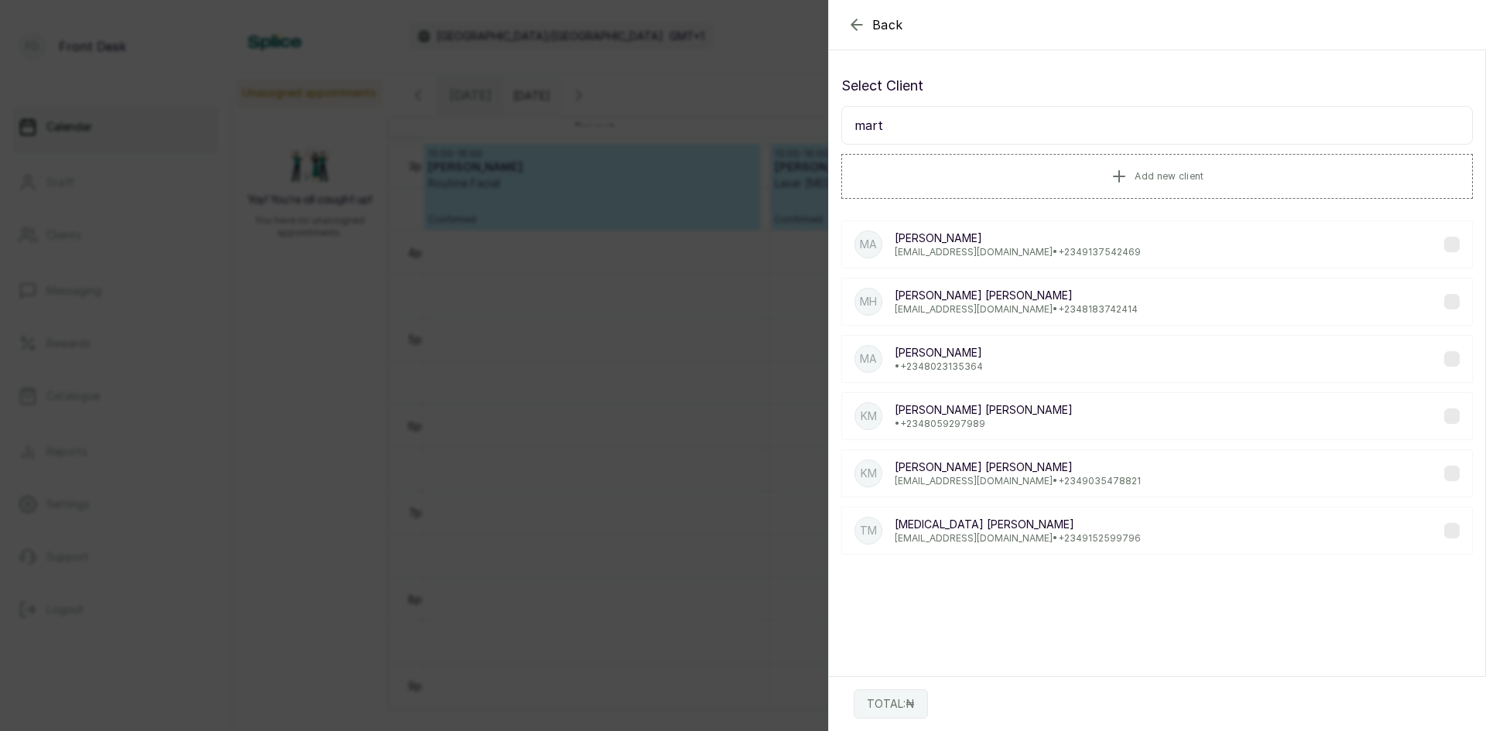
type input "mart"
click at [1021, 244] on p "Martins Onanremhin" at bounding box center [1018, 238] width 246 height 15
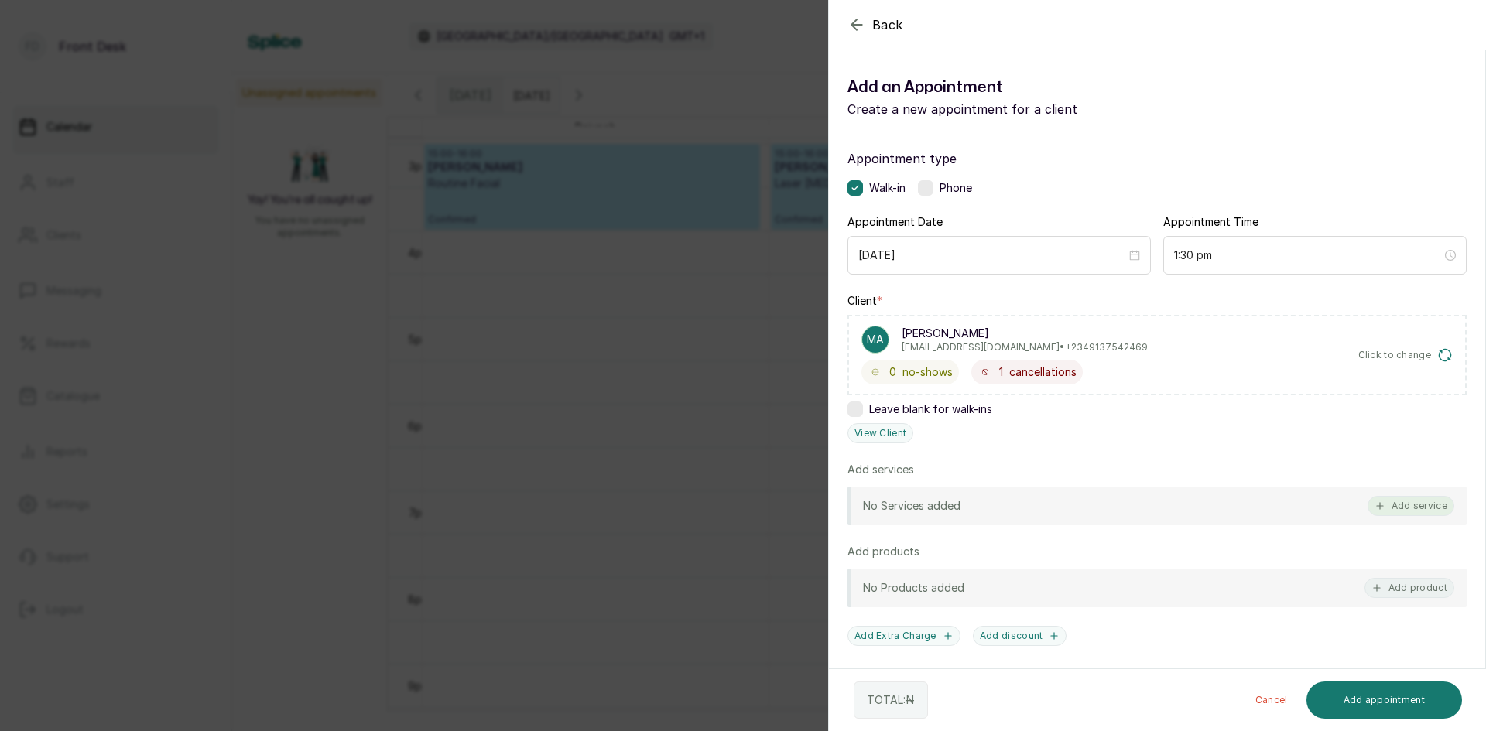
click at [1374, 509] on icon "button" at bounding box center [1379, 506] width 11 height 11
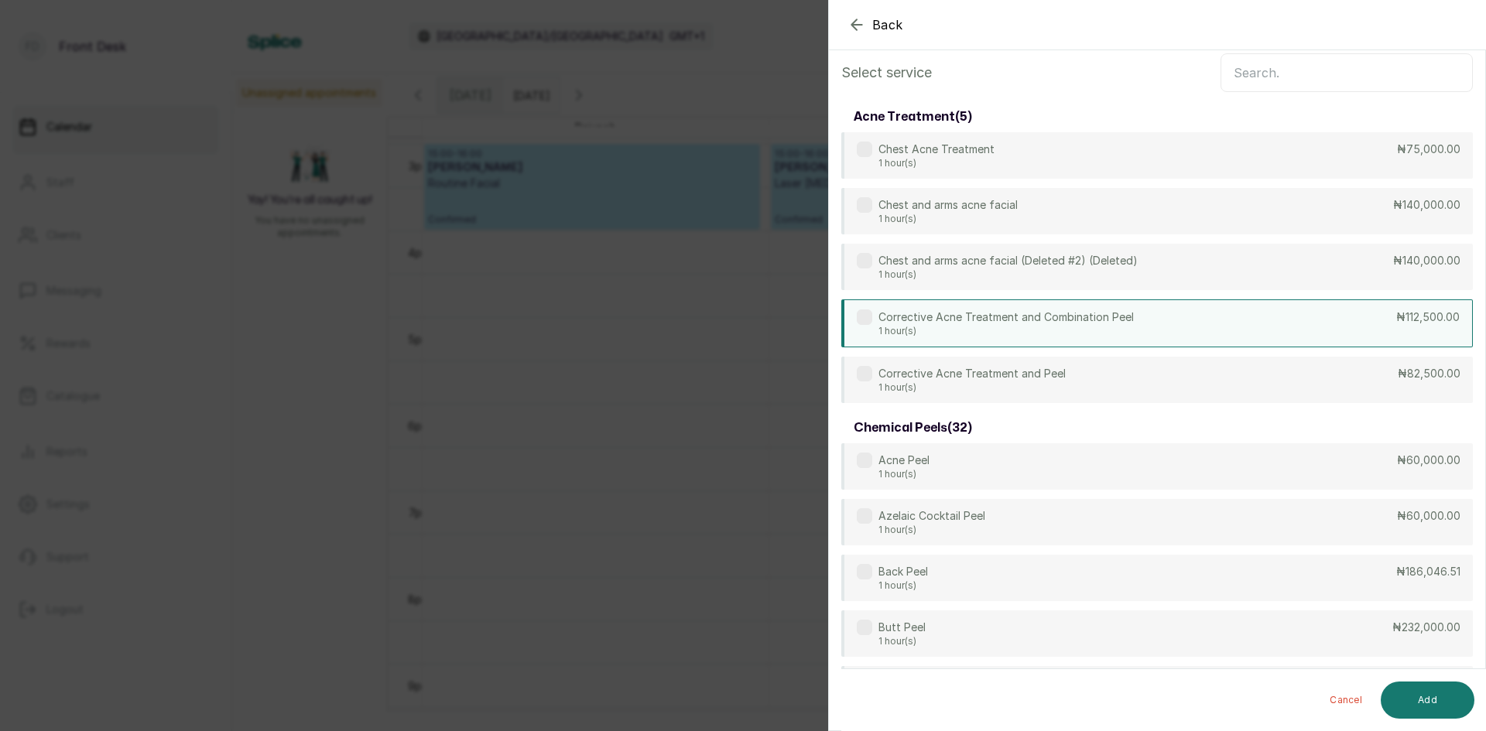
scroll to position [0, 0]
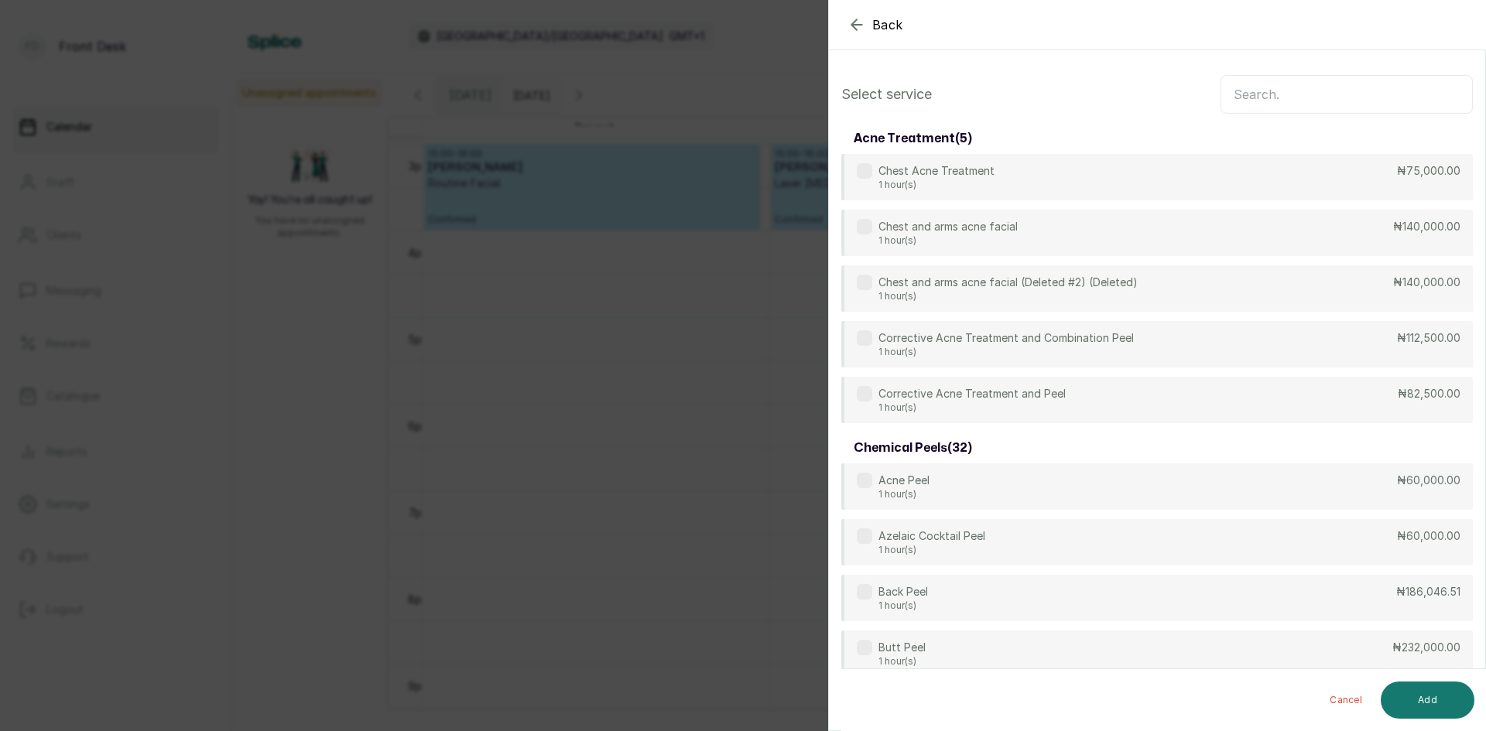
click at [1319, 95] on input "text" at bounding box center [1346, 94] width 252 height 39
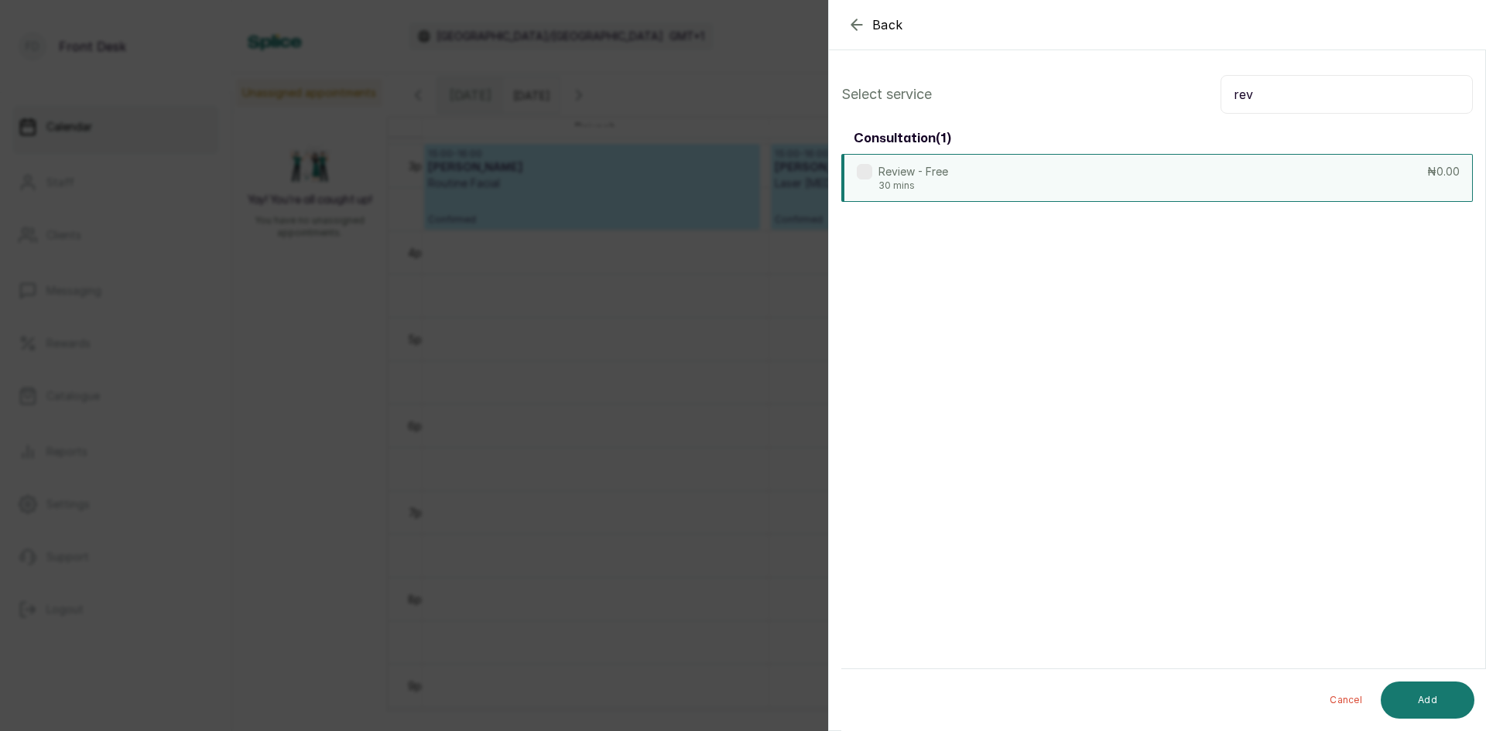
type input "rev"
click at [1206, 177] on div "Review - Free 30 mins ₦0.00" at bounding box center [1156, 178] width 631 height 48
click at [1421, 687] on button "Add" at bounding box center [1427, 700] width 94 height 37
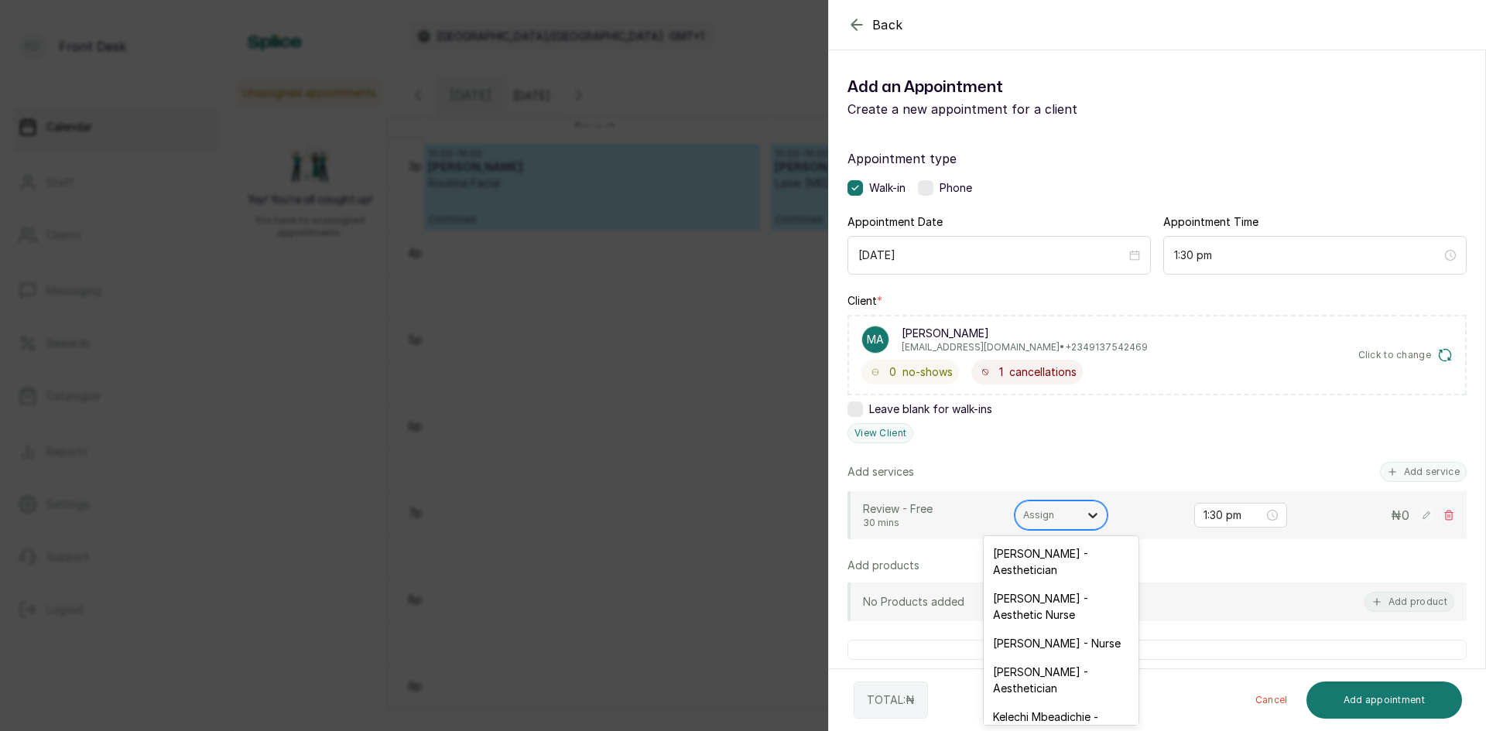
click at [1087, 515] on icon at bounding box center [1092, 515] width 15 height 15
click at [1059, 573] on div "Opeyemi Ojo - Aesthetician" at bounding box center [1061, 561] width 155 height 45
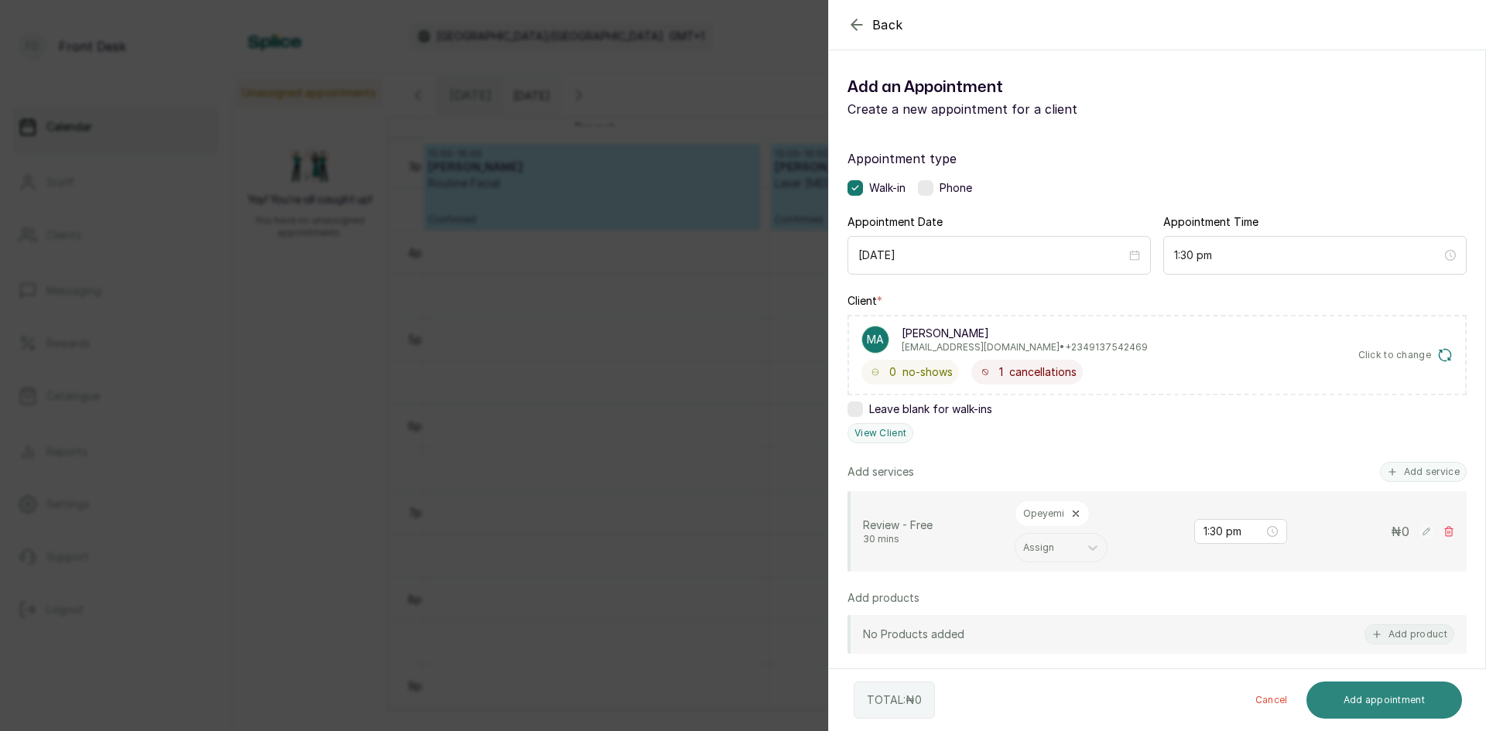
click at [1380, 709] on button "Add appointment" at bounding box center [1384, 700] width 156 height 37
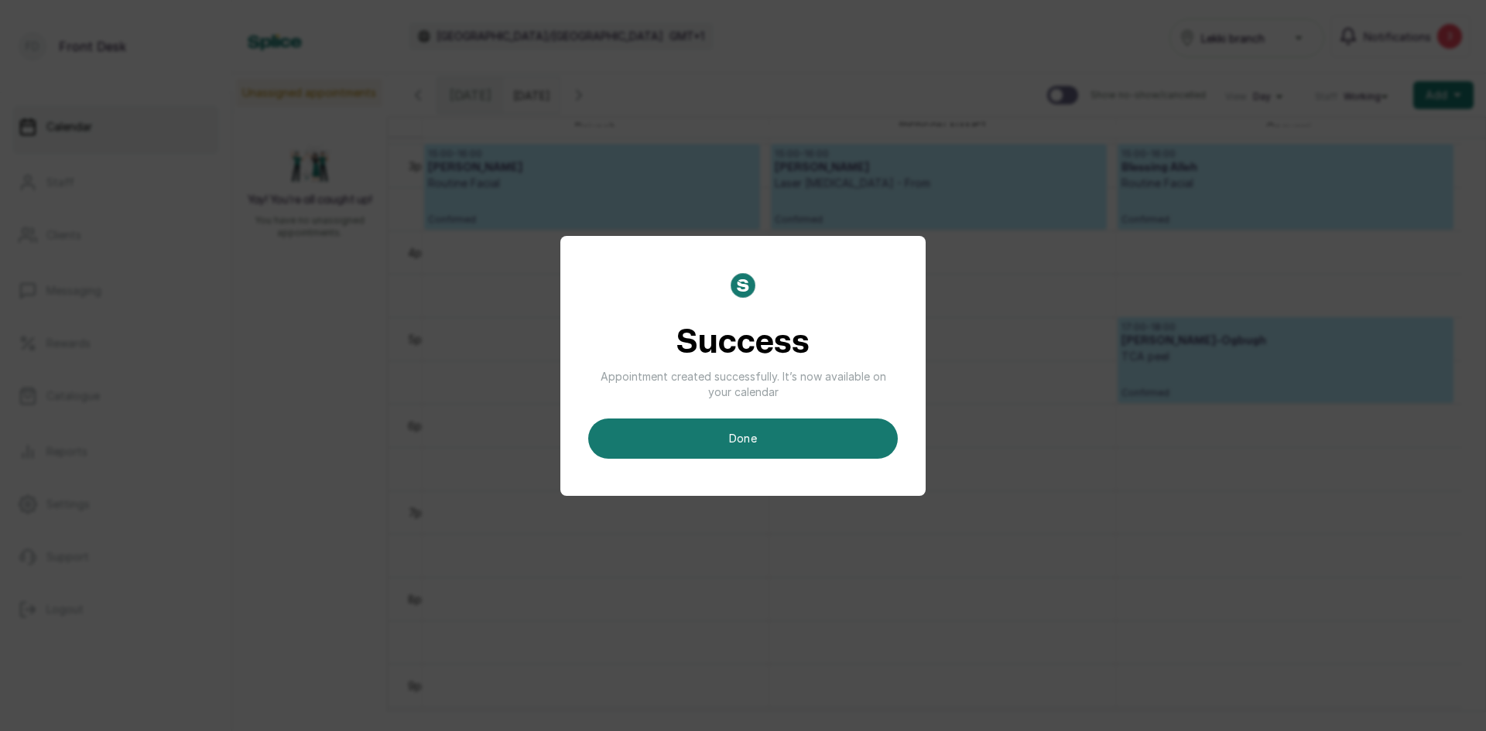
click at [799, 437] on button "done" at bounding box center [743, 439] width 310 height 40
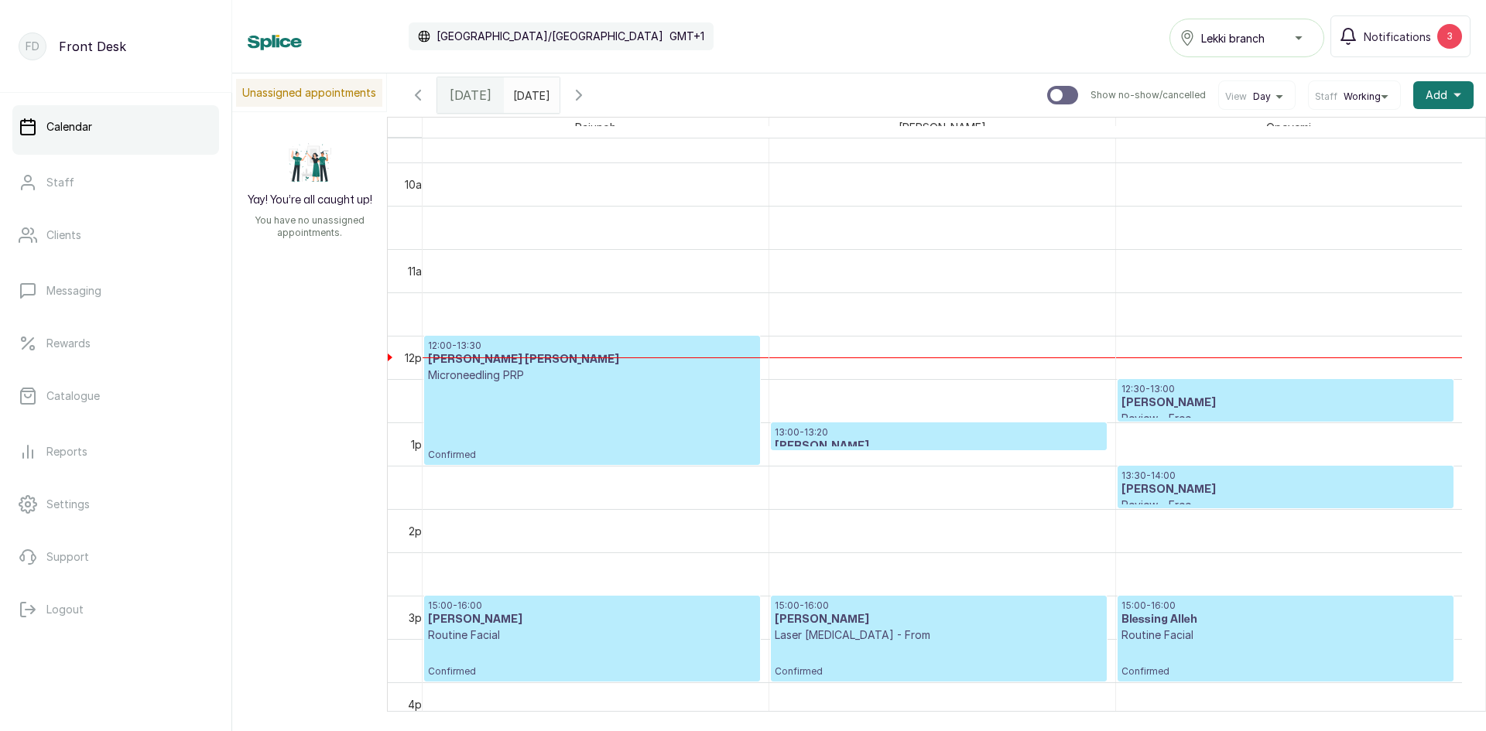
scroll to position [830, 0]
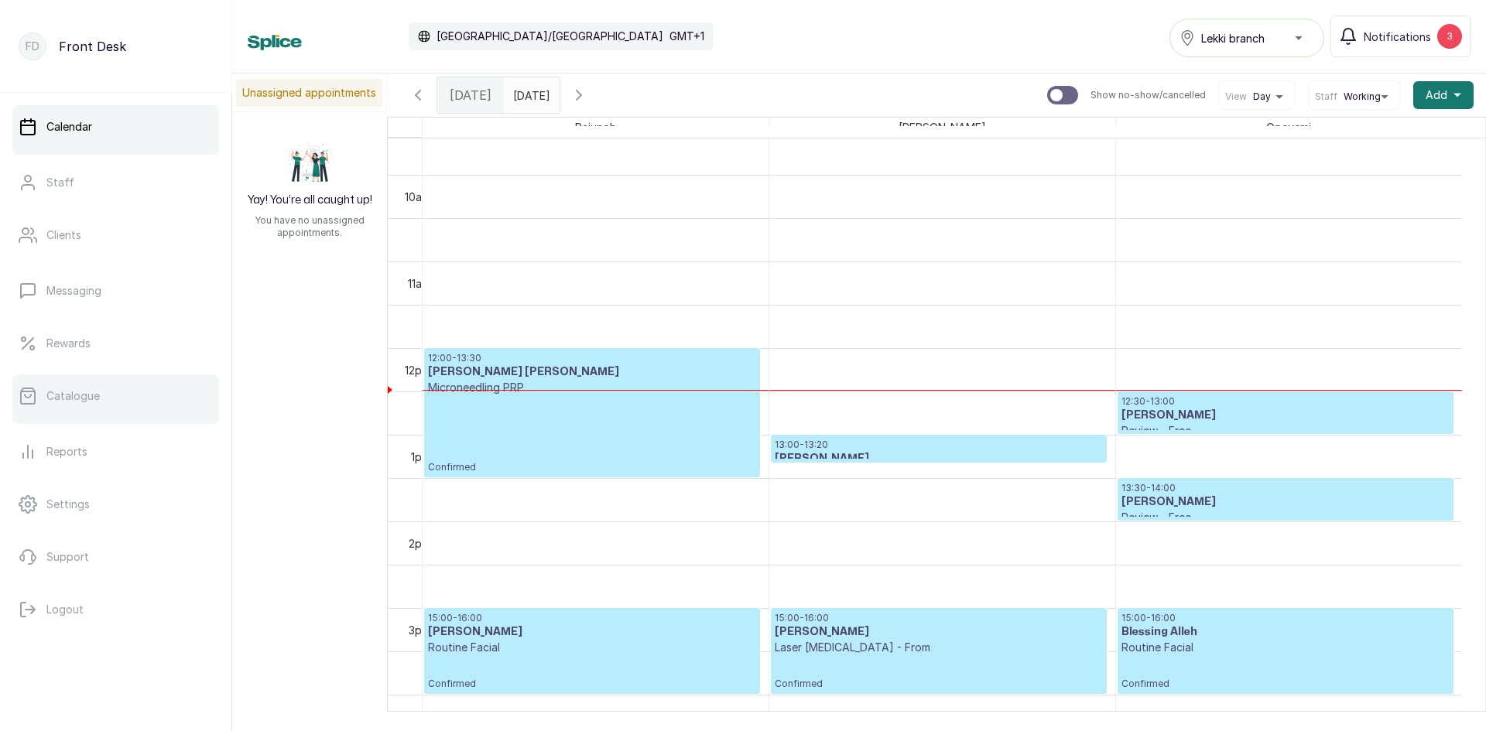
click at [73, 405] on link "Catalogue" at bounding box center [115, 396] width 207 height 43
